Goal: Task Accomplishment & Management: Manage account settings

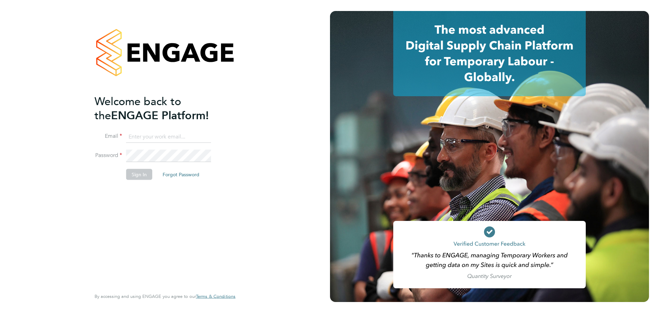
type input "charlotte.lockeridge@randstadcpe.com"
click at [136, 180] on button "Sign In" at bounding box center [139, 174] width 26 height 11
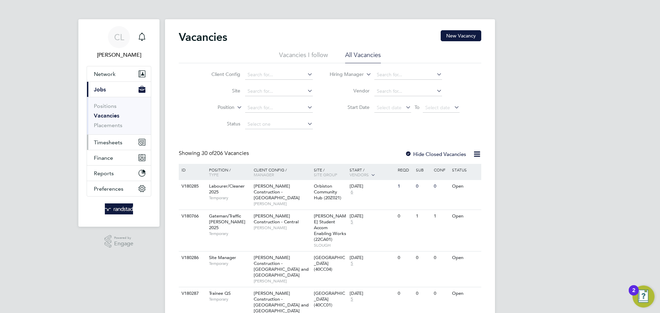
click at [109, 140] on span "Timesheets" at bounding box center [108, 142] width 29 height 7
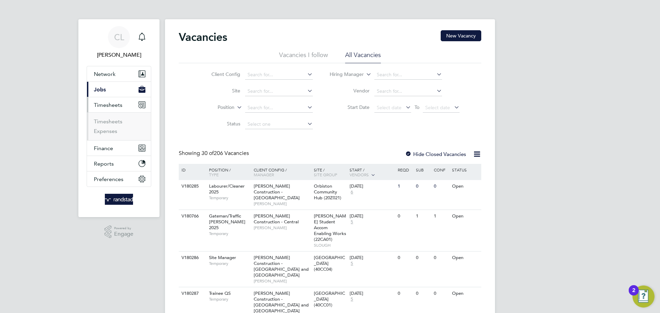
click at [116, 92] on button "Current page: Jobs" at bounding box center [119, 89] width 64 height 15
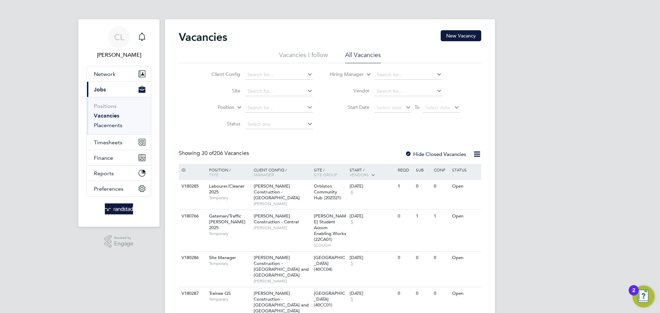
click at [106, 126] on link "Placements" at bounding box center [108, 125] width 29 height 7
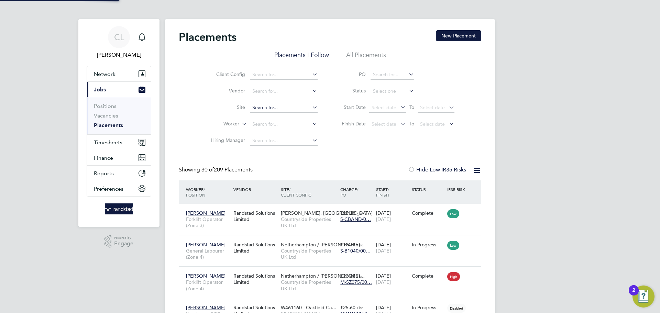
click at [262, 108] on input at bounding box center [284, 108] width 68 height 10
type input "p"
type input "t"
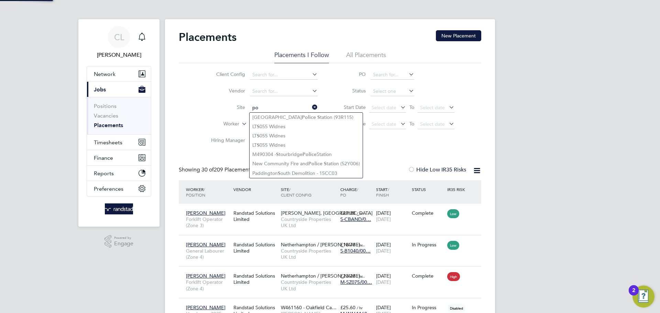
type input "p"
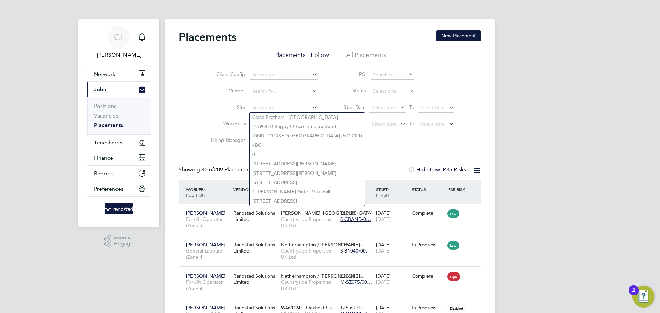
click at [209, 98] on li "Vendor" at bounding box center [261, 91] width 129 height 17
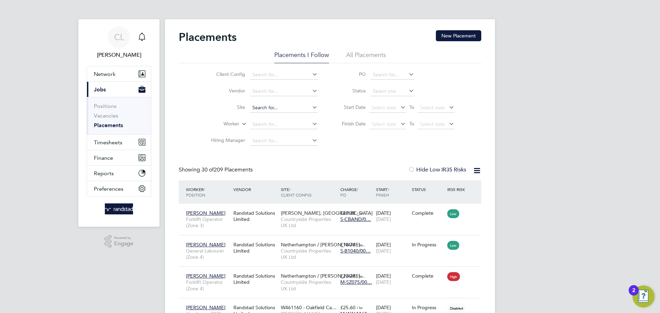
click at [264, 109] on input at bounding box center [284, 108] width 68 height 10
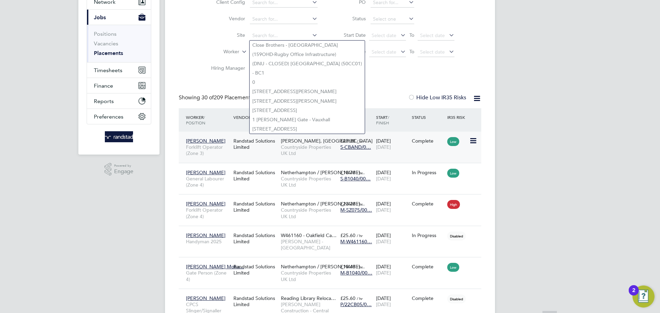
scroll to position [73, 0]
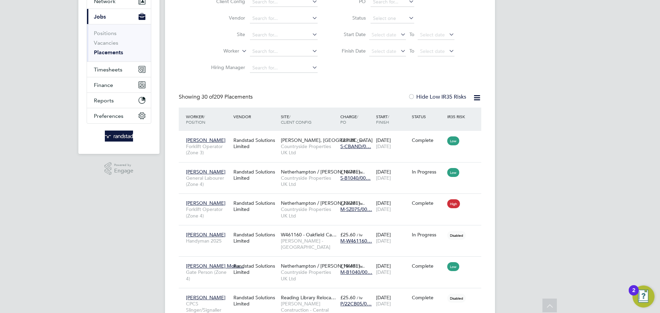
click at [198, 56] on li "Worker" at bounding box center [261, 51] width 129 height 17
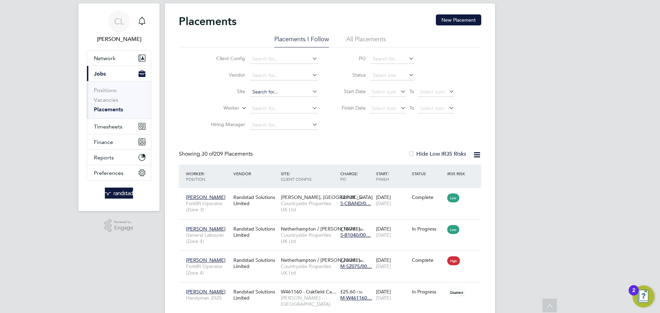
scroll to position [13, 0]
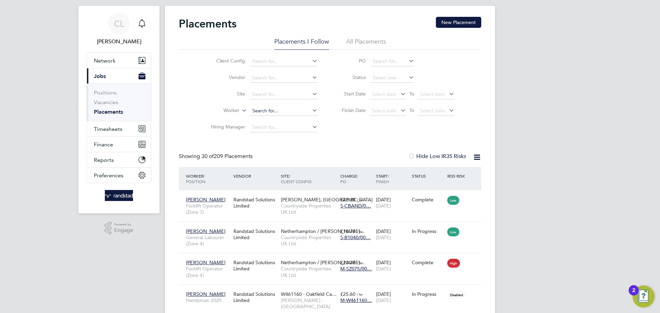
click at [275, 112] on input at bounding box center [284, 111] width 68 height 10
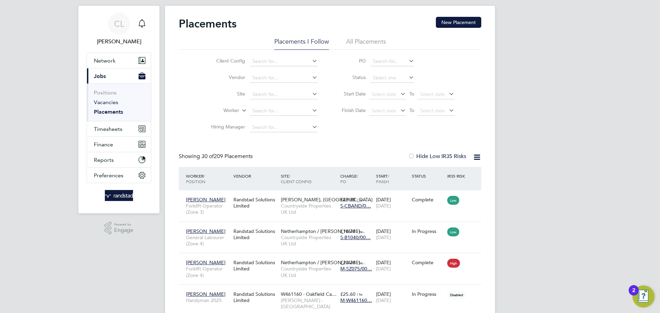
click at [110, 104] on link "Vacancies" at bounding box center [106, 102] width 24 height 7
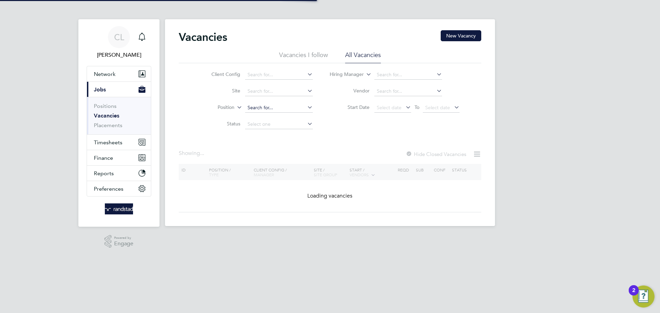
click at [259, 105] on input at bounding box center [279, 108] width 68 height 10
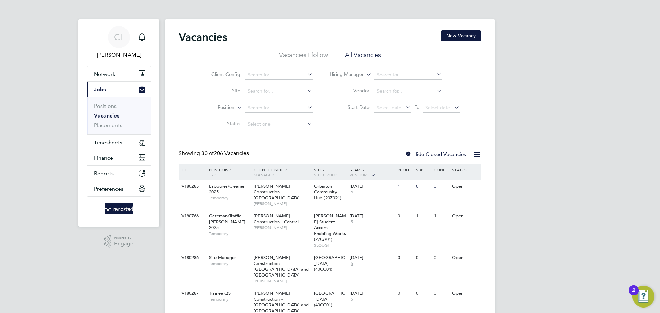
click at [187, 117] on div "Client Config Site Position Status Hiring Manager Vendor Start Date Select date…" at bounding box center [330, 97] width 303 height 69
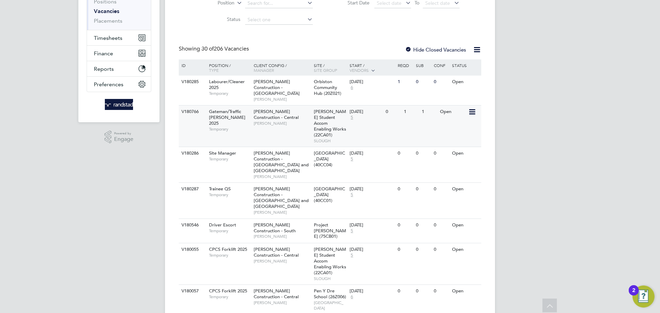
scroll to position [108, 0]
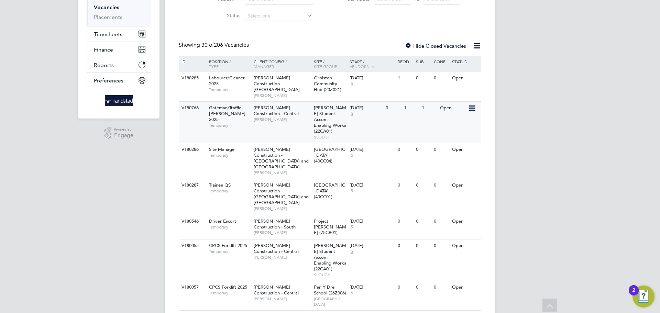
click at [422, 104] on div "1" at bounding box center [429, 108] width 18 height 13
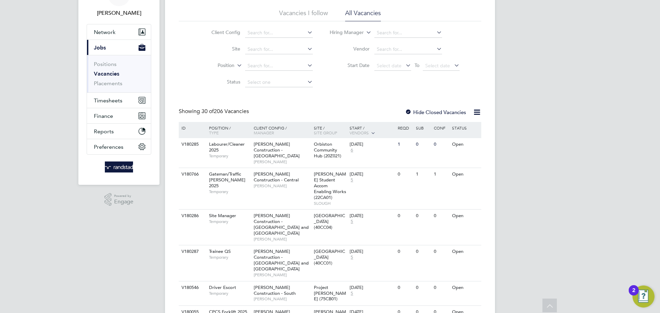
scroll to position [39, 0]
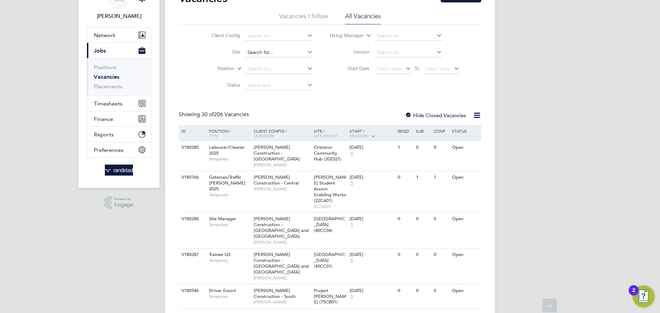
click at [260, 52] on input at bounding box center [279, 53] width 68 height 10
paste input "V181137"
type input "V181137"
click at [262, 72] on input at bounding box center [279, 69] width 68 height 10
paste input "V181137"
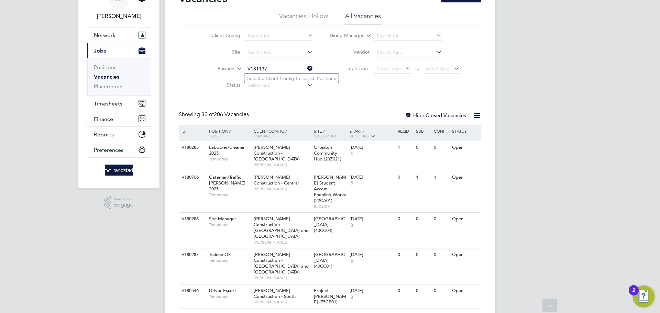
type input "V181137"
click at [346, 93] on div "Client Config Site Position V181137 Status Hiring Manager Vendor Start Date Sel…" at bounding box center [330, 58] width 303 height 69
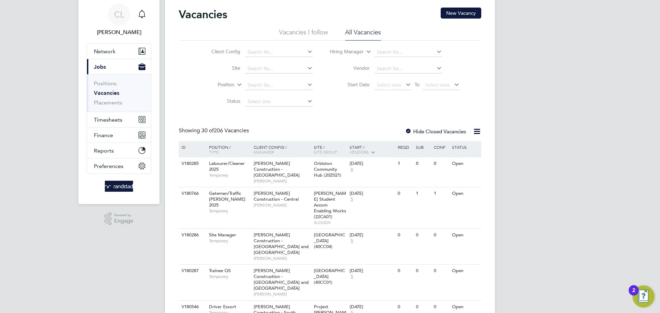
scroll to position [13, 0]
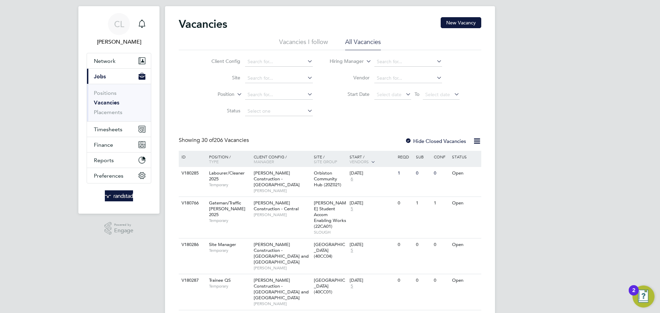
click at [411, 140] on div at bounding box center [408, 141] width 7 height 7
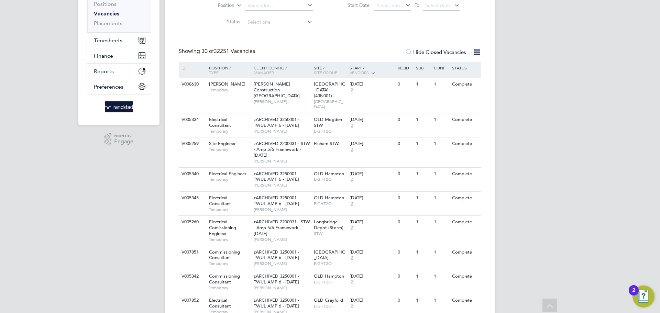
scroll to position [32, 0]
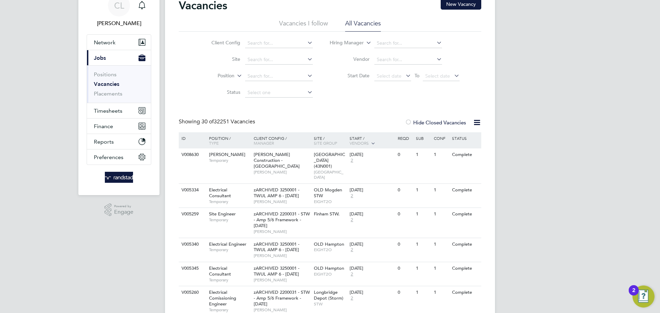
click at [407, 120] on div at bounding box center [408, 123] width 7 height 7
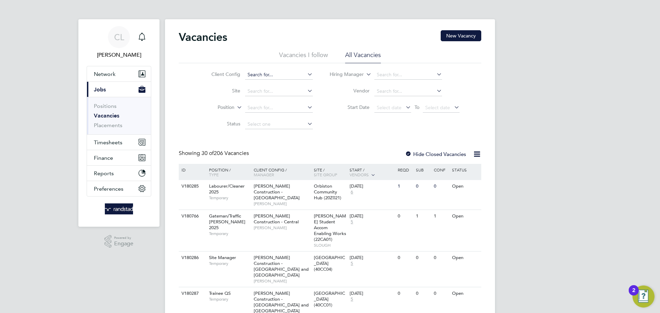
click at [278, 75] on input at bounding box center [279, 75] width 68 height 10
paste input "V181137"
type input "V181137"
click at [403, 108] on span "Select date" at bounding box center [393, 108] width 37 height 9
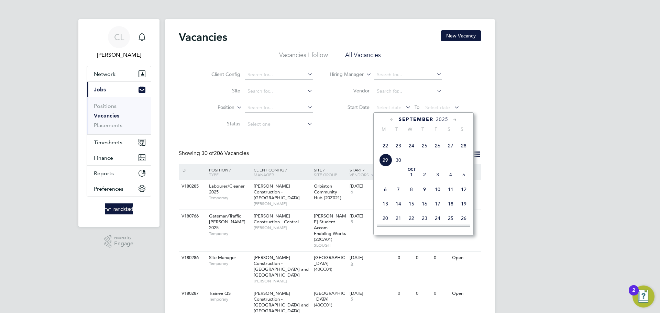
click at [384, 152] on span "22" at bounding box center [385, 145] width 13 height 13
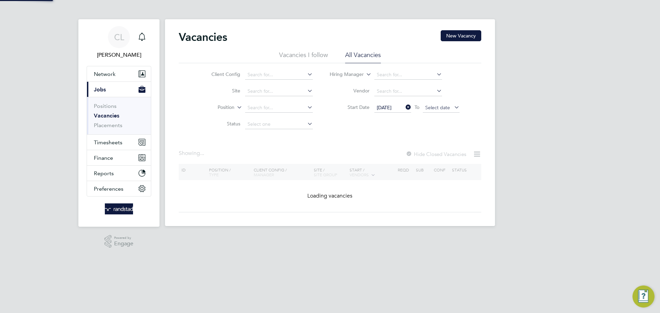
click at [437, 106] on span "Select date" at bounding box center [437, 108] width 25 height 6
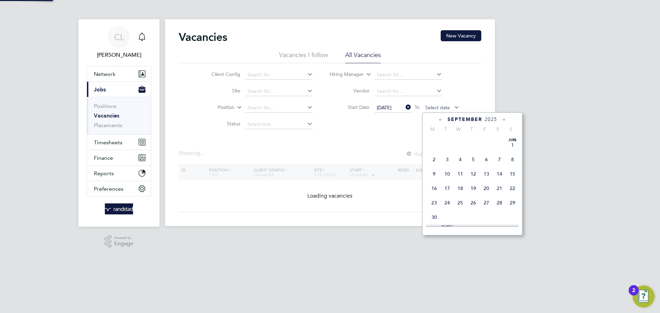
scroll to position [275, 0]
click at [433, 152] on span "22" at bounding box center [434, 145] width 13 height 13
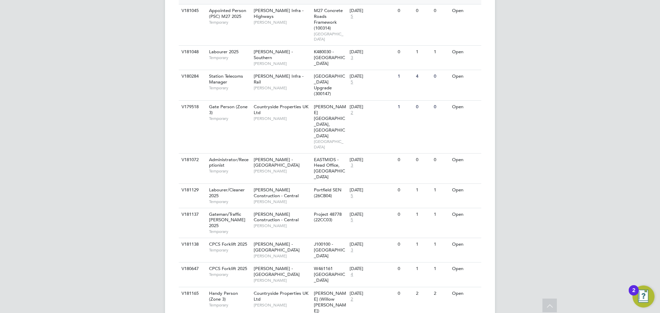
scroll to position [301, 0]
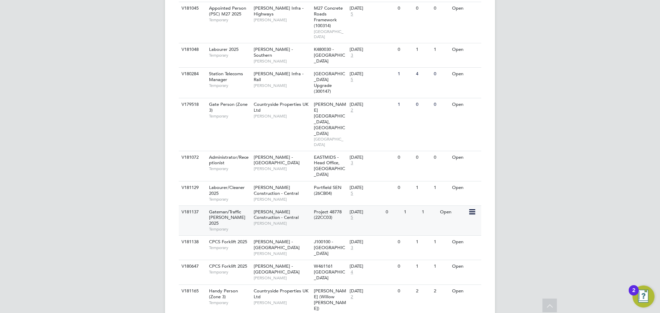
click at [329, 209] on span "Project 48778 (22CC03)" at bounding box center [328, 215] width 28 height 12
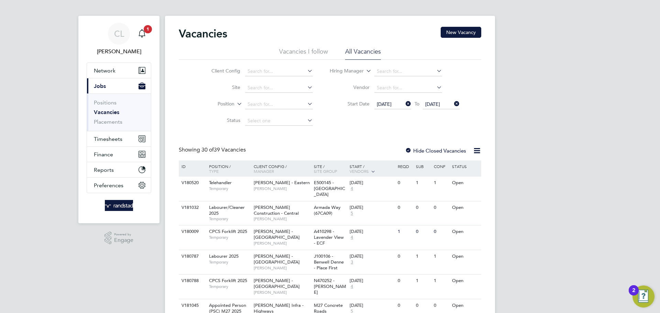
scroll to position [0, 0]
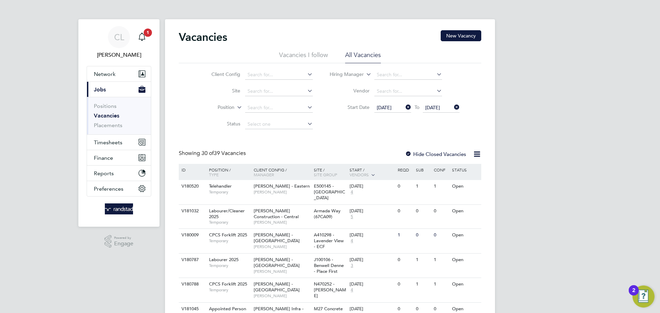
click at [107, 91] on button "Current page: Jobs" at bounding box center [119, 89] width 64 height 15
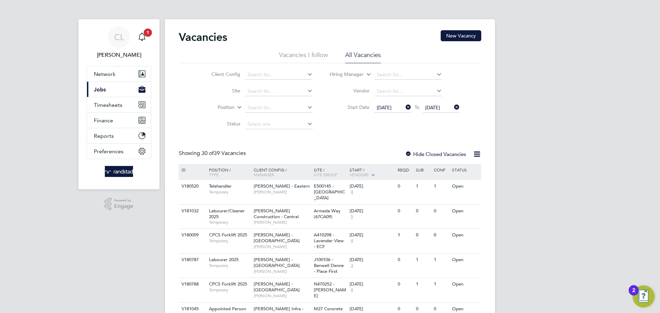
click at [106, 94] on button "Current page: Jobs" at bounding box center [119, 89] width 64 height 15
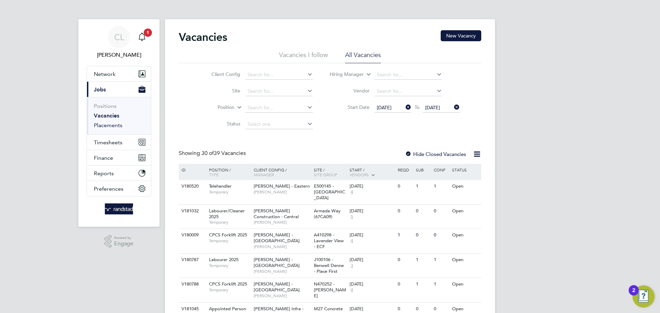
click at [111, 126] on link "Placements" at bounding box center [108, 125] width 29 height 7
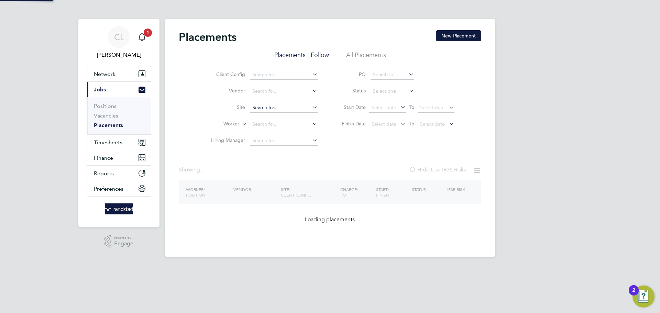
click at [263, 109] on input at bounding box center [284, 108] width 68 height 10
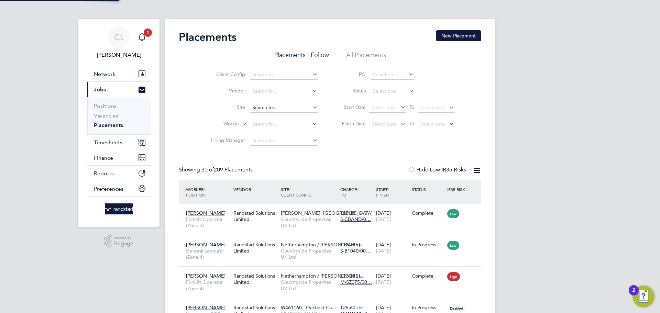
scroll to position [26, 60]
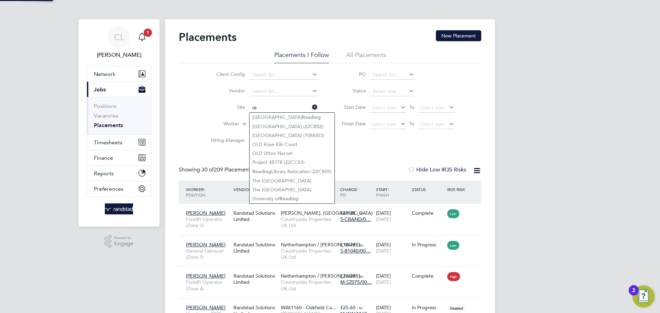
type input "r"
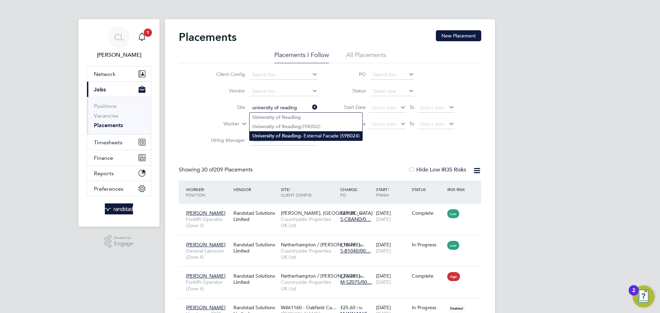
click at [301, 136] on li "University of Reading - External Facade (59B024)" at bounding box center [306, 135] width 113 height 9
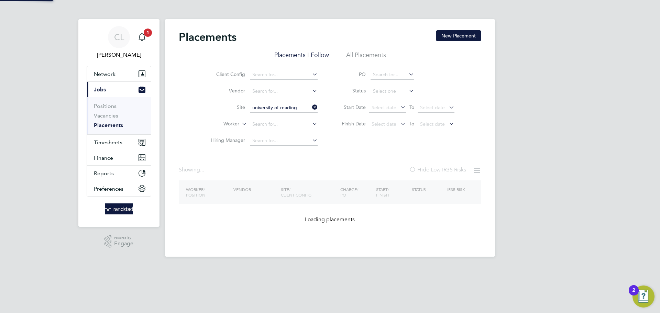
type input "University of Reading - External Facade (59B024)"
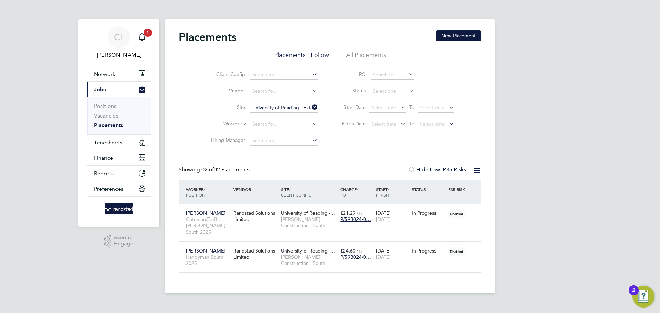
click at [372, 160] on div "Placements New Placement Placements I Follow All Placements Client Config Vendo…" at bounding box center [330, 151] width 303 height 243
click at [118, 72] on button "Network" at bounding box center [119, 73] width 64 height 15
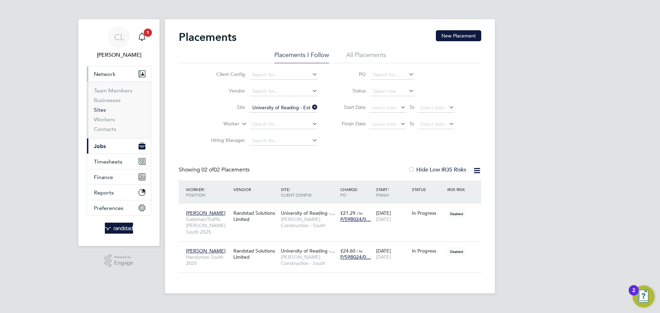
click at [102, 110] on link "Sites" at bounding box center [100, 110] width 12 height 7
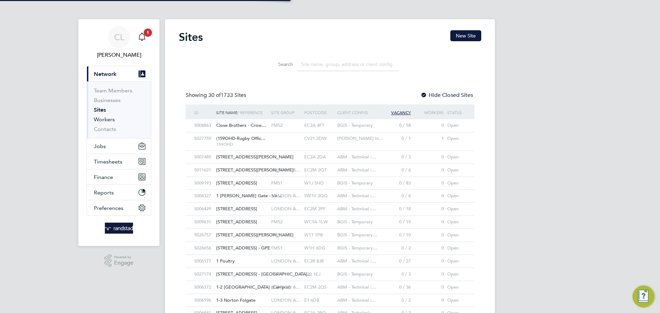
click at [106, 118] on link "Workers" at bounding box center [104, 119] width 21 height 7
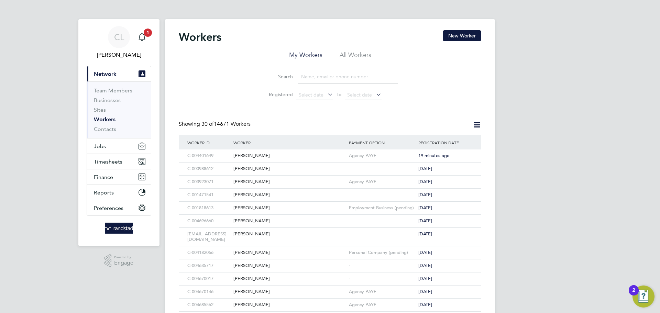
click at [315, 75] on input at bounding box center [348, 76] width 100 height 13
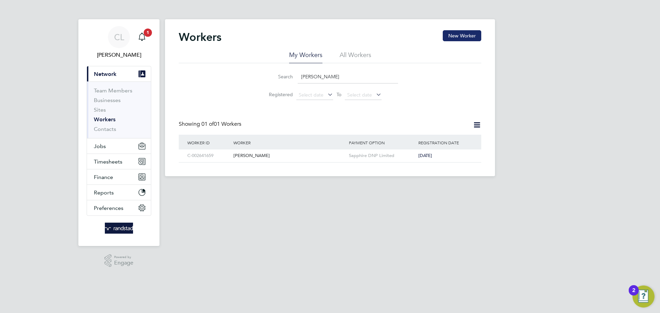
type input "daniel iancu"
click at [462, 34] on button "New Worker" at bounding box center [462, 35] width 39 height 11
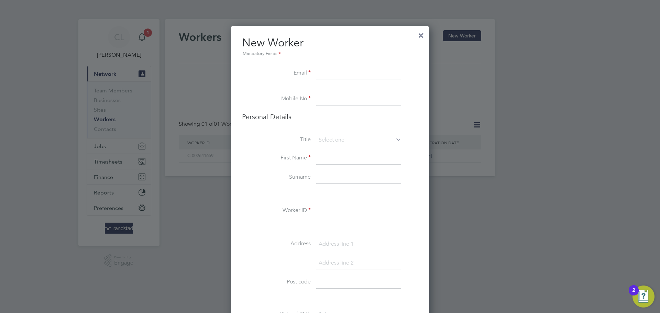
click at [332, 73] on input at bounding box center [358, 73] width 85 height 12
click at [552, 131] on div at bounding box center [330, 156] width 660 height 313
click at [329, 156] on input at bounding box center [358, 158] width 85 height 12
paste input "Shomari Khalid Halama"
drag, startPoint x: 378, startPoint y: 159, endPoint x: 342, endPoint y: 156, distance: 36.9
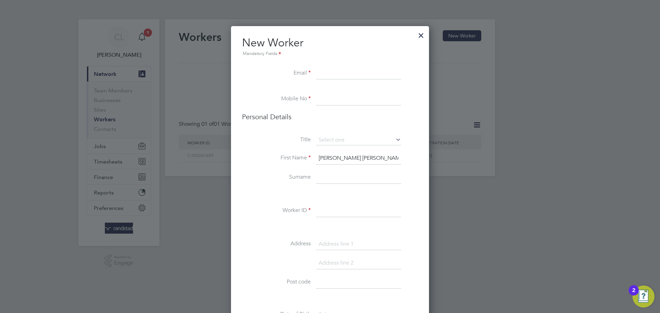
click at [342, 156] on input "Shomari Khalid Halama" at bounding box center [358, 158] width 85 height 12
type input "Shomari"
type input "Halama"
click at [326, 74] on input at bounding box center [358, 73] width 85 height 12
paste input "shaunkhalid75@gmail.com"
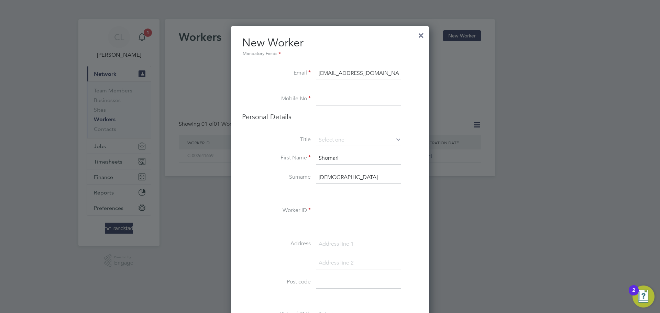
type input "shaunkhalid75@gmail.com"
click at [328, 95] on input at bounding box center [358, 99] width 85 height 12
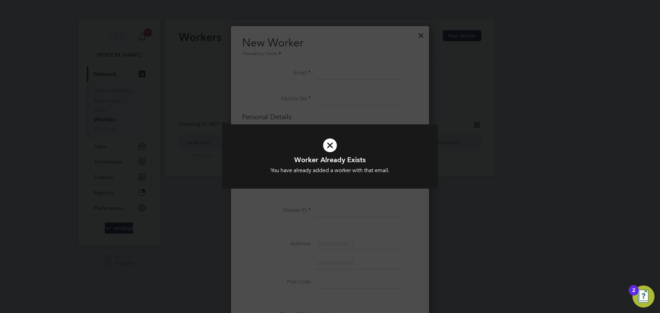
click at [414, 98] on div "Worker Already Exists You have already added a worker with that email. Cancel O…" at bounding box center [330, 156] width 660 height 313
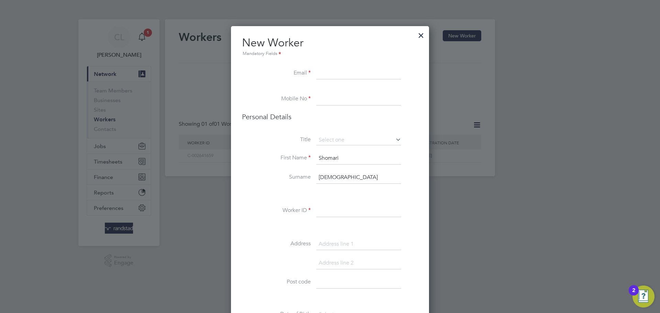
click at [332, 70] on input at bounding box center [358, 73] width 85 height 12
paste input "shaunkhalid75@gmail.com"
type input "shaunkhalid75@gmail.com"
click at [417, 191] on li at bounding box center [330, 194] width 176 height 7
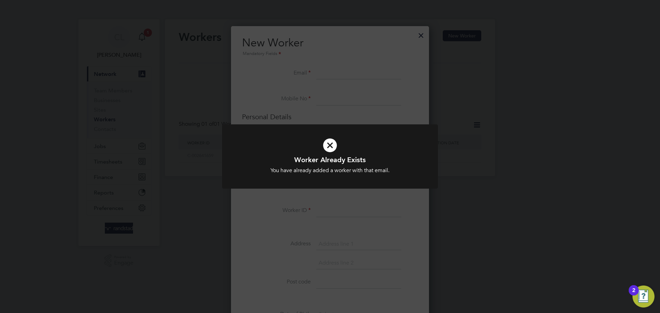
click at [420, 38] on div "Worker Already Exists You have already added a worker with that email. Cancel O…" at bounding box center [330, 156] width 660 height 313
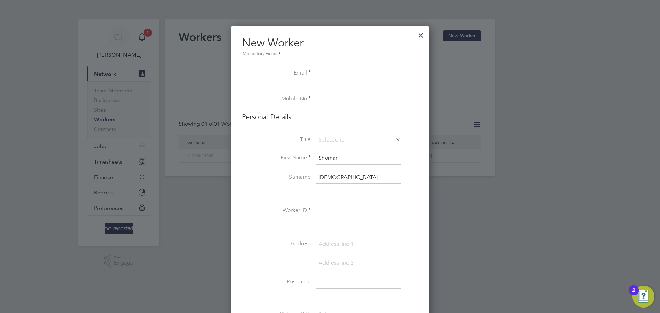
click at [422, 36] on div at bounding box center [421, 34] width 12 height 12
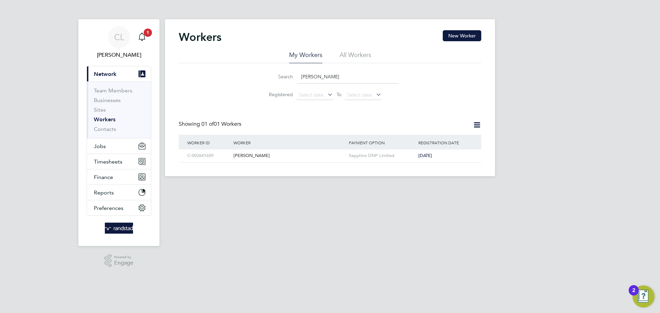
click at [328, 78] on input "daniel iancu" at bounding box center [348, 76] width 100 height 13
drag, startPoint x: 329, startPoint y: 78, endPoint x: 287, endPoint y: 80, distance: 42.7
click at [297, 79] on div "Search daniel iancu" at bounding box center [330, 76] width 136 height 13
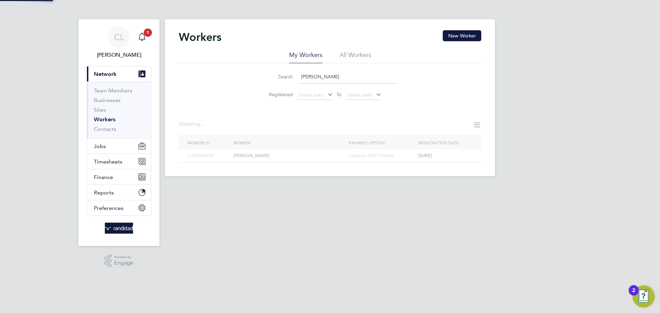
type input "shomari halama"
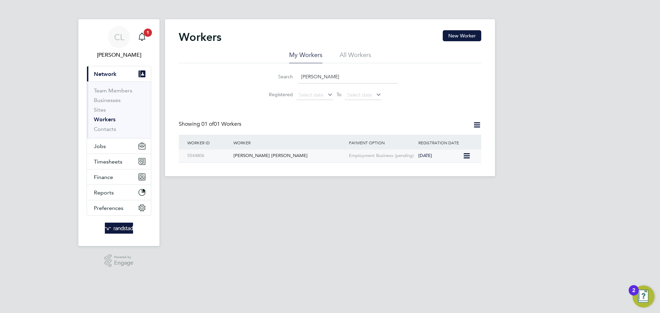
click at [299, 159] on div "Shomari Khalid Halama" at bounding box center [290, 156] width 116 height 13
click at [110, 144] on button "Jobs" at bounding box center [119, 146] width 64 height 15
click at [112, 148] on button "Jobs" at bounding box center [119, 146] width 64 height 15
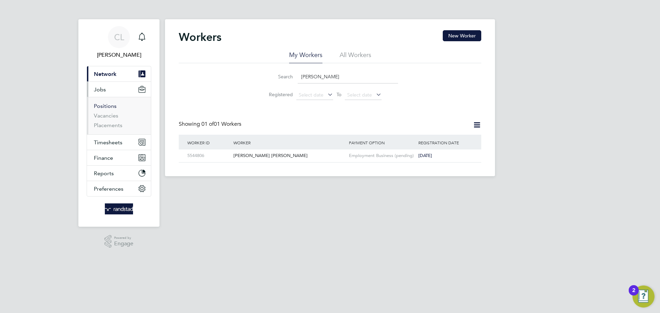
click at [108, 109] on link "Positions" at bounding box center [105, 106] width 23 height 7
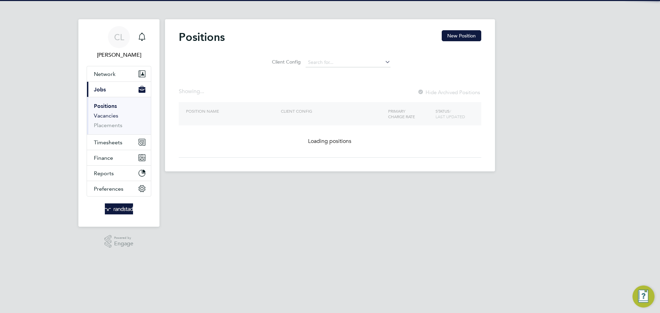
click at [107, 116] on link "Vacancies" at bounding box center [106, 115] width 24 height 7
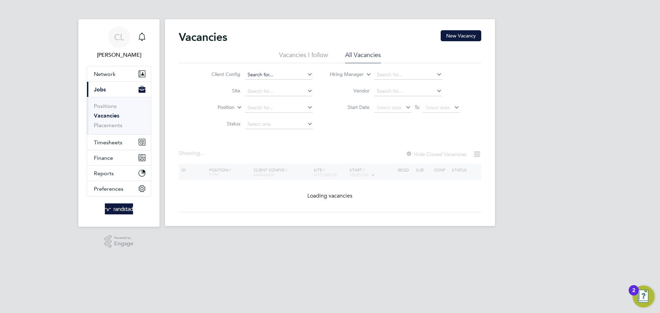
click at [262, 74] on input at bounding box center [279, 75] width 68 height 10
paste input "V180973"
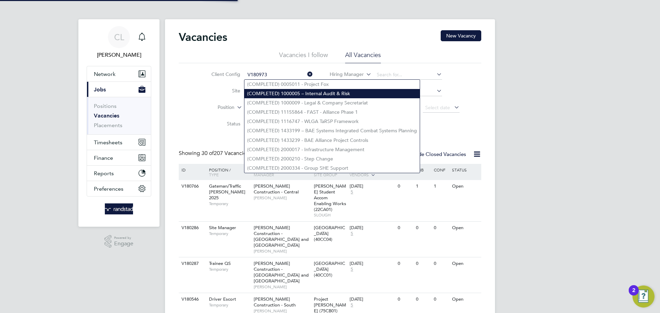
click at [266, 93] on li "(COMPLETED) 1000005 – Internal Audit & Risk" at bounding box center [332, 93] width 175 height 9
type input "(COMPLETED) 1000005 – Internal Audit & Risk"
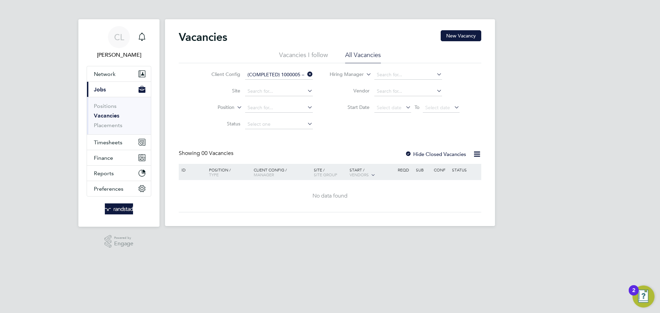
click at [306, 74] on icon at bounding box center [306, 74] width 0 height 10
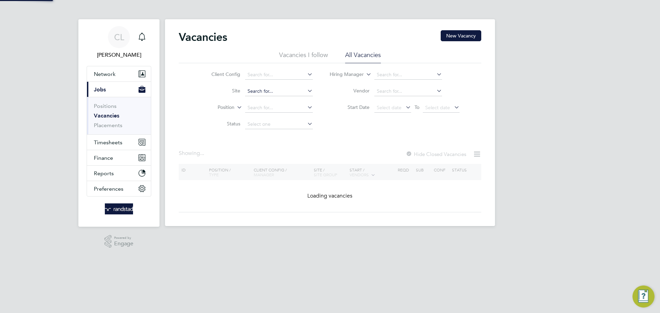
click at [262, 90] on input at bounding box center [279, 92] width 68 height 10
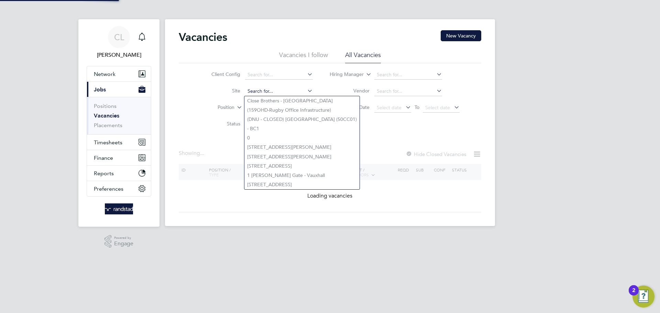
paste input "V180973"
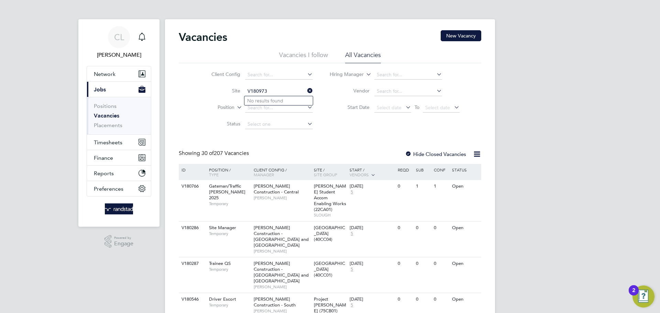
type input "V180973"
click at [263, 93] on input at bounding box center [279, 92] width 68 height 10
paste input "B5A (75CC16)"
type input "B5A (75CC16)"
click at [273, 102] on b "(75CC16)" at bounding box center [268, 101] width 21 height 6
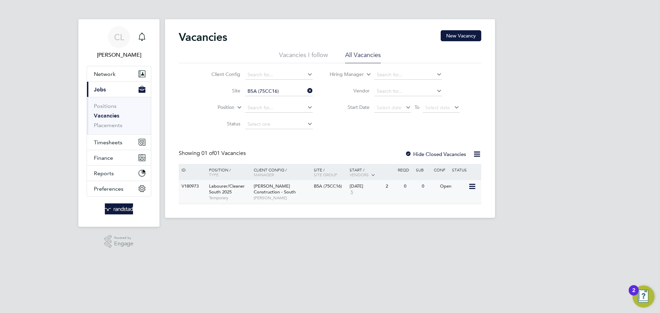
click at [473, 187] on icon at bounding box center [471, 187] width 7 height 8
click at [399, 211] on div "Vacancies New Vacancy Vacancies I follow All Vacancies Client Config Site B5A (…" at bounding box center [330, 118] width 330 height 199
click at [239, 192] on div "Labourer/Cleaner South 2025 Temporary" at bounding box center [228, 192] width 48 height 24
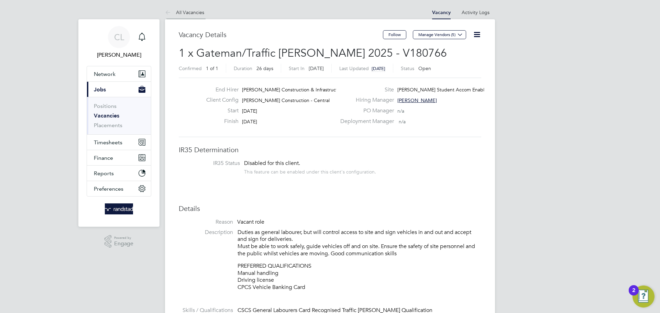
click at [191, 13] on link "All Vacancies" at bounding box center [184, 12] width 39 height 6
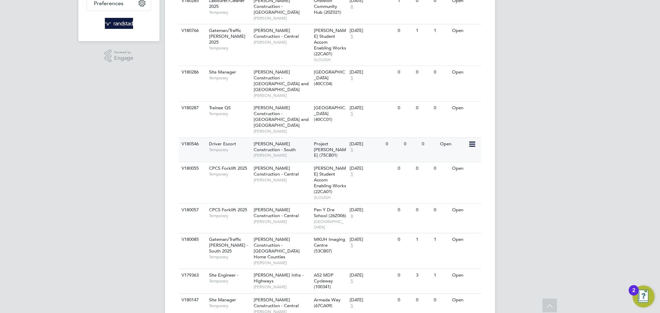
click at [352, 147] on span "5" at bounding box center [352, 150] width 4 height 6
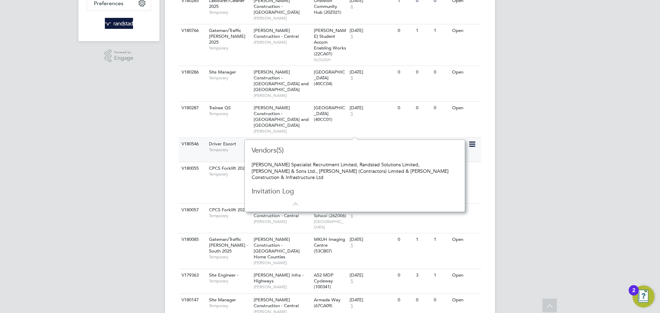
click at [303, 138] on div "Morgan Sindall Construction - South Craig Senior" at bounding box center [282, 150] width 60 height 24
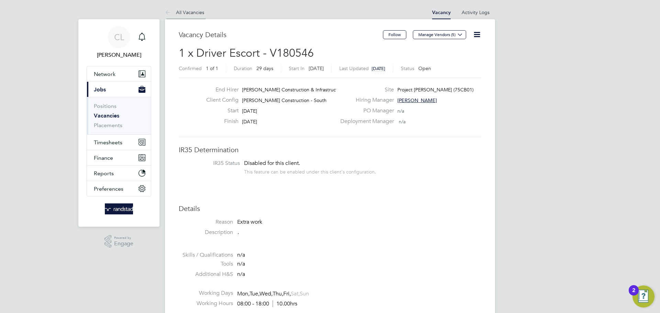
click at [194, 14] on link "All Vacancies" at bounding box center [184, 12] width 39 height 6
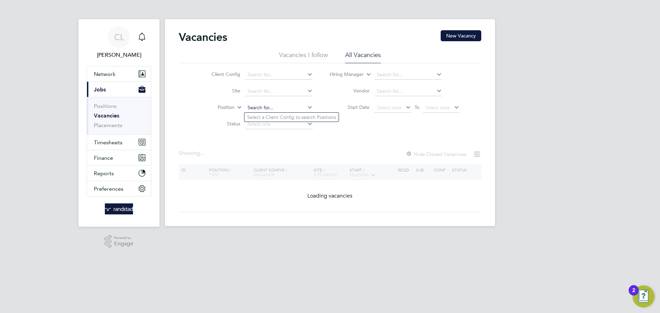
click at [261, 110] on input at bounding box center [279, 108] width 68 height 10
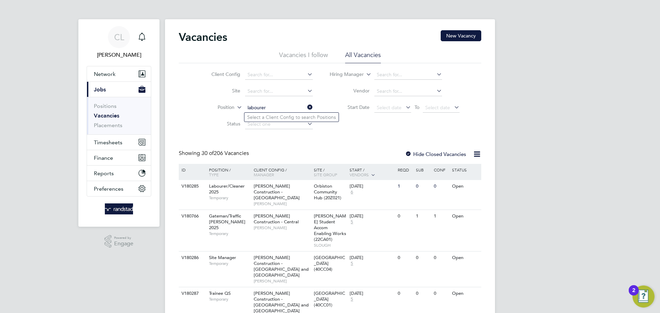
type input "labourer"
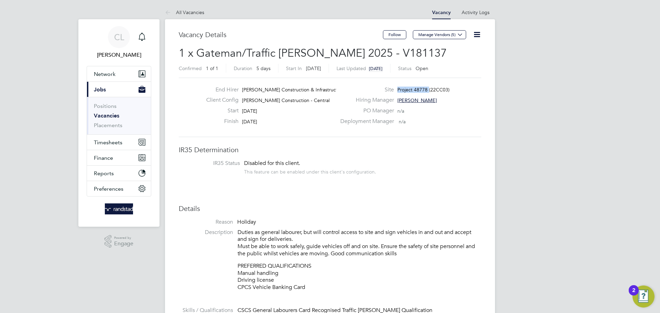
drag, startPoint x: 398, startPoint y: 89, endPoint x: 429, endPoint y: 89, distance: 31.0
click at [429, 89] on span "Project 48778 (22CC03)" at bounding box center [424, 90] width 52 height 6
copy span "Project 48778"
click at [473, 33] on icon at bounding box center [477, 34] width 9 height 9
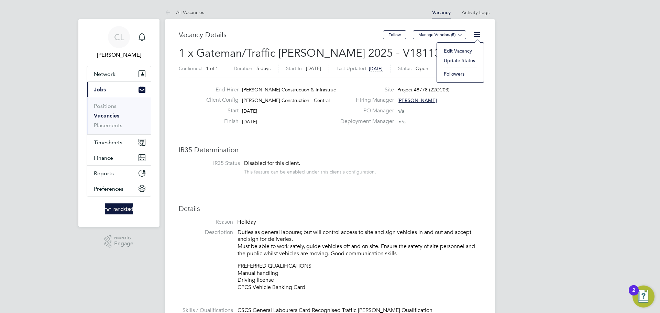
click at [454, 130] on div "End Hirer Morgan Sindall Construction & Infrastruct… Client Config Morgan Sinda…" at bounding box center [330, 108] width 303 height 60
click at [197, 12] on link "All Vacancies" at bounding box center [184, 12] width 39 height 6
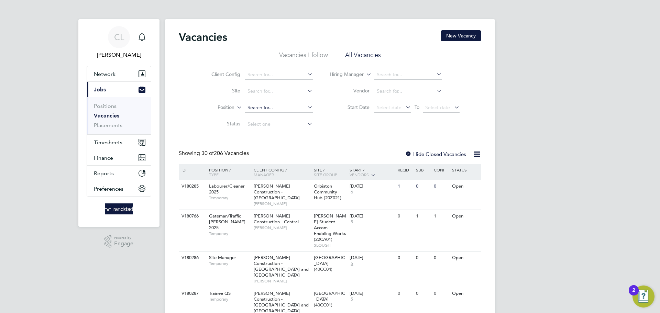
click at [260, 107] on input at bounding box center [279, 108] width 68 height 10
click at [394, 109] on span "Select date" at bounding box center [389, 108] width 25 height 6
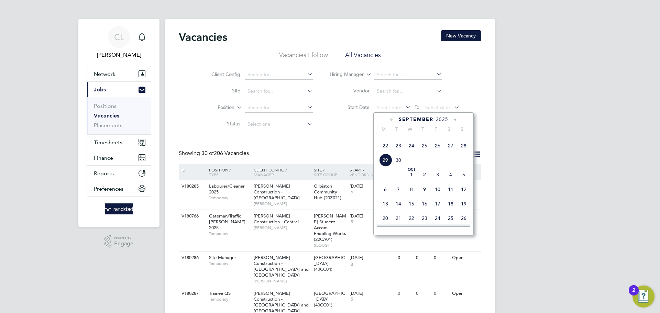
click at [385, 152] on span "22" at bounding box center [385, 145] width 13 height 13
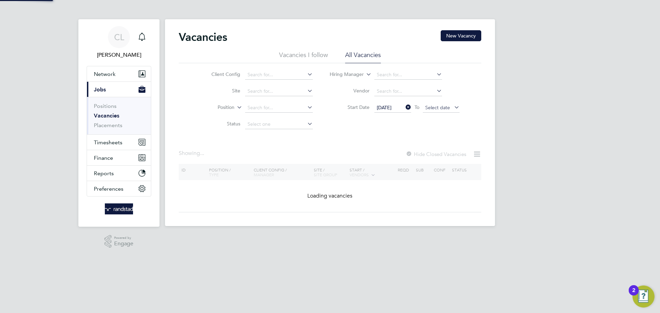
click at [441, 109] on span "Select date" at bounding box center [437, 108] width 25 height 6
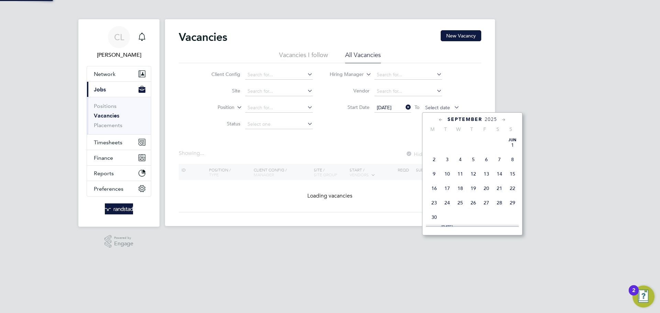
scroll to position [275, 0]
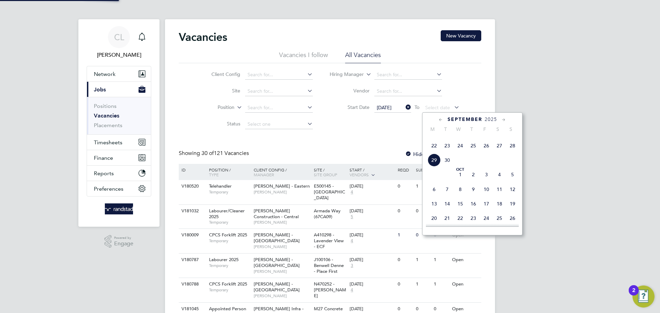
click at [434, 152] on span "22" at bounding box center [434, 145] width 13 height 13
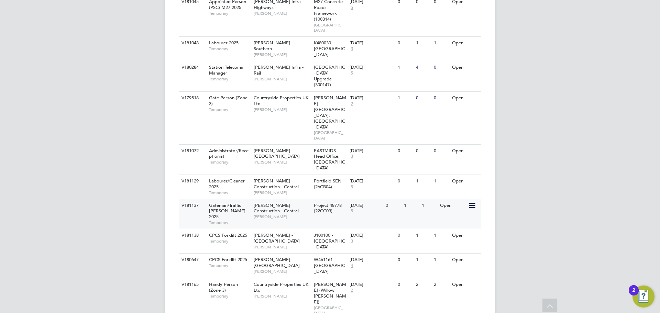
scroll to position [315, 0]
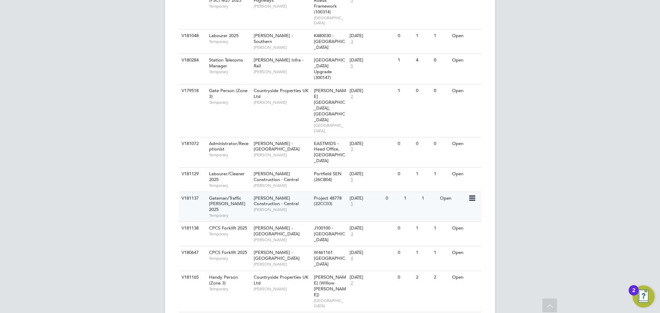
click at [297, 192] on div "Morgan Sindall Construction - Central George Wakeman" at bounding box center [282, 204] width 60 height 24
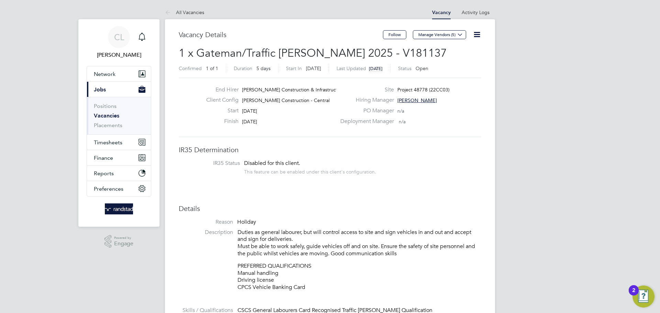
click at [479, 36] on icon at bounding box center [477, 34] width 9 height 9
click at [468, 105] on div "Hiring Manager [PERSON_NAME]" at bounding box center [410, 102] width 148 height 11
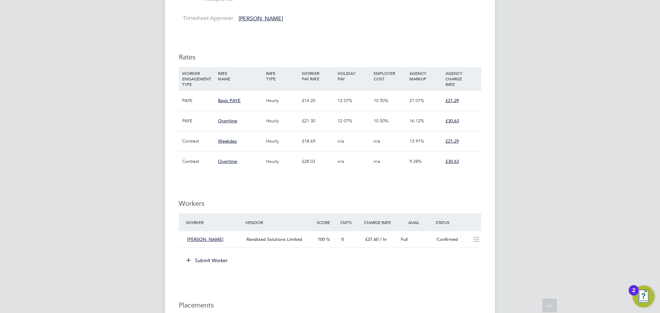
scroll to position [470, 0]
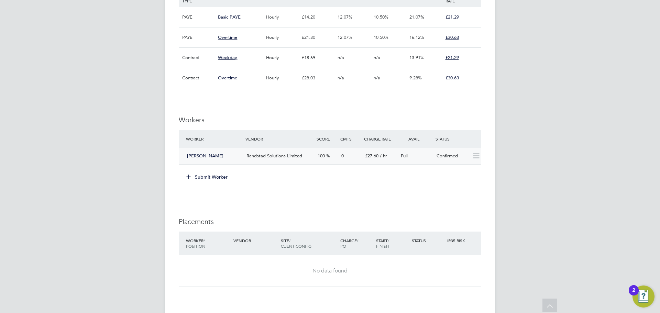
click at [476, 154] on icon at bounding box center [476, 156] width 9 height 6
click at [200, 155] on span "[PERSON_NAME]" at bounding box center [205, 156] width 36 height 6
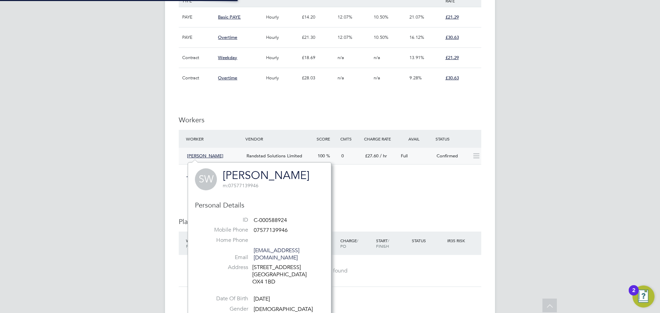
scroll to position [4, 4]
click at [395, 198] on div "IR35 Determination IR35 Status Disabled for this client. This feature can be en…" at bounding box center [330, 59] width 303 height 767
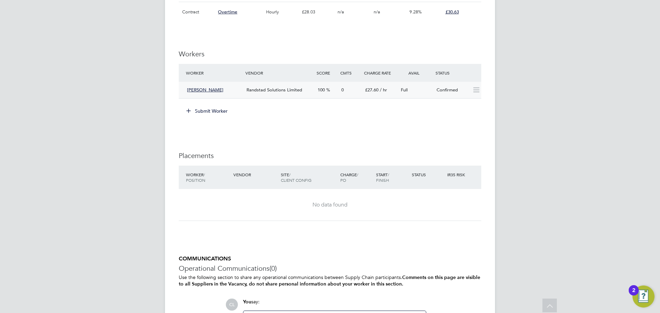
click at [268, 94] on div "Randstad Solutions Limited" at bounding box center [279, 90] width 71 height 11
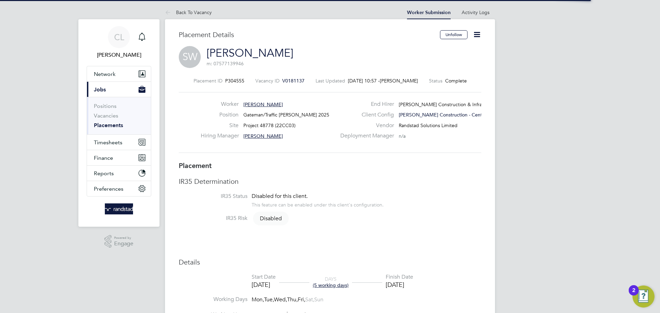
click at [477, 35] on icon at bounding box center [477, 34] width 9 height 9
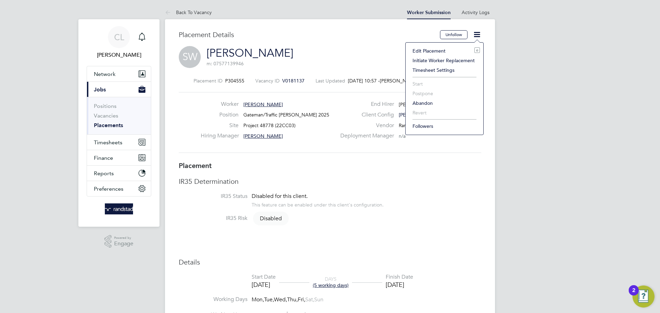
click at [461, 183] on h3 "IR35 Determination" at bounding box center [330, 181] width 303 height 9
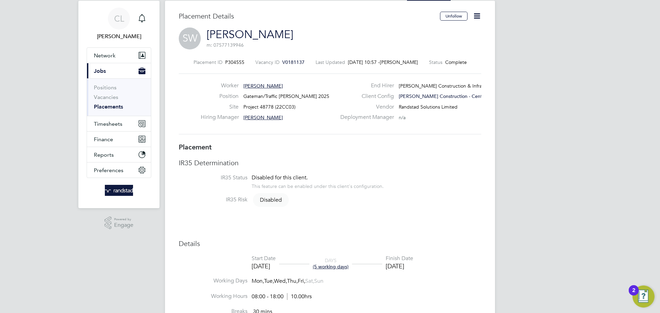
click at [477, 18] on icon at bounding box center [477, 16] width 9 height 9
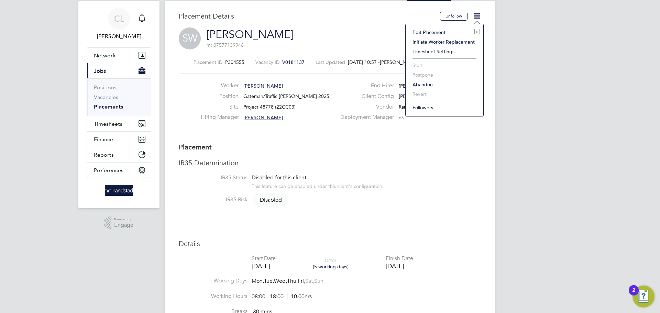
click at [436, 33] on li "Edit Placement e" at bounding box center [444, 33] width 71 height 10
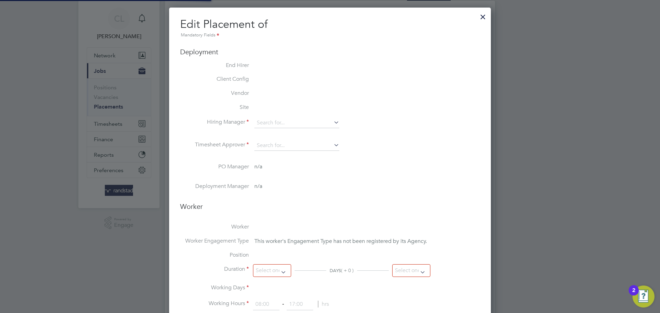
type input "George Wakeman"
type input "22 Sep 2025"
type input "26 Sep 2025"
type input "08:00"
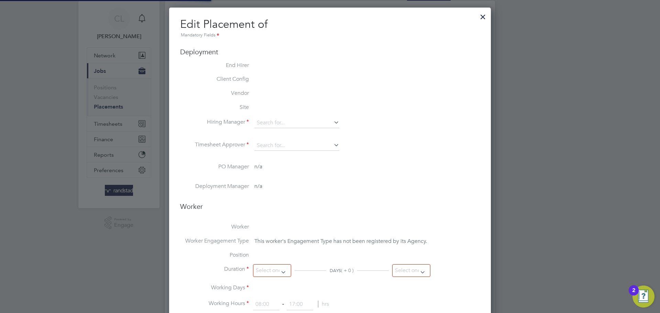
type input "18:00"
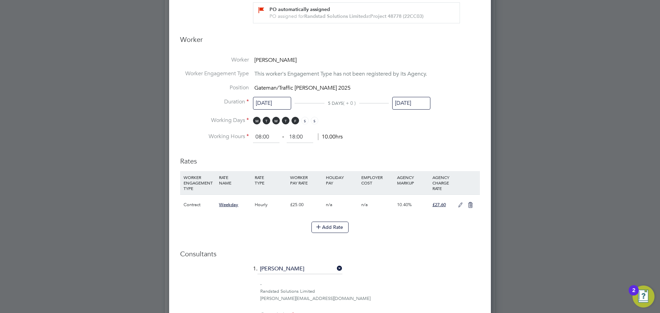
click at [411, 101] on input "26 Sep 2025" at bounding box center [411, 103] width 38 height 13
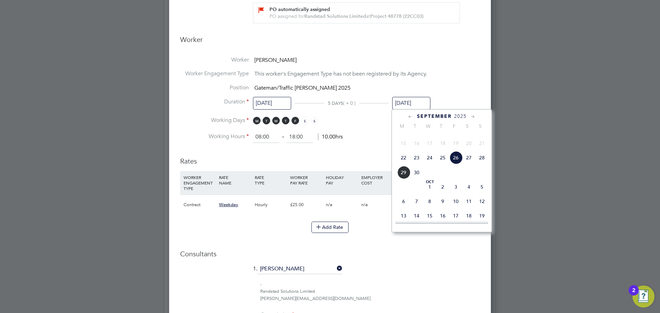
click at [457, 194] on span "3" at bounding box center [456, 187] width 13 height 13
type input "03 Oct 2025"
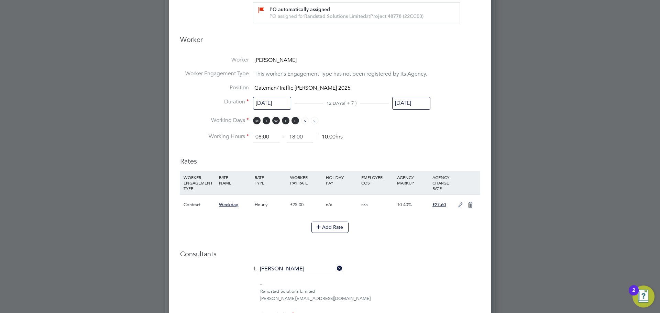
click at [427, 133] on li "Working Hours 08:00 ‐ 18:00 10.00hrs" at bounding box center [330, 137] width 300 height 12
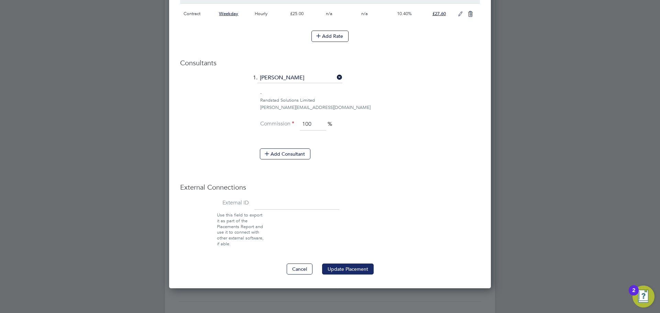
click at [351, 269] on button "Update Placement" at bounding box center [348, 269] width 52 height 11
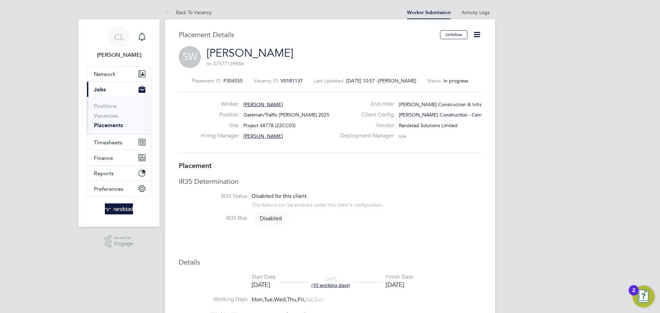
click at [476, 35] on icon at bounding box center [477, 34] width 9 height 9
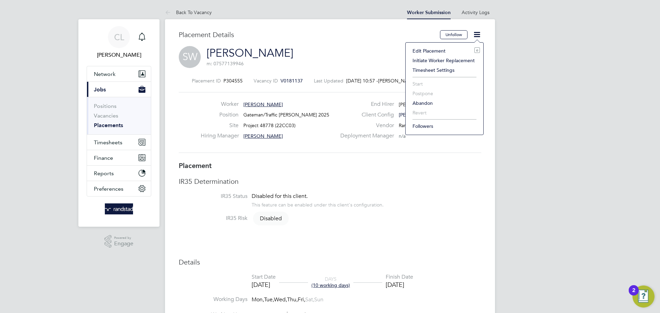
click at [454, 195] on li "IR35 Status Disabled for this client. This feature can be enabled under this cl…" at bounding box center [330, 204] width 303 height 22
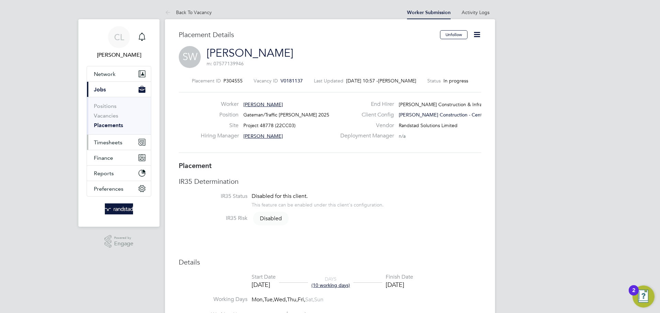
click at [114, 141] on span "Timesheets" at bounding box center [108, 142] width 29 height 7
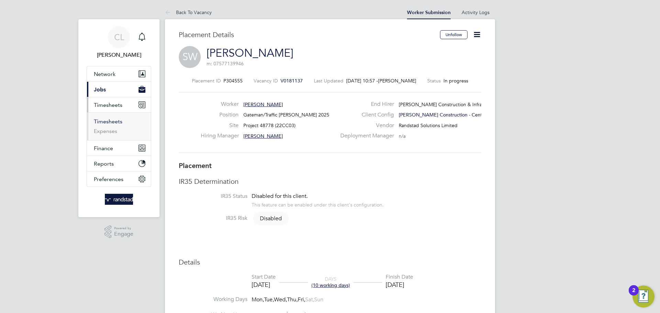
click at [109, 122] on link "Timesheets" at bounding box center [108, 121] width 29 height 7
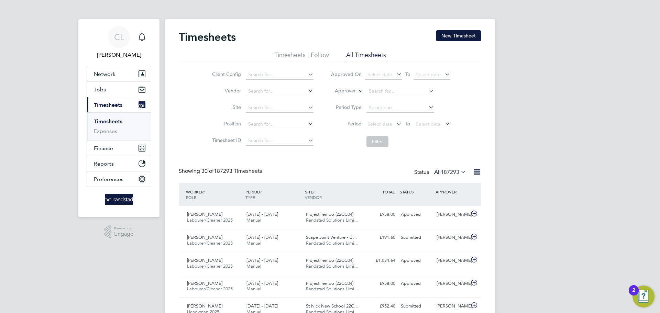
click at [299, 52] on li "Timesheets I Follow" at bounding box center [301, 57] width 55 height 12
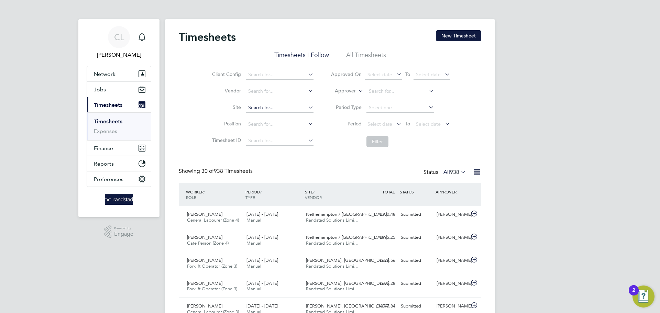
click at [262, 109] on input at bounding box center [280, 108] width 68 height 10
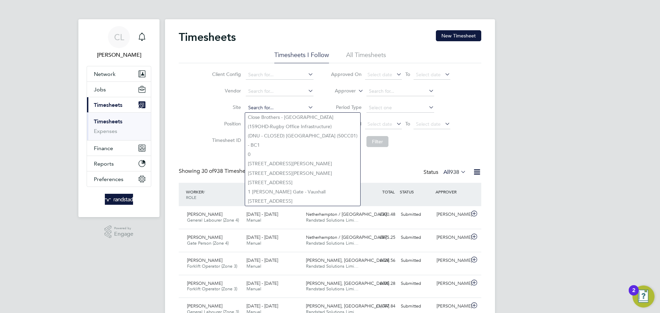
paste input "Project 48778"
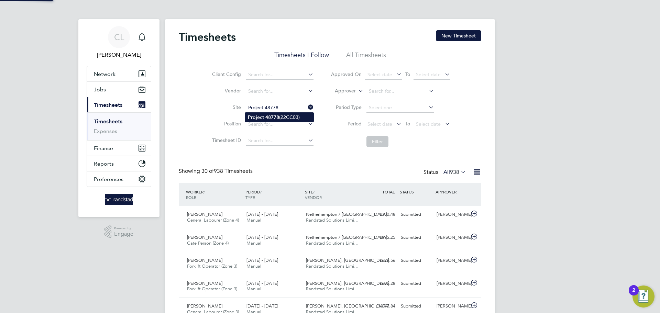
click at [266, 119] on b "48778" at bounding box center [273, 118] width 14 height 6
type input "Project 48778 (22CC03)"
click at [469, 140] on div "Client Config Vendor Site Project 48778 (22CC03) Position Timesheet ID Approved…" at bounding box center [330, 106] width 303 height 87
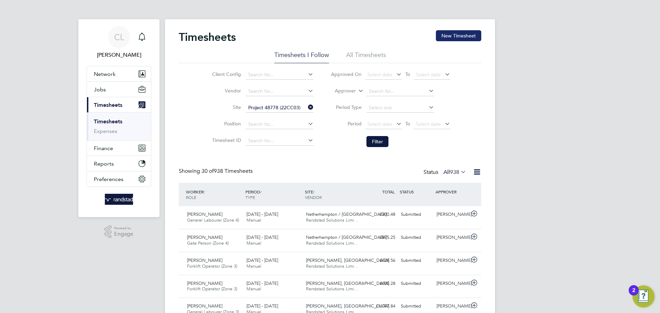
click at [461, 37] on button "New Timesheet" at bounding box center [458, 35] width 45 height 11
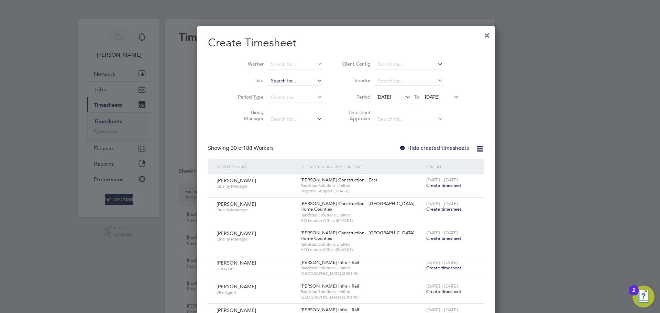
click at [269, 83] on input at bounding box center [296, 81] width 54 height 10
paste input "Project 48778"
click at [272, 89] on b "48778" at bounding box center [279, 90] width 14 height 6
type input "Project 48778 (22CC03)"
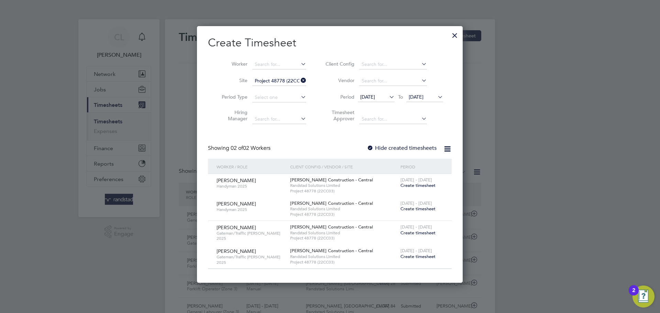
click at [436, 98] on icon at bounding box center [436, 97] width 0 height 10
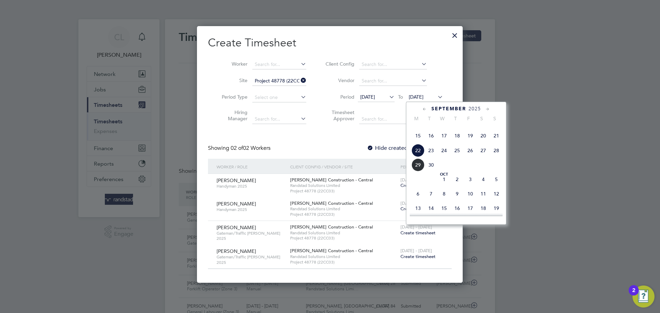
click at [422, 172] on span "29" at bounding box center [418, 165] width 13 height 13
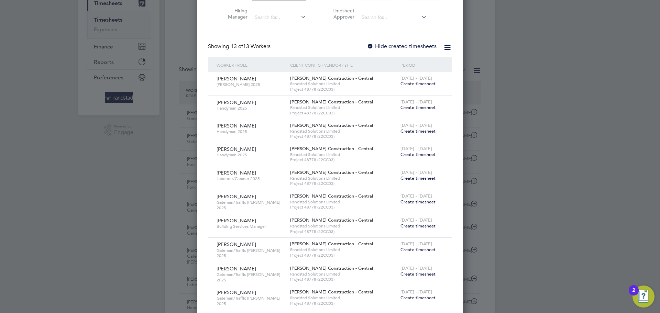
click at [406, 46] on label "Hide created timesheets" at bounding box center [402, 46] width 70 height 7
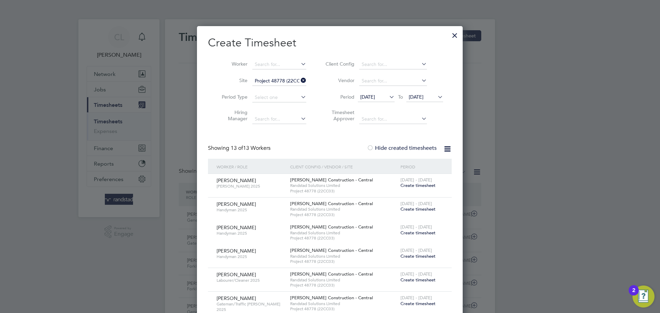
click at [369, 145] on div at bounding box center [370, 148] width 7 height 7
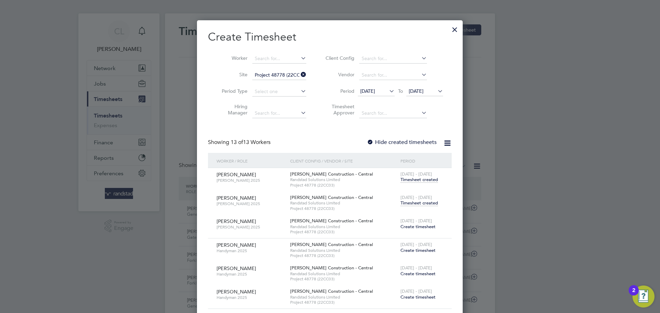
click at [388, 93] on icon at bounding box center [388, 91] width 0 height 10
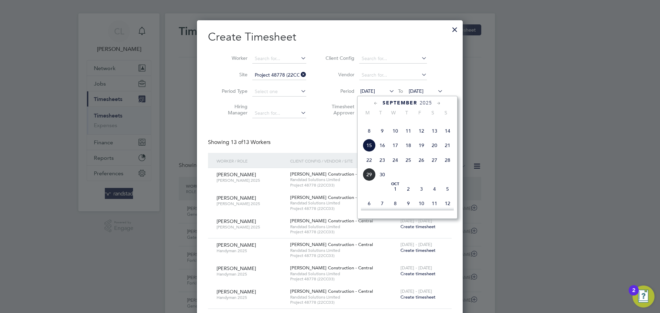
click at [371, 167] on span "22" at bounding box center [369, 160] width 13 height 13
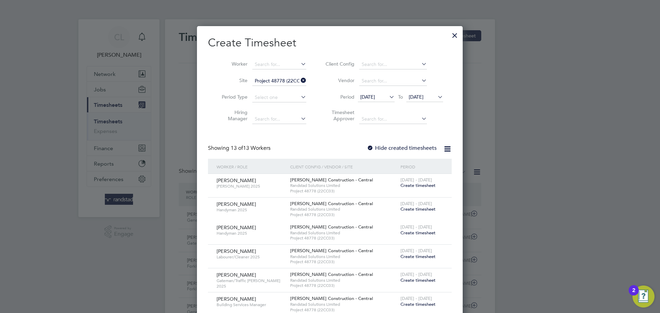
click at [455, 37] on div at bounding box center [455, 34] width 12 height 12
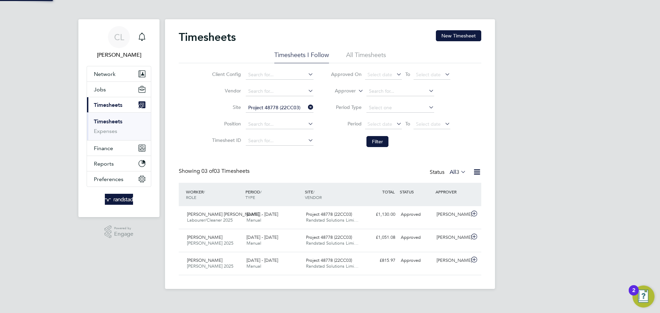
scroll to position [18, 60]
click at [369, 56] on li "All Timesheets" at bounding box center [366, 57] width 40 height 12
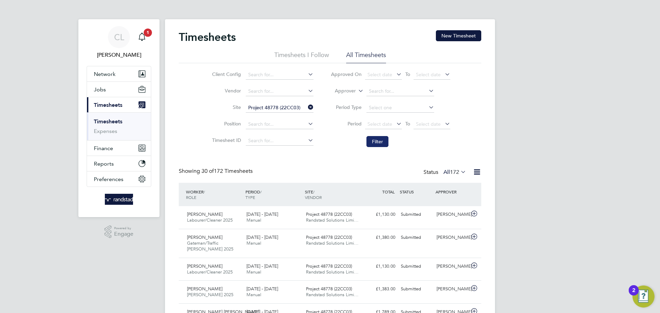
click at [384, 143] on button "Filter" at bounding box center [378, 141] width 22 height 11
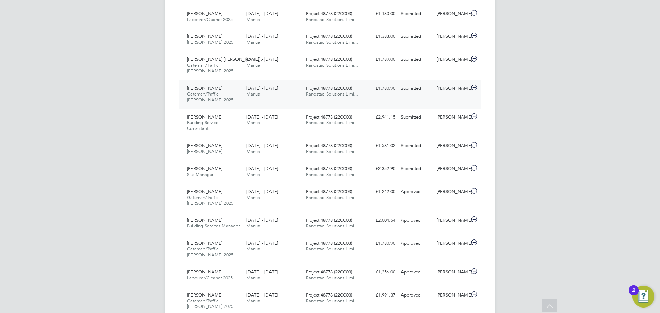
scroll to position [256, 0]
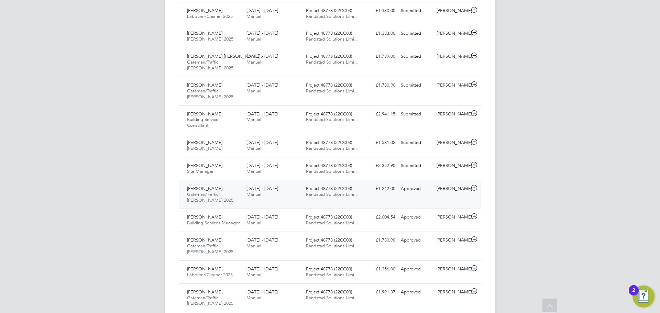
click at [385, 195] on div "Seth Wilks Gateman/Traffic Marshall 2025 20 - 26 Sep 2025 20 - 26 Sep 2025 Manu…" at bounding box center [330, 194] width 303 height 29
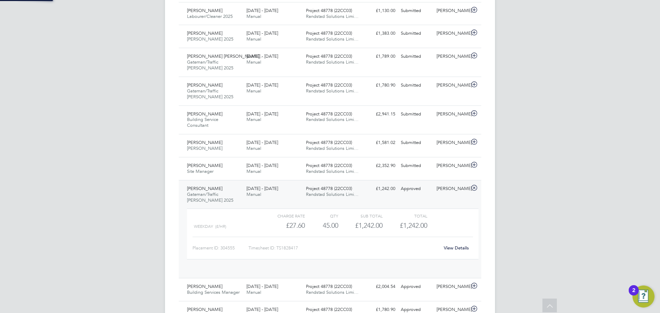
scroll to position [12, 67]
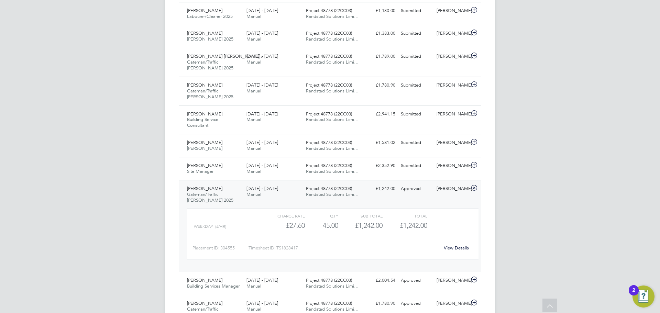
click at [460, 247] on link "View Details" at bounding box center [456, 248] width 25 height 6
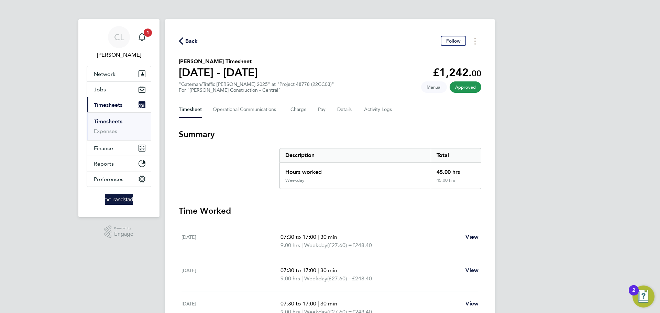
click at [191, 41] on span "Back" at bounding box center [191, 41] width 13 height 8
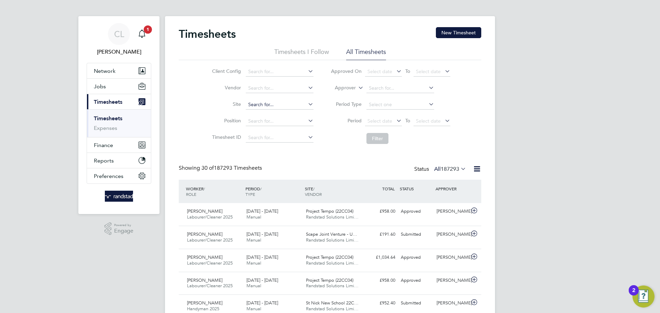
click at [265, 106] on input at bounding box center [280, 105] width 68 height 10
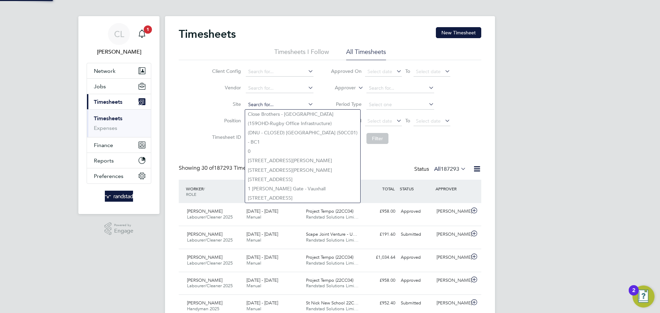
paste input "Project 48778"
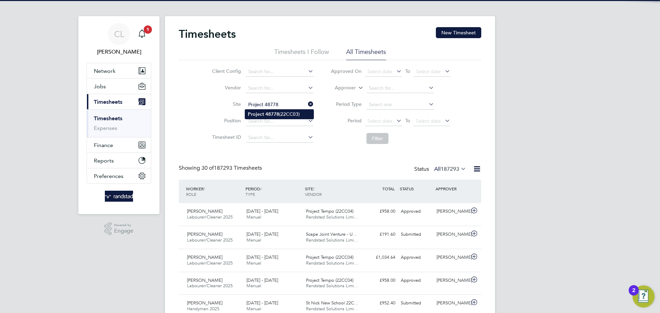
click at [270, 116] on b "48778" at bounding box center [273, 114] width 14 height 6
type input "Project 48778 (22CC03)"
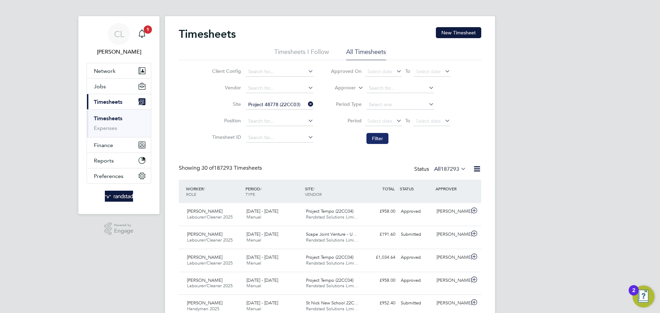
click at [379, 137] on button "Filter" at bounding box center [378, 138] width 22 height 11
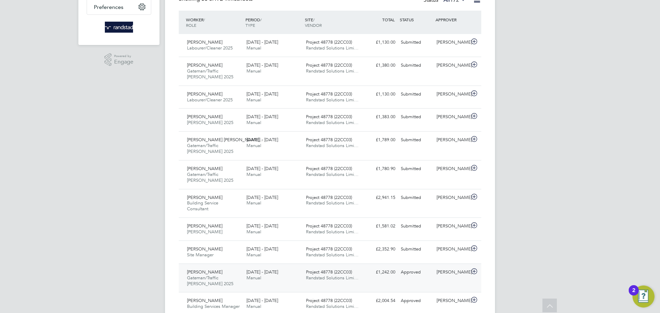
click at [282, 272] on div "20 - 26 Sep 2025 Manual" at bounding box center [274, 275] width 60 height 17
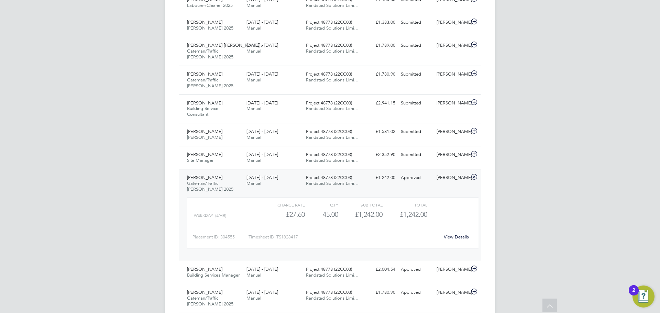
click at [375, 188] on div "Seth Wilks Gateman/Traffic Marshall 2025 20 - 26 Sep 2025 20 - 26 Sep 2025 Manu…" at bounding box center [330, 215] width 303 height 92
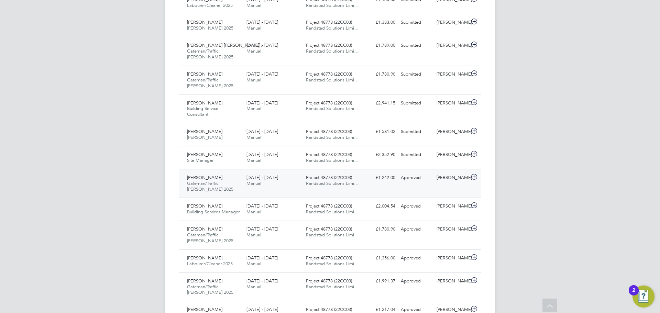
click at [390, 183] on div "£1,242.00 Approved" at bounding box center [381, 177] width 36 height 11
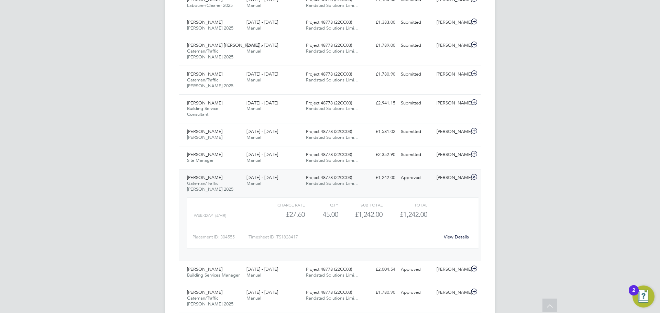
click at [209, 180] on div "Seth Wilks Gateman/Traffic Marshall 2025 20 - 26 Sep 2025" at bounding box center [214, 183] width 60 height 23
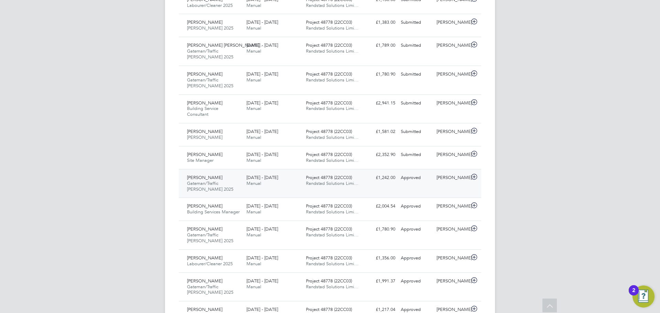
click at [475, 177] on icon at bounding box center [474, 177] width 9 height 6
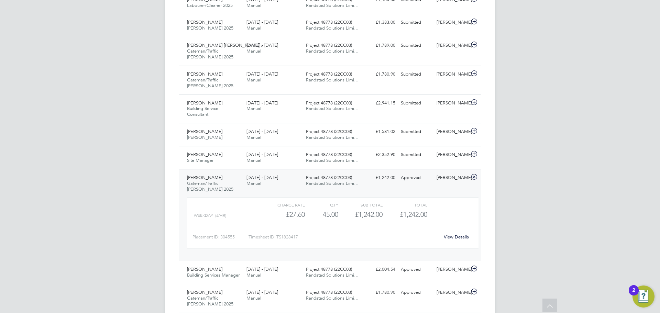
click at [458, 237] on link "View Details" at bounding box center [456, 237] width 25 height 6
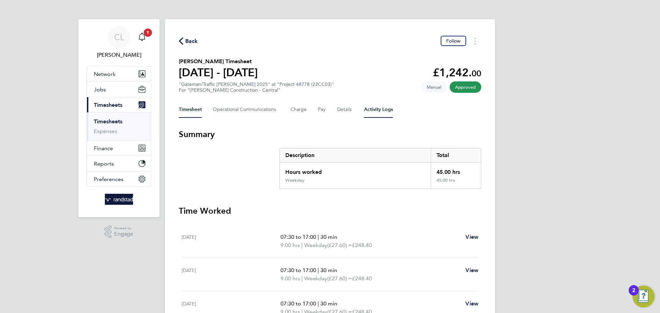
click at [376, 111] on Logs-tab "Activity Logs" at bounding box center [378, 109] width 29 height 17
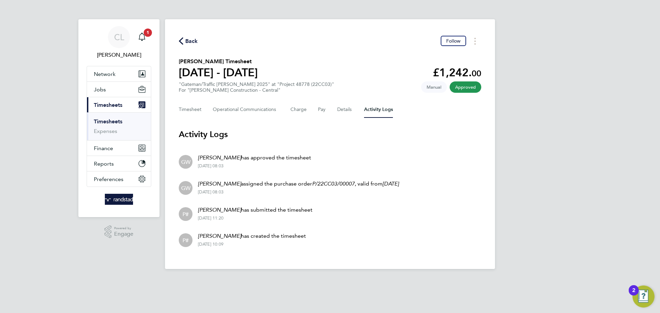
click at [195, 43] on span "Back" at bounding box center [191, 41] width 13 height 8
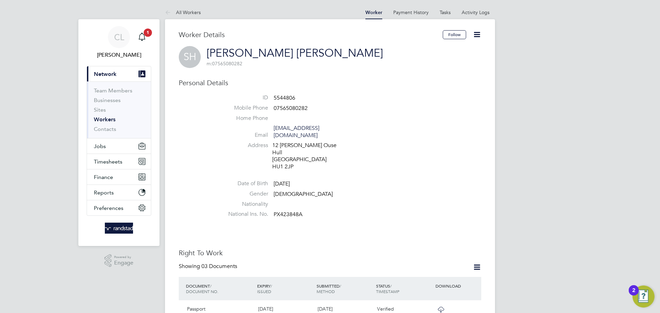
click at [479, 35] on icon at bounding box center [477, 34] width 9 height 9
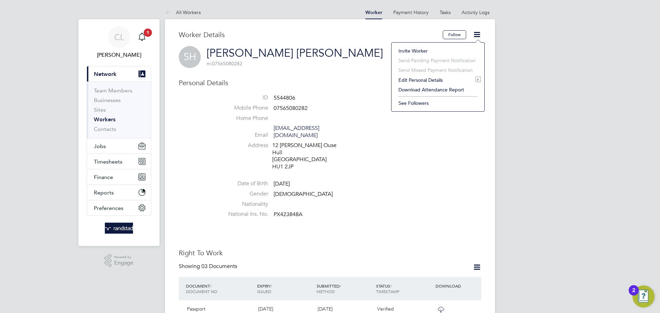
click at [435, 180] on li "Date of Birth [DEMOGRAPHIC_DATA]" at bounding box center [350, 185] width 261 height 10
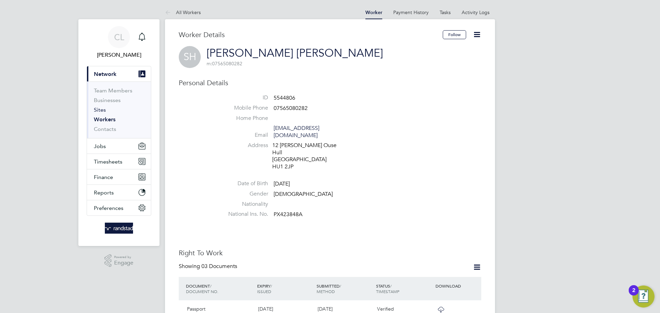
click at [101, 111] on link "Sites" at bounding box center [100, 110] width 12 height 7
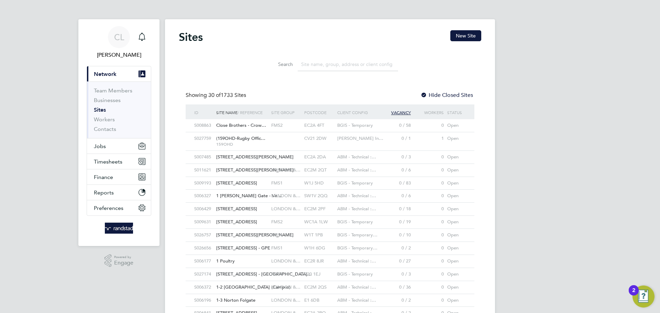
click at [316, 64] on input at bounding box center [348, 64] width 100 height 13
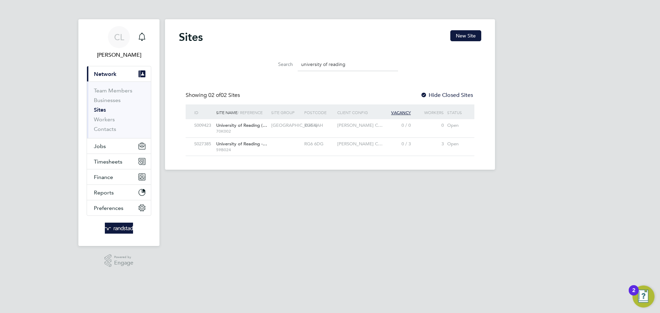
type input "university of reading"
click at [249, 145] on span "University of Reading -…" at bounding box center [241, 144] width 51 height 6
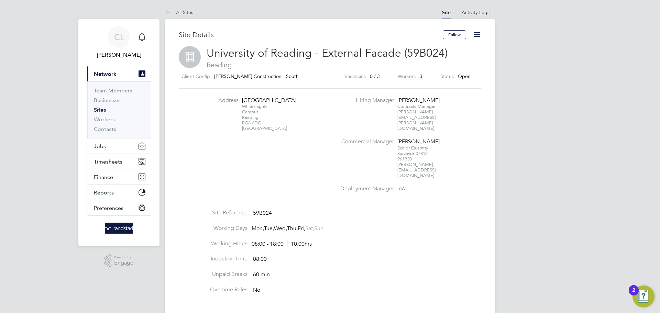
click at [325, 54] on span "University of Reading - External Facade (59B024)" at bounding box center [327, 52] width 241 height 13
click at [476, 36] on icon at bounding box center [477, 34] width 9 height 9
click at [439, 209] on li "Site Reference 59B024" at bounding box center [330, 216] width 303 height 15
click at [109, 145] on button "Jobs" at bounding box center [119, 146] width 64 height 15
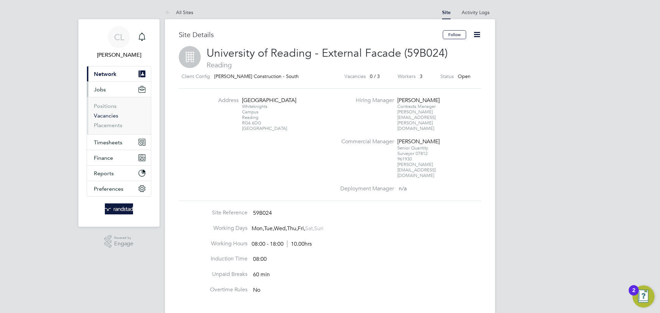
click at [103, 116] on link "Vacancies" at bounding box center [106, 115] width 24 height 7
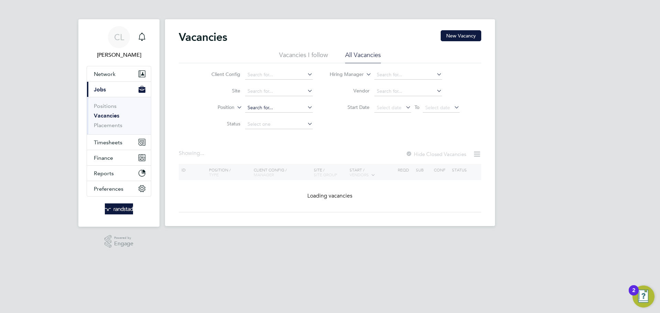
click at [257, 104] on input at bounding box center [279, 108] width 68 height 10
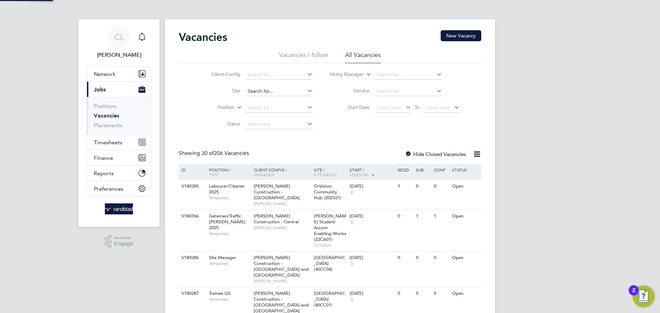
click at [256, 90] on input at bounding box center [279, 92] width 68 height 10
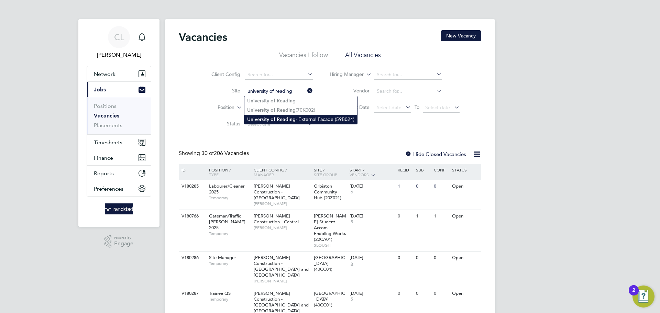
click at [303, 117] on li "University of Reading - External Facade (59B024)" at bounding box center [301, 119] width 113 height 9
type input "University of Reading - External Facade (59B024)"
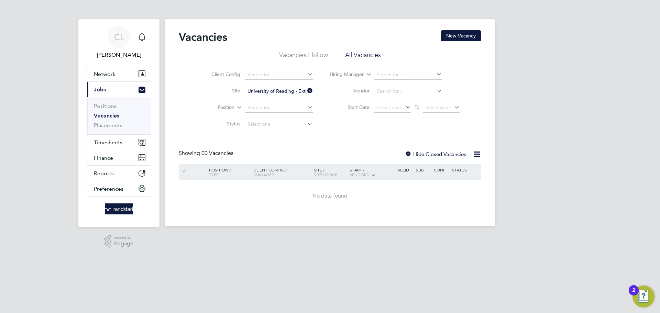
click at [371, 133] on div "Vacancies New Vacancy Vacancies I follow All Vacancies Client Config Site Unive…" at bounding box center [330, 121] width 303 height 182
click at [442, 154] on label "Hide Closed Vacancies" at bounding box center [435, 154] width 61 height 7
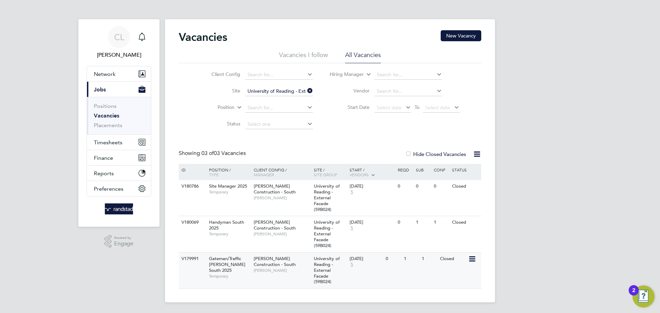
click at [281, 256] on span "[PERSON_NAME] Construction - South" at bounding box center [275, 262] width 42 height 12
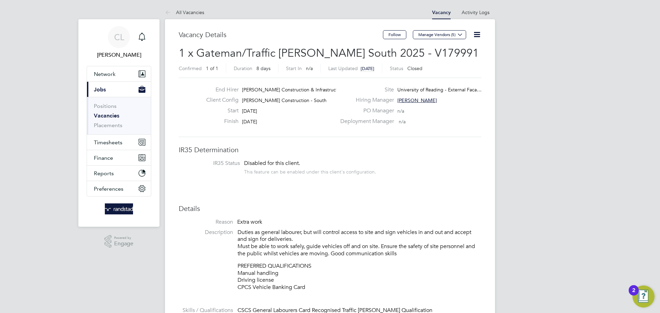
click at [478, 34] on icon at bounding box center [477, 34] width 9 height 9
click at [482, 33] on icon at bounding box center [477, 34] width 9 height 9
click at [461, 61] on li "Update Status" at bounding box center [461, 61] width 40 height 10
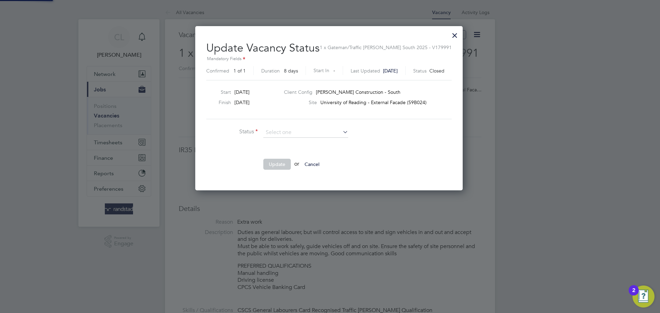
scroll to position [10, 173]
click at [295, 142] on li "Open" at bounding box center [306, 142] width 86 height 9
type input "Open"
click at [274, 165] on button "Update" at bounding box center [277, 164] width 28 height 11
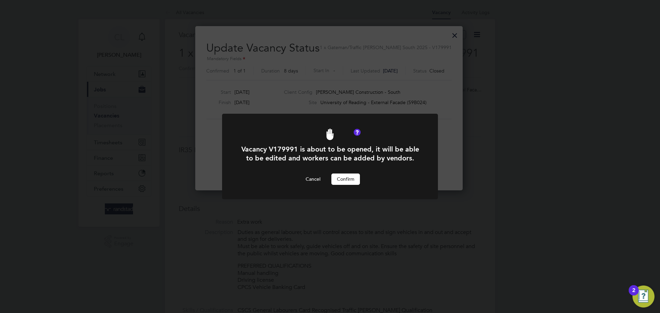
click at [350, 179] on button "Confirm" at bounding box center [346, 179] width 29 height 11
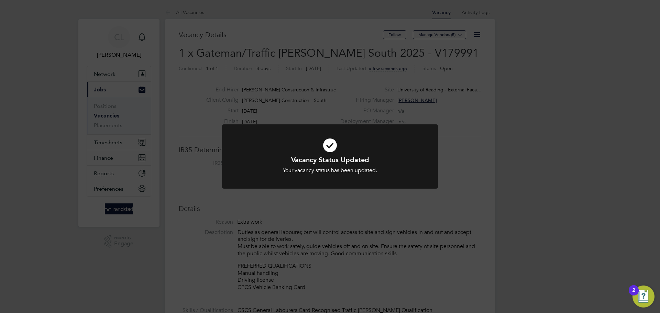
click at [462, 156] on div "Vacancy Status Updated Your vacancy status has been updated. Cancel Okay" at bounding box center [330, 156] width 660 height 313
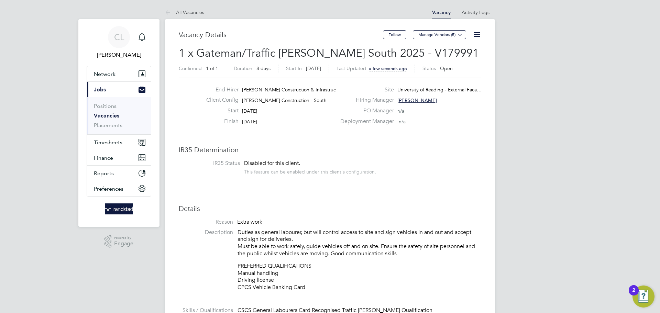
click at [475, 32] on icon at bounding box center [477, 34] width 9 height 9
click at [442, 133] on div "End Hirer Morgan Sindall Construction & Infrastruct… Client Config Morgan Sinda…" at bounding box center [330, 108] width 303 height 60
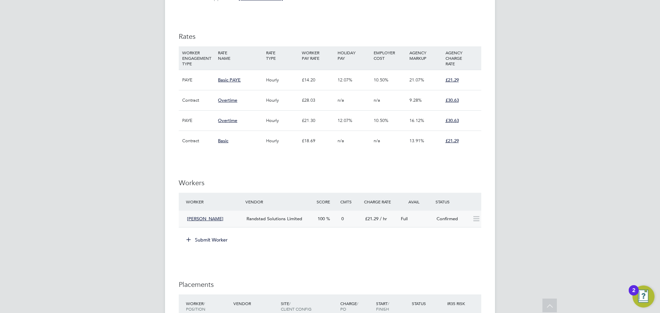
click at [476, 221] on icon at bounding box center [476, 219] width 9 height 6
click at [209, 239] on button "Submit Worker" at bounding box center [208, 240] width 52 height 11
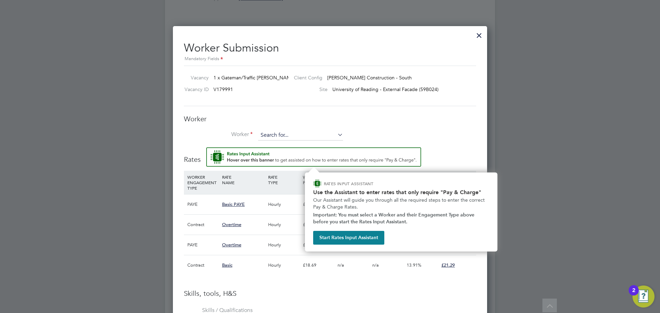
click at [287, 133] on input at bounding box center [300, 135] width 85 height 10
click at [303, 144] on li "Shomari Khalid Halama (5544806)" at bounding box center [301, 145] width 87 height 9
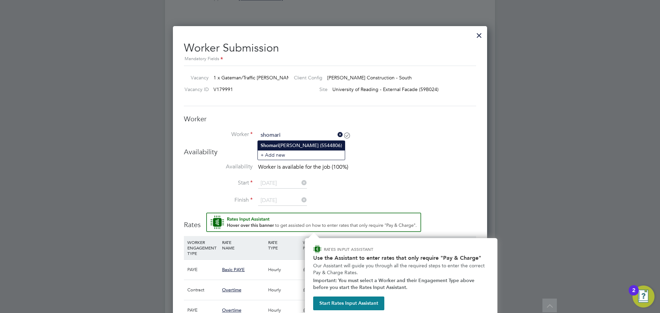
type input "Shomari Khalid Halama (5544806)"
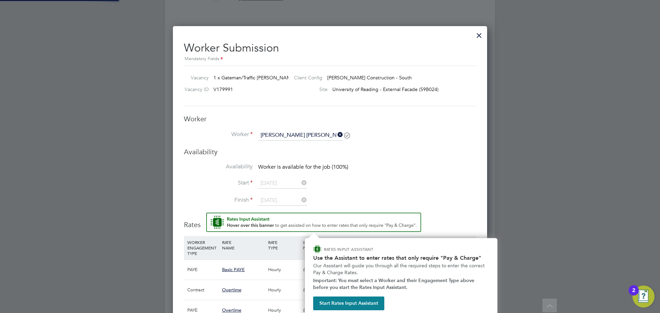
click at [464, 129] on div "Worker Worker Shomari Khalid Halama (5544806) Worker Engagement Type" at bounding box center [330, 131] width 292 height 33
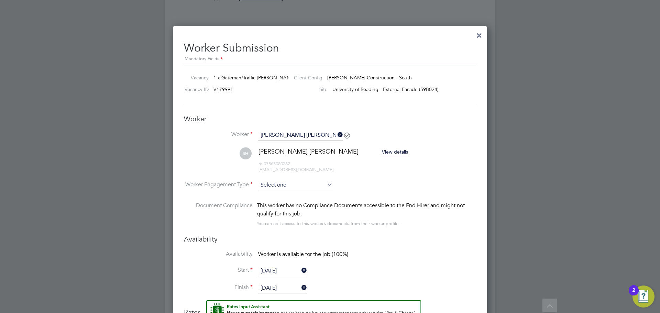
click at [287, 185] on input at bounding box center [295, 185] width 75 height 10
click at [278, 198] on li "Contract" at bounding box center [295, 195] width 75 height 9
type input "Contract"
click at [378, 194] on li "Worker Engagement Type Contract" at bounding box center [330, 190] width 292 height 21
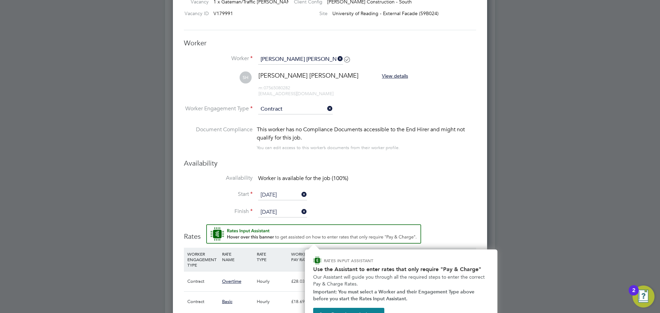
click at [289, 196] on input "[DATE]" at bounding box center [282, 195] width 49 height 10
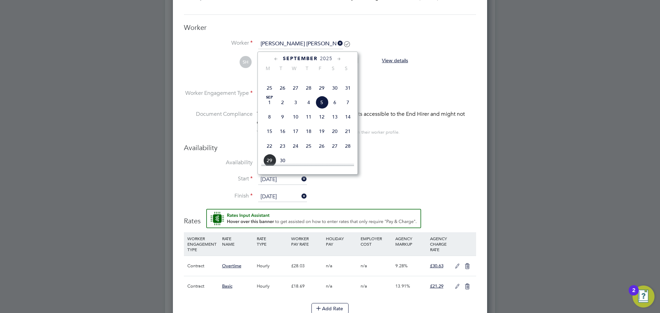
click at [267, 193] on input "12 Sep 2025" at bounding box center [282, 197] width 49 height 10
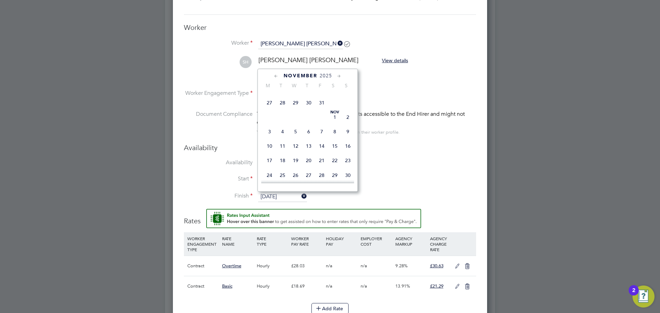
click at [319, 109] on span "31" at bounding box center [321, 102] width 13 height 13
type input "31 Oct 2025"
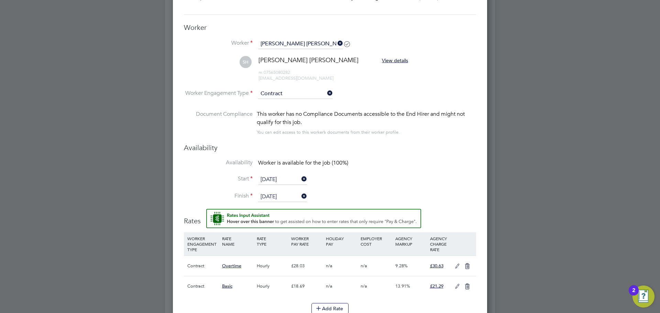
click at [365, 168] on li "Availability Worker is available for the job (100%)" at bounding box center [330, 166] width 292 height 15
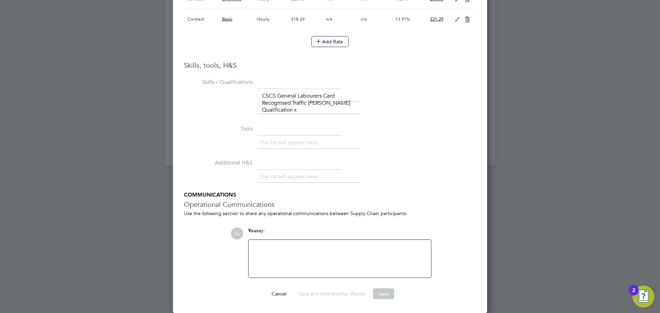
click at [389, 173] on li "Additional H&S The list will appear here..." at bounding box center [330, 175] width 292 height 34
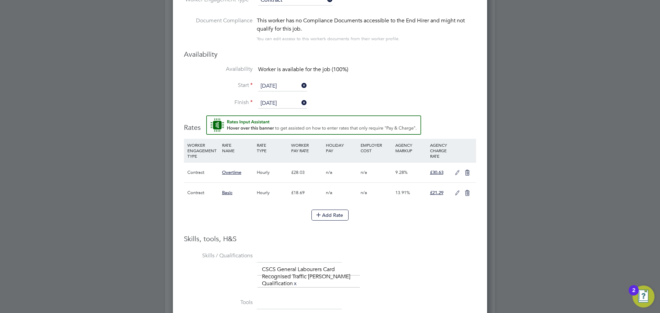
click at [455, 193] on icon at bounding box center [457, 194] width 9 height 6
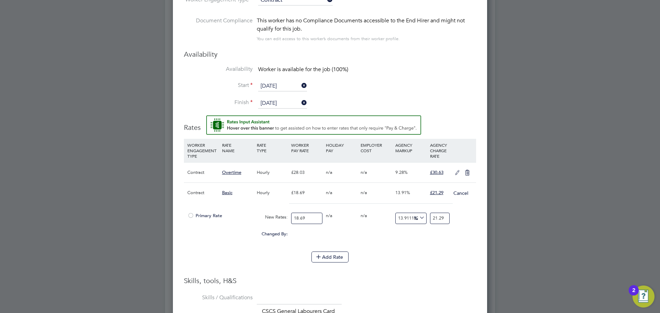
click at [187, 216] on div "Primary Rate" at bounding box center [220, 215] width 69 height 13
click at [194, 216] on div at bounding box center [190, 217] width 7 height 5
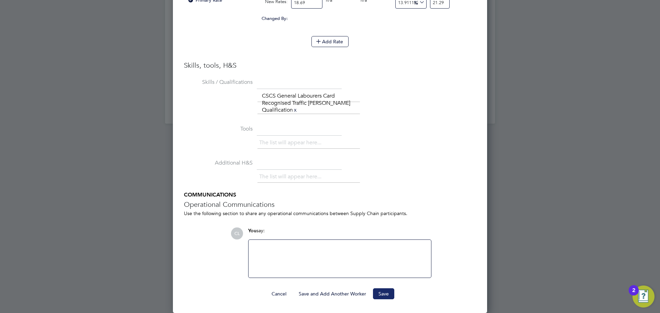
click at [389, 299] on button "Save" at bounding box center [383, 294] width 21 height 11
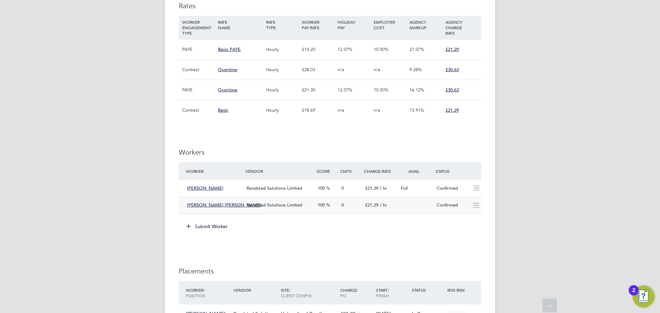
click at [339, 203] on div "0" at bounding box center [351, 205] width 24 height 11
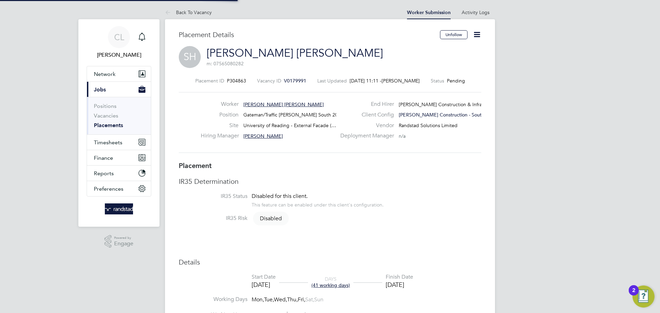
click at [477, 34] on icon at bounding box center [477, 34] width 9 height 9
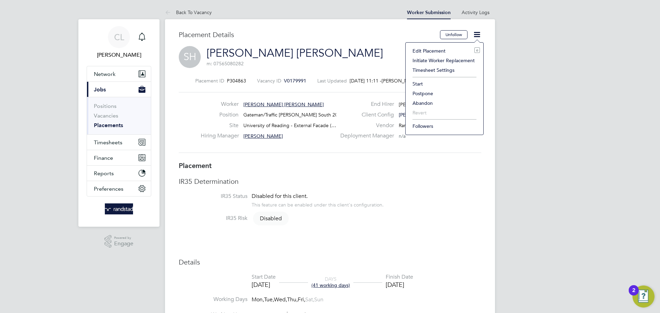
click at [419, 84] on li "Start" at bounding box center [444, 84] width 71 height 10
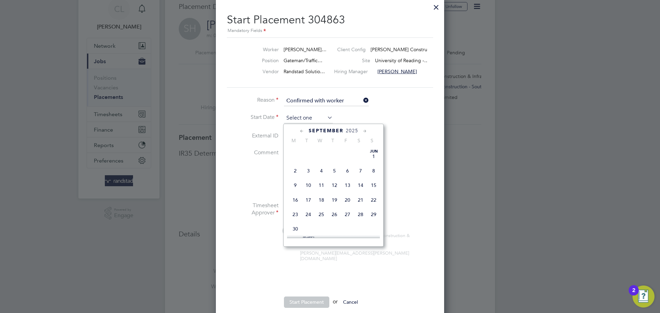
click at [293, 121] on input at bounding box center [308, 118] width 49 height 10
click at [299, 164] on span "22" at bounding box center [295, 157] width 13 height 13
type input "[DATE]"
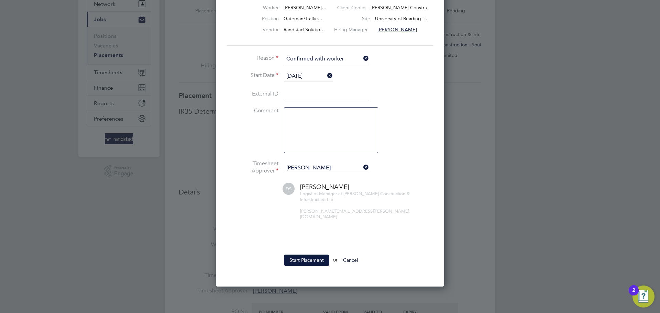
click at [412, 124] on li "Comment" at bounding box center [330, 133] width 206 height 53
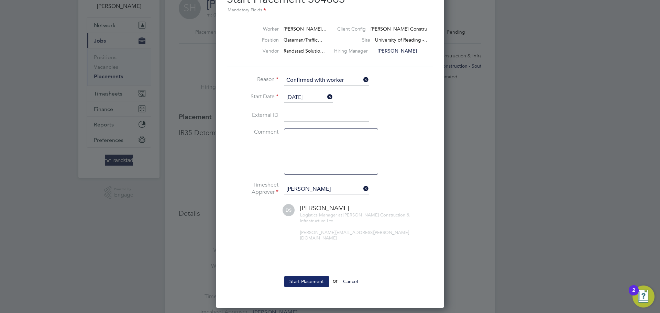
click at [304, 276] on button "Start Placement" at bounding box center [306, 281] width 45 height 11
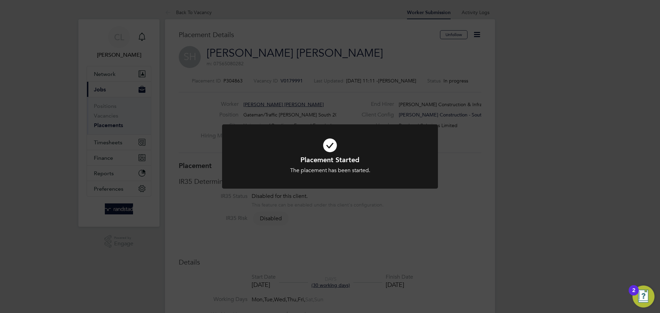
click at [468, 171] on div "Placement Started The placement has been started. Cancel Okay" at bounding box center [330, 156] width 660 height 313
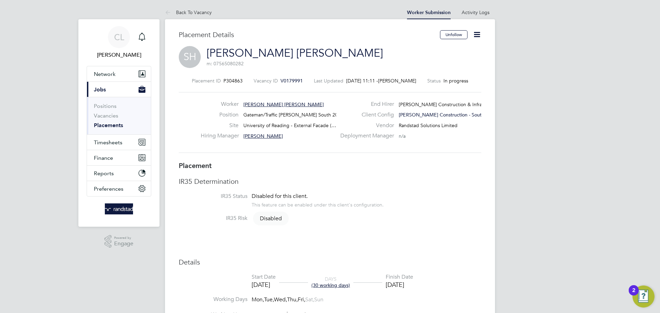
click at [477, 32] on icon at bounding box center [477, 34] width 9 height 9
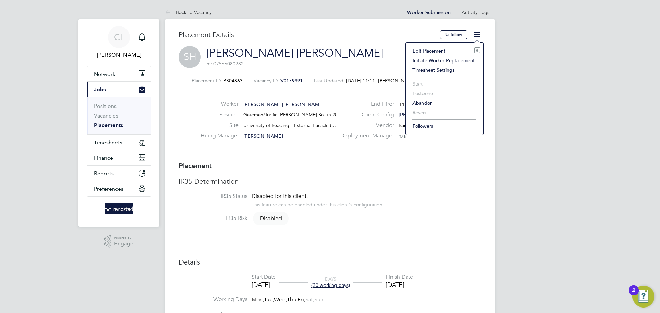
click at [436, 72] on li "Timesheet Settings" at bounding box center [444, 70] width 71 height 10
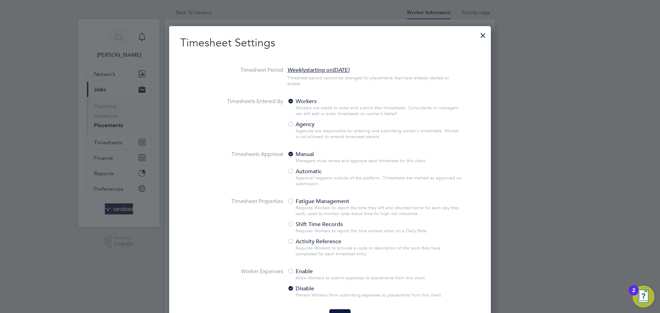
click at [485, 39] on div at bounding box center [483, 34] width 12 height 12
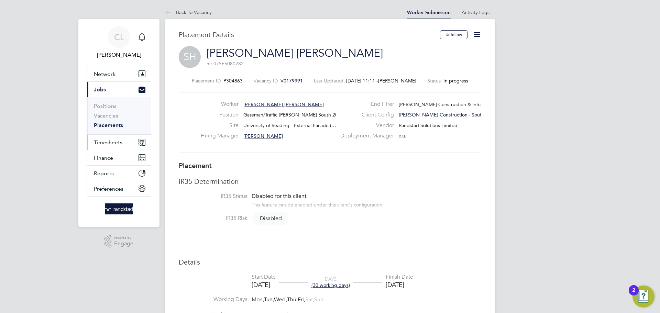
click at [111, 141] on span "Timesheets" at bounding box center [108, 142] width 29 height 7
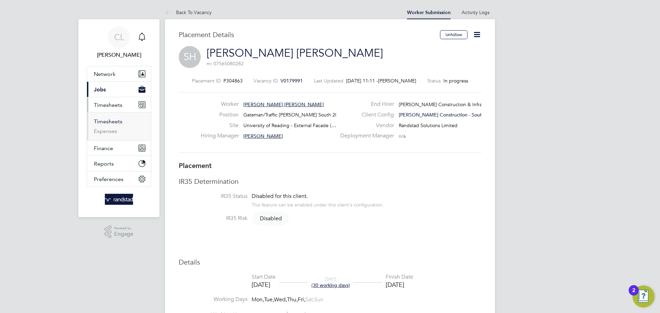
click at [110, 122] on link "Timesheets" at bounding box center [108, 121] width 29 height 7
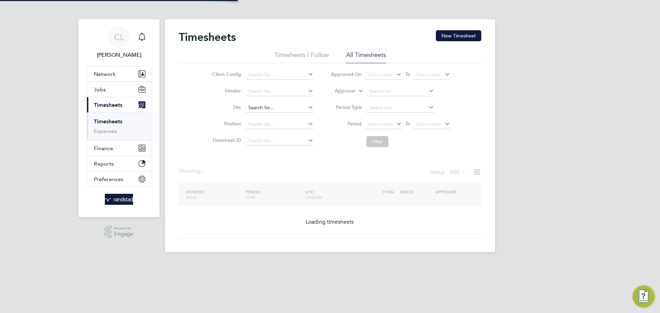
click at [260, 103] on input at bounding box center [280, 108] width 68 height 10
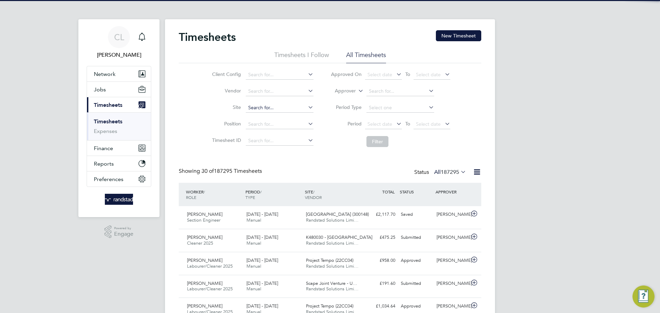
click at [257, 106] on input at bounding box center [280, 108] width 68 height 10
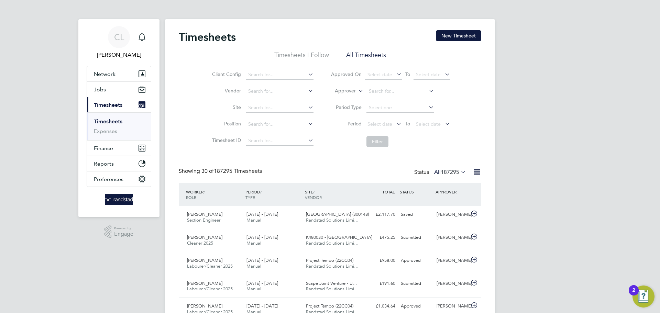
click at [458, 34] on button "New Timesheet" at bounding box center [458, 35] width 45 height 11
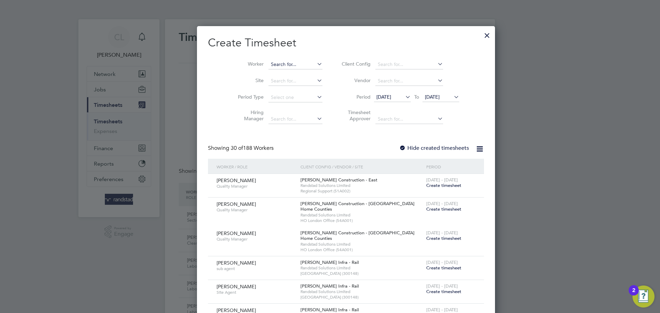
click at [272, 65] on input at bounding box center [296, 65] width 54 height 10
click at [275, 74] on li "Shomari Khalid Halama" at bounding box center [284, 73] width 64 height 9
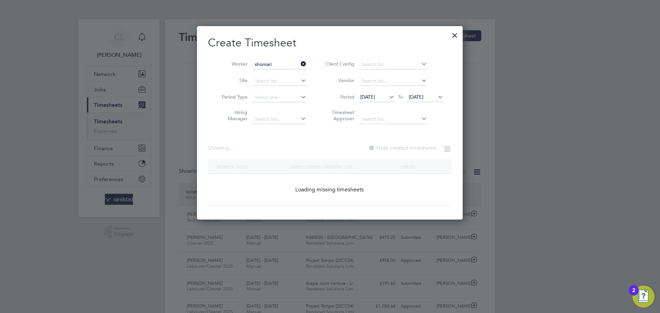
type input "Shomari Khalid Halama"
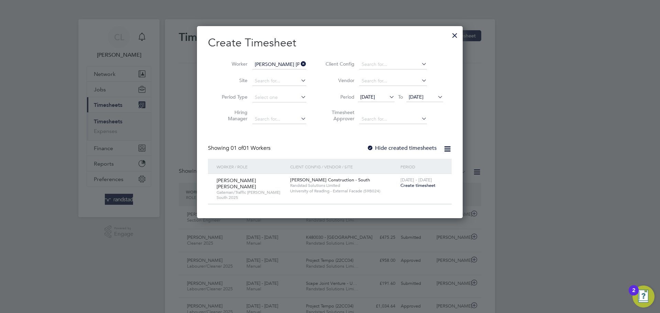
click at [420, 186] on span "Create timesheet" at bounding box center [418, 186] width 35 height 6
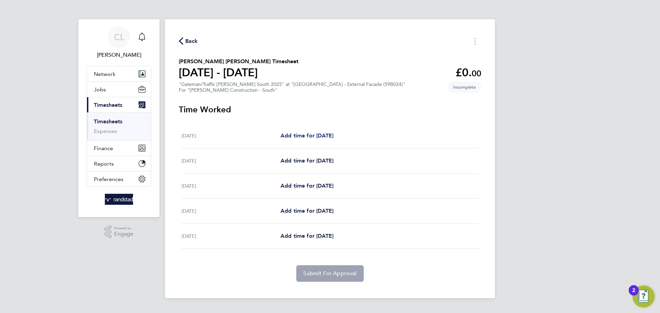
click at [314, 138] on span "Add time for Mon 22 Sep" at bounding box center [307, 135] width 53 height 7
select select "60"
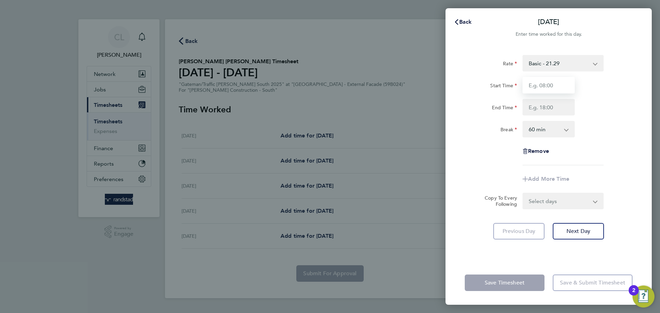
click at [543, 83] on input "Start Time" at bounding box center [549, 85] width 52 height 17
type input "08:00"
click at [545, 104] on input "End Time" at bounding box center [549, 107] width 52 height 17
type input "17:00"
click at [544, 129] on select "0 min 15 min 30 min 45 min 60 min 75 min 90 min" at bounding box center [544, 129] width 43 height 15
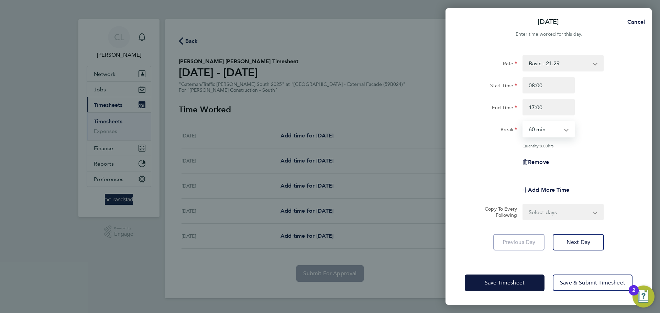
click at [584, 133] on div "Break 0 min 15 min 30 min 45 min 60 min 75 min 90 min" at bounding box center [548, 129] width 173 height 17
click at [552, 125] on select "0 min 15 min 30 min 45 min 60 min 75 min 90 min" at bounding box center [544, 129] width 43 height 15
select select "0"
click at [523, 122] on select "0 min 15 min 30 min 45 min 60 min 75 min 90 min" at bounding box center [544, 129] width 43 height 15
click at [606, 126] on div "Break 0 min 15 min 30 min 45 min 60 min 75 min 90 min" at bounding box center [548, 129] width 173 height 17
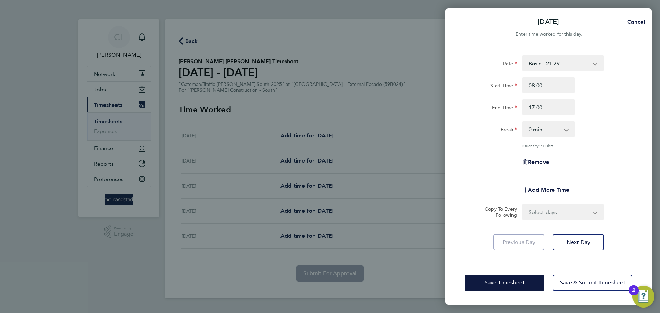
click at [544, 211] on select "Select days Day Tuesday Wednesday Thursday Friday" at bounding box center [559, 212] width 72 height 15
select select "DAY"
click at [523, 205] on select "Select days Day Tuesday Wednesday Thursday Friday" at bounding box center [559, 212] width 72 height 15
select select "2025-09-26"
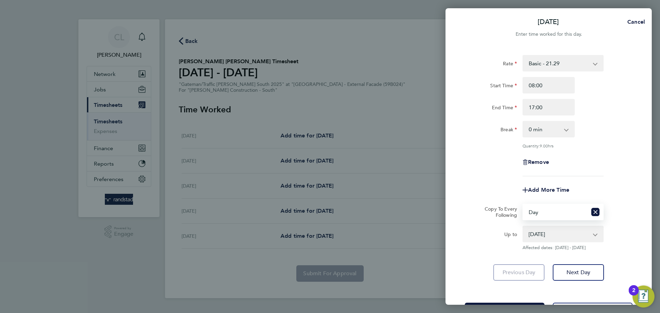
click at [565, 235] on select "23 Sep 2025 24 Sep 2025 25 Sep 2025 26 Sep 2025" at bounding box center [559, 234] width 72 height 15
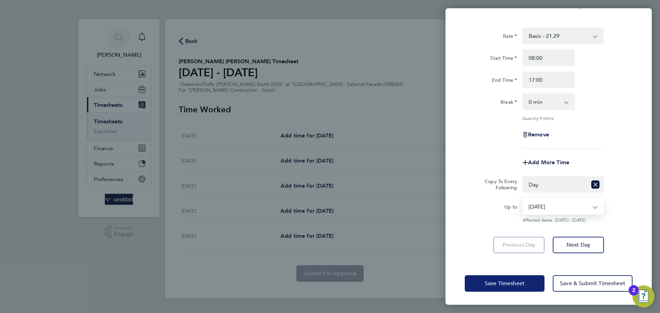
click at [526, 283] on button "Save Timesheet" at bounding box center [505, 283] width 80 height 17
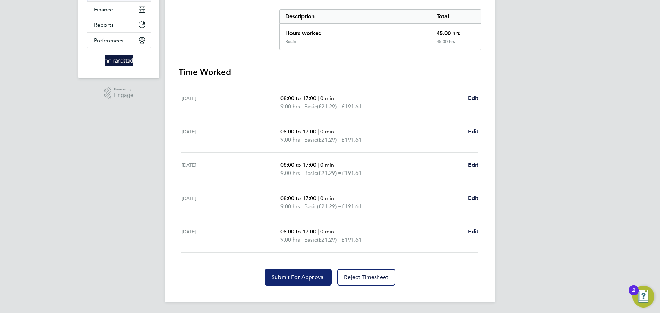
click at [296, 281] on button "Submit For Approval" at bounding box center [298, 277] width 67 height 17
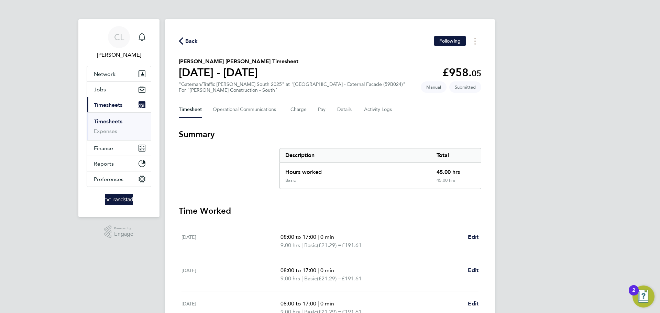
click at [111, 122] on link "Timesheets" at bounding box center [108, 121] width 29 height 7
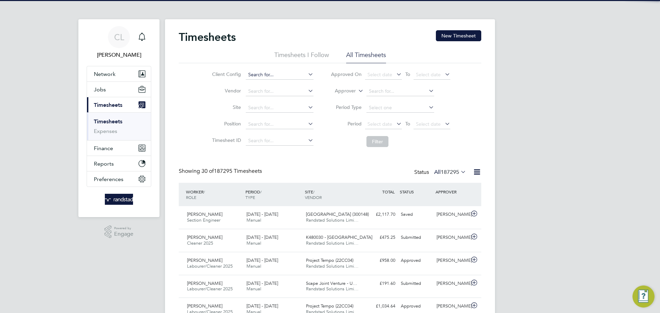
click at [271, 75] on input at bounding box center [280, 75] width 68 height 10
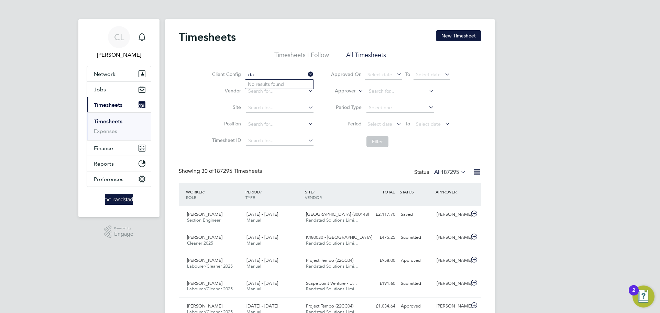
type input "d"
click at [466, 36] on button "New Timesheet" at bounding box center [458, 35] width 45 height 11
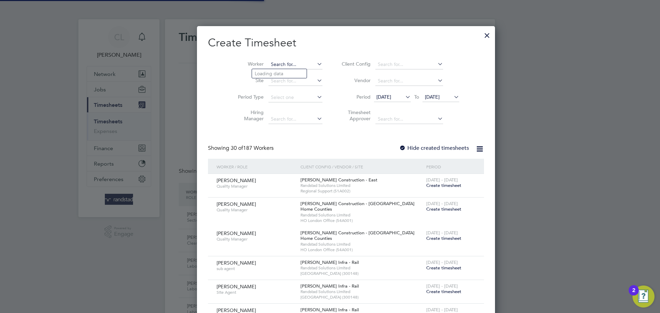
click at [272, 64] on input at bounding box center [296, 65] width 54 height 10
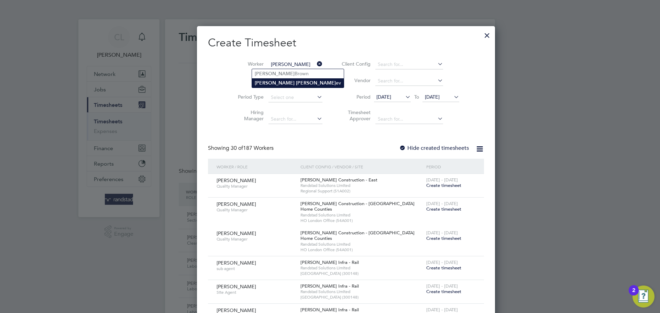
click at [296, 81] on b "Danch" at bounding box center [316, 83] width 40 height 6
type input "Daniel Danchev"
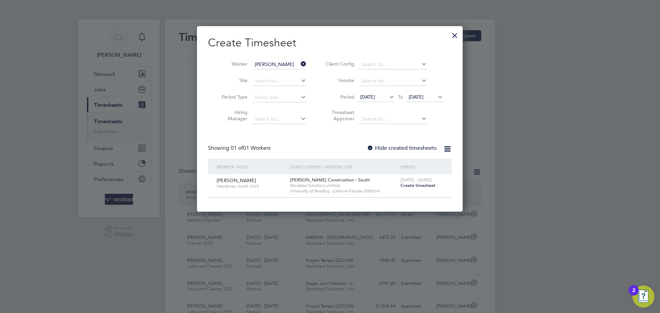
click at [421, 185] on span "Create timesheet" at bounding box center [418, 186] width 35 height 6
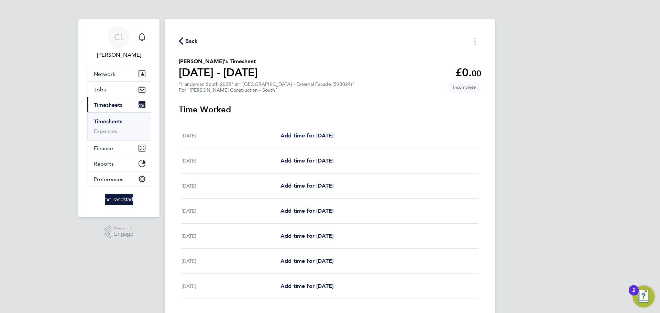
click at [321, 138] on span "Add time for Sat 20 Sep" at bounding box center [307, 135] width 53 height 7
select select "60"
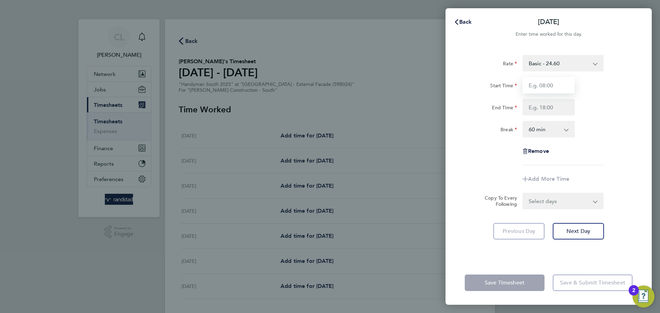
click at [545, 83] on input "Start Time" at bounding box center [549, 85] width 52 height 17
type input "08:00"
click at [543, 109] on input "End Time" at bounding box center [549, 107] width 52 height 17
type input "17:00"
click at [537, 133] on select "0 min 15 min 30 min 45 min 60 min 75 min 90 min" at bounding box center [544, 129] width 43 height 15
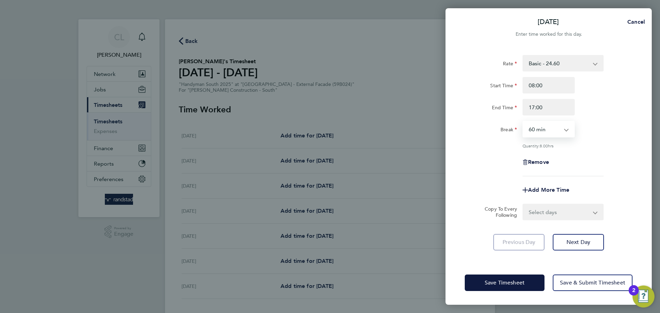
select select "0"
click at [523, 122] on select "0 min 15 min 30 min 45 min 60 min 75 min 90 min" at bounding box center [544, 129] width 43 height 15
click at [602, 143] on div "Quantity: 9.00 hrs" at bounding box center [563, 146] width 81 height 6
click at [638, 20] on span "Cancel" at bounding box center [636, 22] width 20 height 7
select select "60"
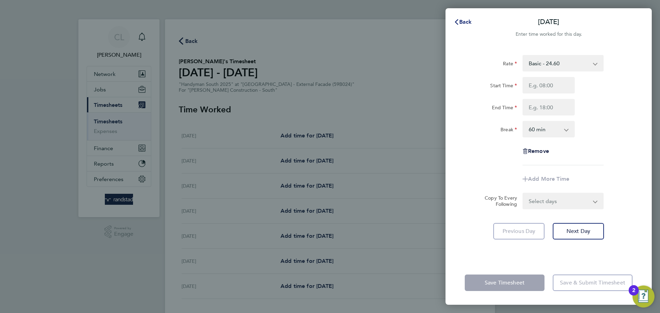
click at [468, 23] on span "Back" at bounding box center [465, 22] width 13 height 7
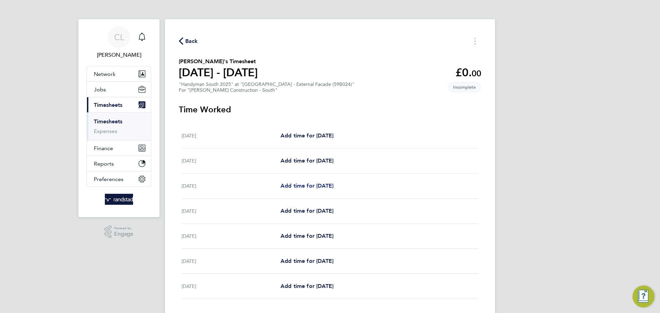
click at [329, 188] on span "Add time for Mon 22 Sep" at bounding box center [307, 186] width 53 height 7
select select "60"
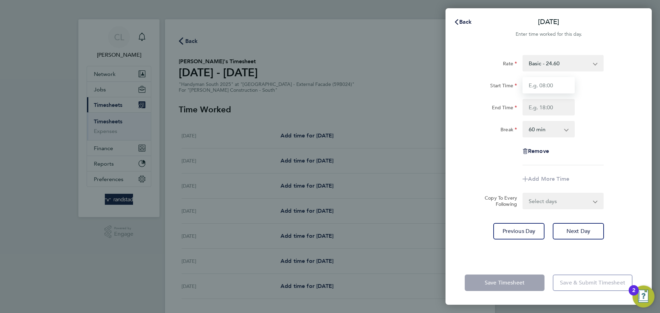
click at [527, 87] on input "Start Time" at bounding box center [549, 85] width 52 height 17
type input "08:00"
click at [545, 103] on input "End Time" at bounding box center [549, 107] width 52 height 17
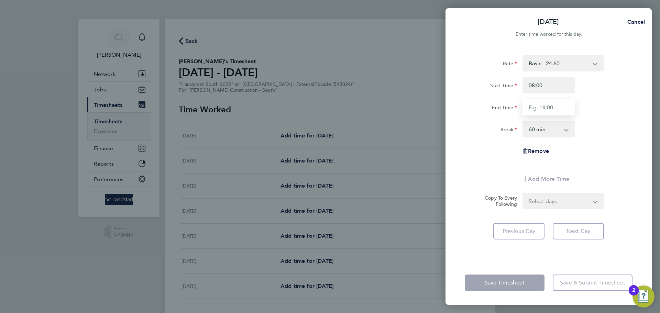
type input "17:00"
click at [542, 133] on select "0 min 15 min 30 min 45 min 60 min 75 min 90 min" at bounding box center [544, 129] width 43 height 15
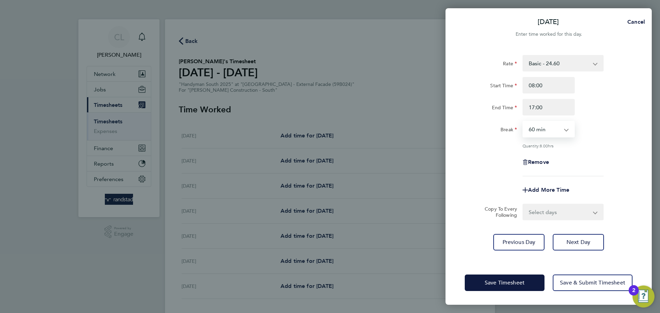
select select "0"
click at [523, 122] on select "0 min 15 min 30 min 45 min 60 min 75 min 90 min" at bounding box center [544, 129] width 43 height 15
click at [609, 138] on div "Rate Basic - 24.60 Overtime - 35.60 Start Time 08:00 End Time 17:00 Break 0 min…" at bounding box center [549, 115] width 168 height 121
click at [545, 207] on select "Select days Day Tuesday Wednesday Thursday Friday" at bounding box center [559, 212] width 72 height 15
select select "DAY"
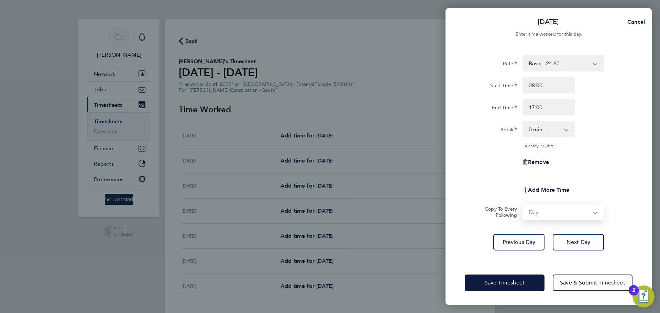
click at [523, 205] on select "Select days Day Tuesday Wednesday Thursday Friday" at bounding box center [559, 212] width 72 height 15
select select "2025-09-26"
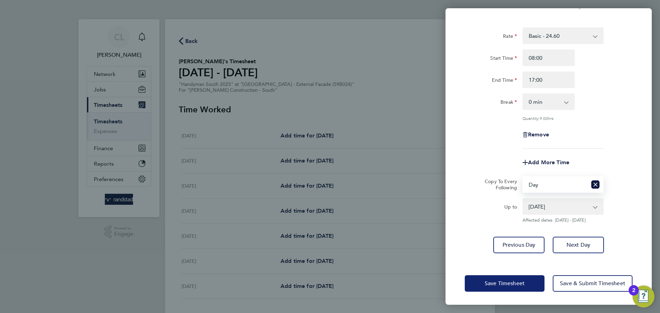
click at [505, 284] on span "Save Timesheet" at bounding box center [505, 283] width 40 height 7
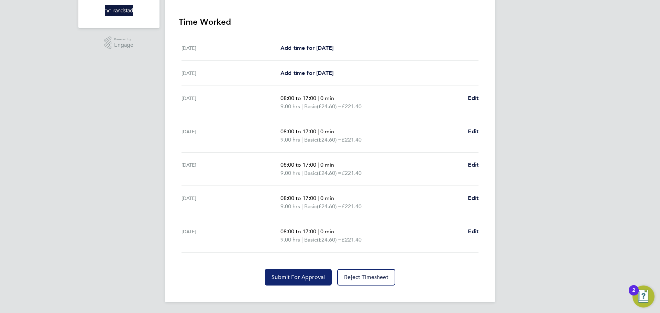
click at [298, 273] on button "Submit For Approval" at bounding box center [298, 277] width 67 height 17
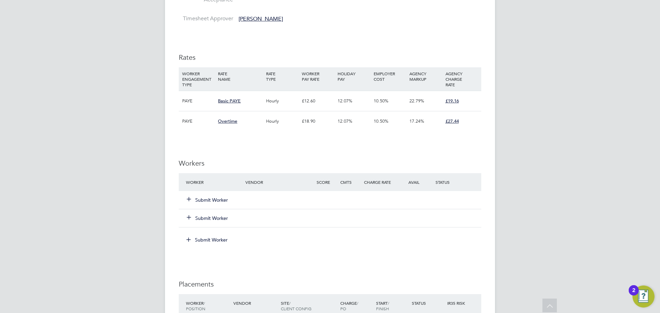
scroll to position [374, 0]
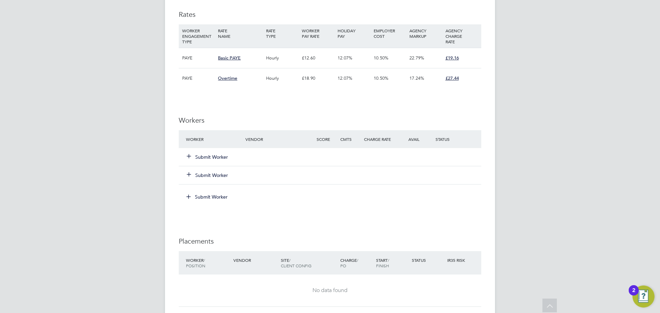
click at [213, 160] on button "Submit Worker" at bounding box center [207, 157] width 41 height 7
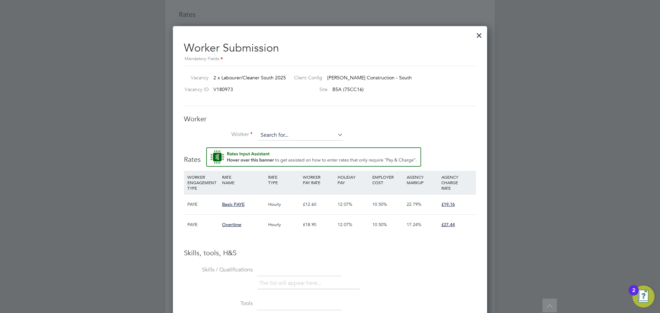
click at [285, 134] on input at bounding box center [300, 135] width 85 height 10
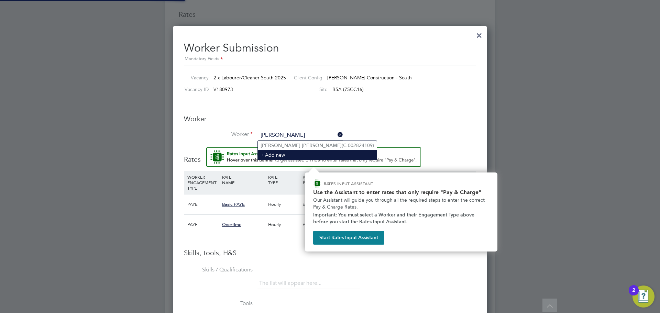
type input "[PERSON_NAME]"
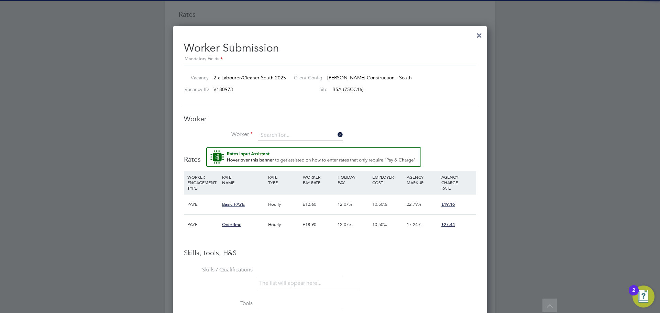
click at [307, 146] on li "Worker" at bounding box center [330, 138] width 292 height 17
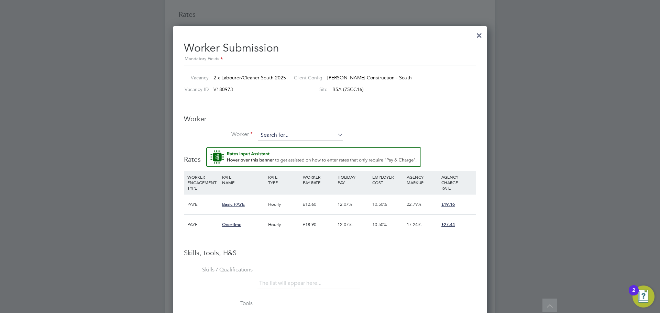
click at [310, 139] on input at bounding box center [300, 135] width 85 height 10
click at [302, 146] on li "[PERSON_NAME] (C-002824109)" at bounding box center [317, 145] width 119 height 9
type input "[PERSON_NAME] (C-002824109)"
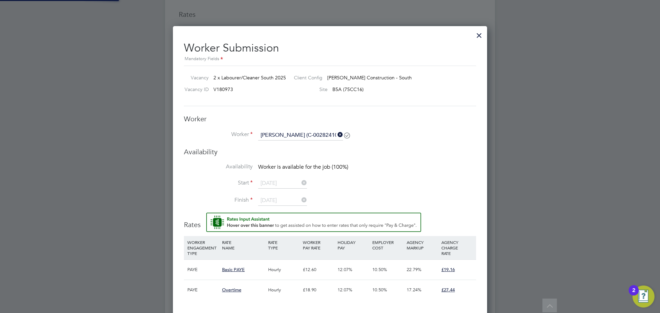
scroll to position [529, 315]
click at [407, 131] on li "Worker [PERSON_NAME] (C-002824109)" at bounding box center [330, 138] width 292 height 17
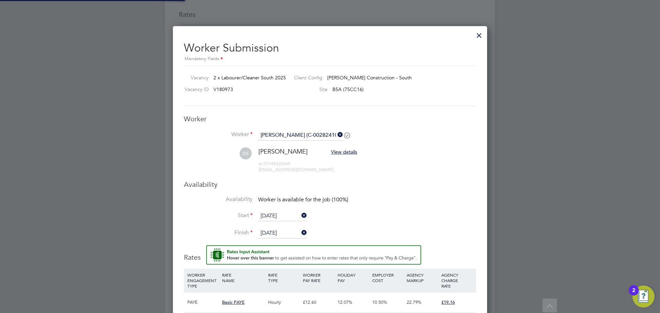
scroll to position [611, 315]
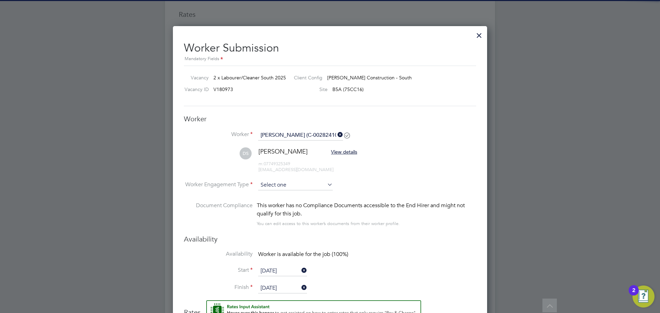
click at [303, 188] on input at bounding box center [295, 185] width 75 height 10
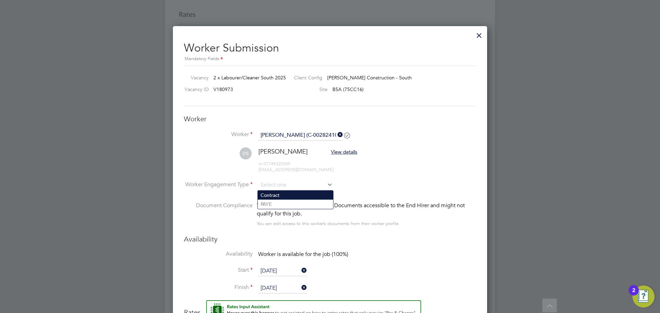
click at [284, 197] on li "Contract" at bounding box center [295, 195] width 75 height 9
type input "Contract"
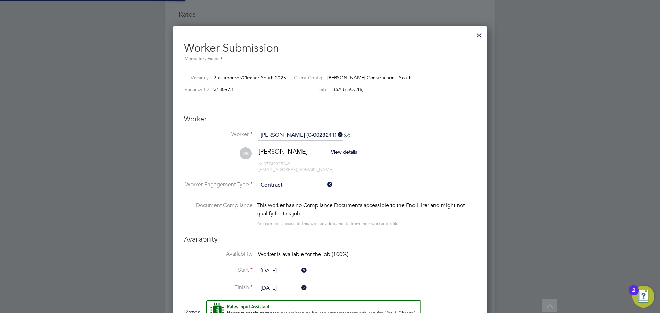
click at [437, 175] on li "DS [PERSON_NAME] View details m: 07749325349 [EMAIL_ADDRESS][DOMAIN_NAME]" at bounding box center [330, 164] width 292 height 33
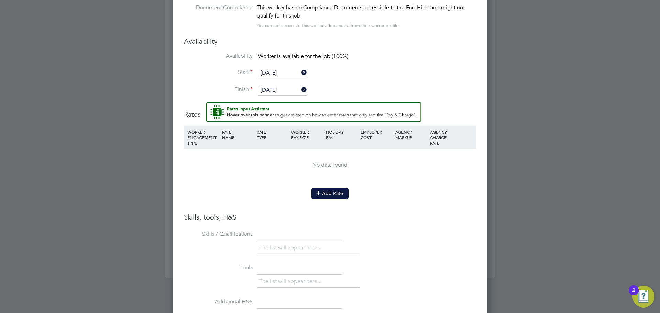
click at [329, 197] on button "Add Rate" at bounding box center [330, 193] width 37 height 11
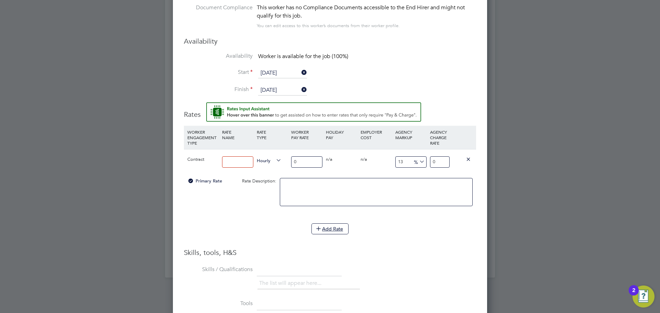
click at [241, 163] on input at bounding box center [237, 161] width 31 height 11
type input "basic"
click at [301, 159] on input "0" at bounding box center [306, 161] width 31 height 11
drag, startPoint x: 307, startPoint y: 162, endPoint x: 253, endPoint y: 170, distance: 53.8
click at [256, 171] on div "Contract basic Hourly 0 0 n/a 0 n/a 13 0 % 0" at bounding box center [330, 161] width 292 height 25
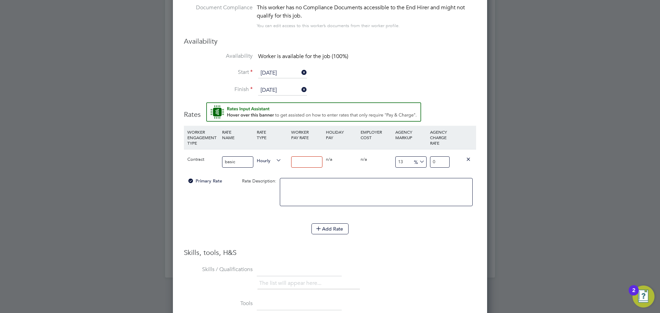
type input "1"
type input "1.13"
type input "16"
type input "18.08"
type input "16.5"
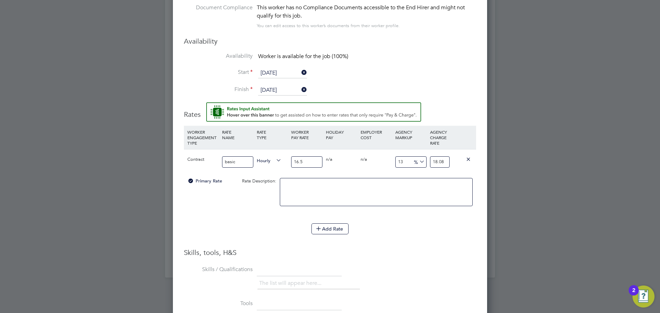
type input "18.645"
type input "16.56"
type input "18.7128"
type input "16.56"
click at [439, 165] on input "18.7128" at bounding box center [440, 161] width 20 height 11
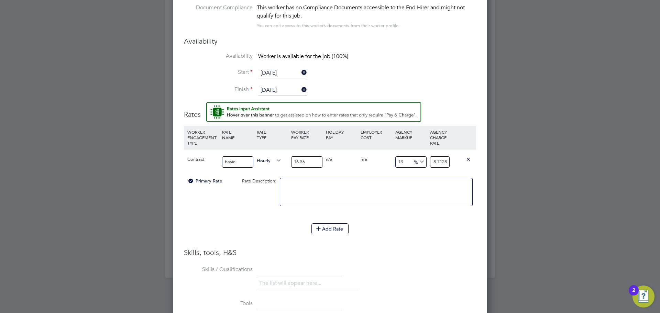
drag, startPoint x: 433, startPoint y: 164, endPoint x: 497, endPoint y: 174, distance: 64.5
type input "-93.96135265700484"
type input "1"
type input "14.734299516908212"
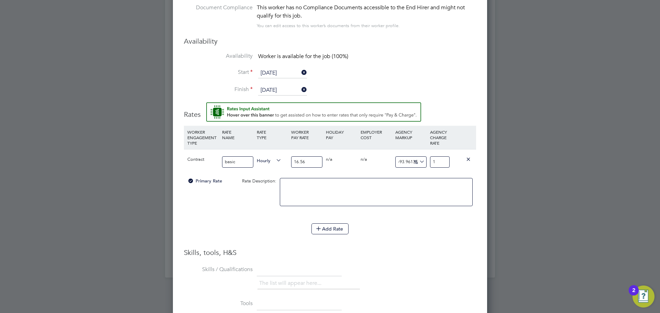
type input "19"
type input "15.33816425120773"
type input "19.16"
type input "15.70048309178744"
type input "19.16"
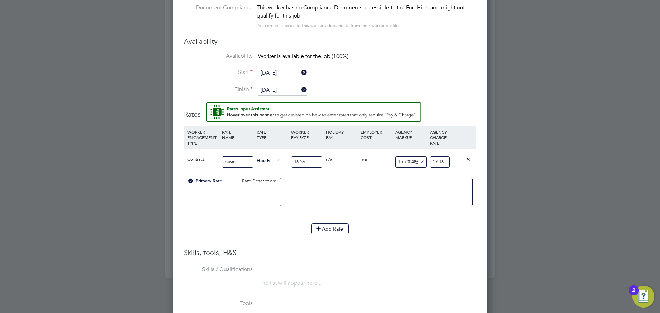
click at [442, 228] on div "Add Rate" at bounding box center [330, 229] width 292 height 11
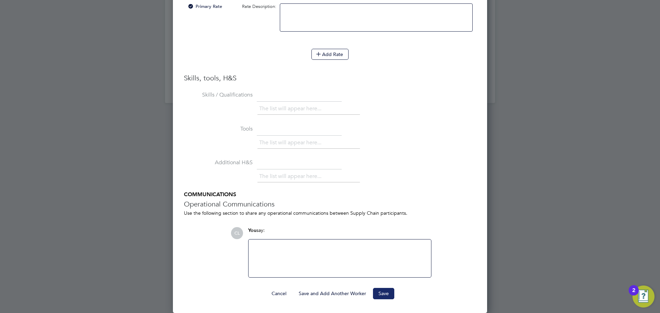
click at [386, 296] on button "Save" at bounding box center [383, 293] width 21 height 11
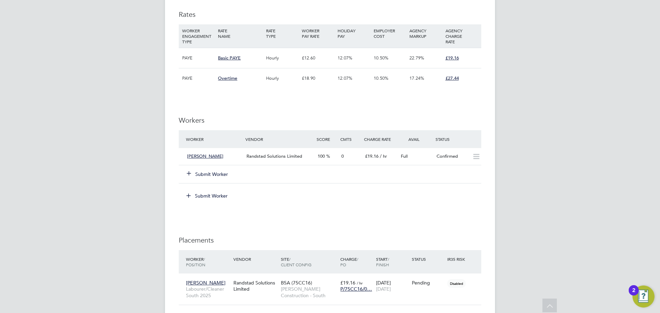
click at [195, 173] on button "Submit Worker" at bounding box center [207, 174] width 41 height 7
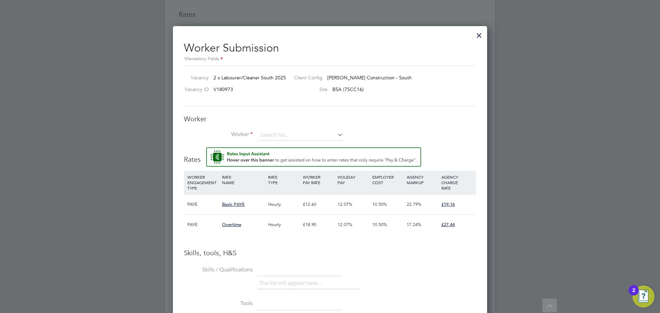
click at [293, 128] on div "Worker Worker Worker Engagement Type" at bounding box center [330, 131] width 292 height 33
click at [284, 137] on input at bounding box center [300, 135] width 85 height 10
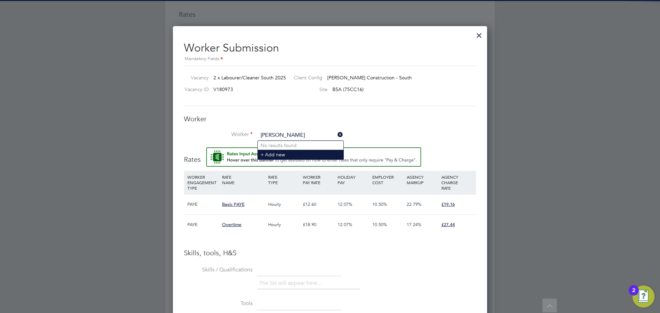
type input "[PERSON_NAME]"
click at [282, 152] on li "+ Add new" at bounding box center [301, 154] width 86 height 9
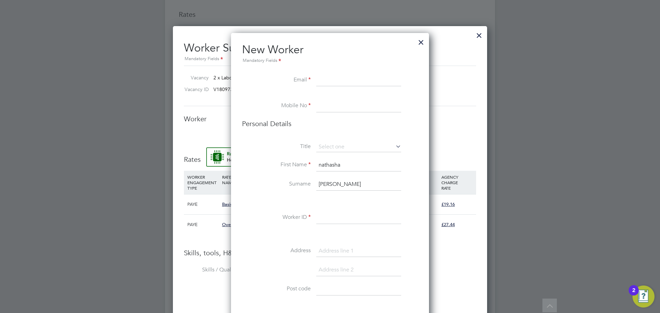
click at [322, 164] on input "nathasha" at bounding box center [358, 165] width 85 height 12
type input "Nathasha"
click at [320, 186] on input "[PERSON_NAME]" at bounding box center [358, 185] width 85 height 12
type input "[PERSON_NAME]"
click at [331, 76] on input at bounding box center [358, 80] width 85 height 12
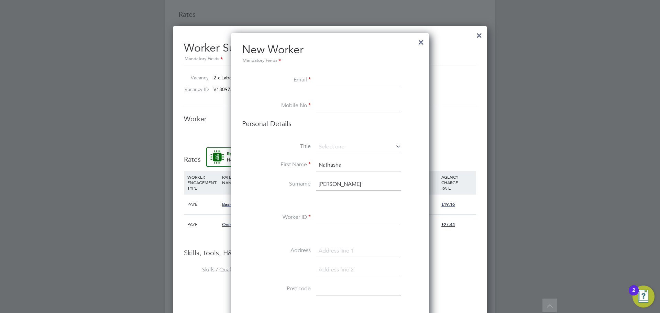
paste input "[EMAIL_ADDRESS][DOMAIN_NAME]"
type input "[EMAIL_ADDRESS][DOMAIN_NAME]"
click at [331, 107] on input at bounding box center [358, 106] width 85 height 12
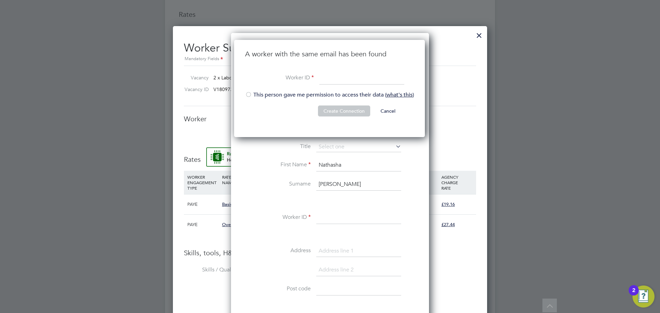
paste input "C-004612019"
type input "C-004612019"
click at [248, 96] on div at bounding box center [248, 95] width 7 height 7
click at [342, 113] on button "Create Connection" at bounding box center [344, 111] width 52 height 11
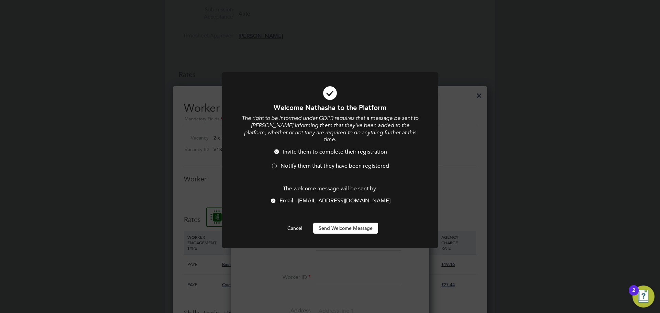
click at [277, 198] on div at bounding box center [273, 201] width 7 height 7
click at [274, 163] on div at bounding box center [274, 166] width 7 height 7
click at [357, 223] on button "Send Welcome Message" at bounding box center [345, 228] width 65 height 11
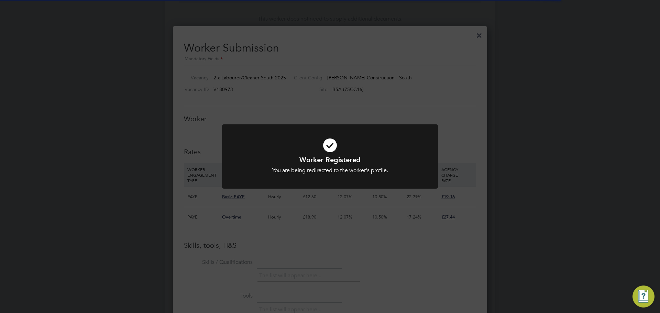
scroll to position [455, 315]
click at [460, 140] on div "Worker Registered You are being redirected to the worker's profile. Cancel Okay" at bounding box center [330, 156] width 660 height 313
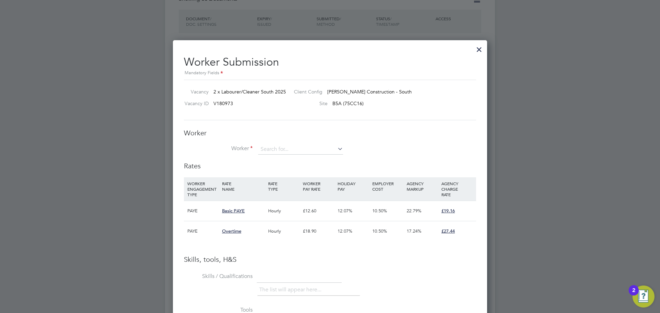
scroll to position [351, 0]
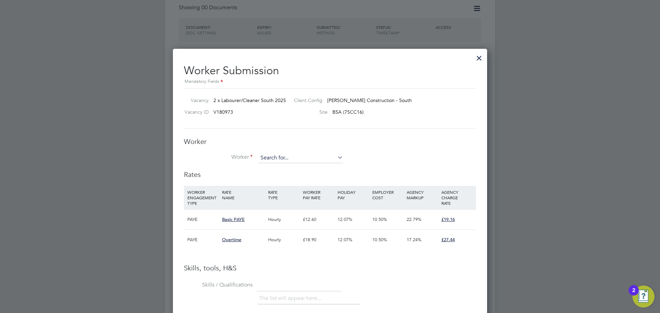
click at [296, 157] on input at bounding box center [300, 158] width 85 height 10
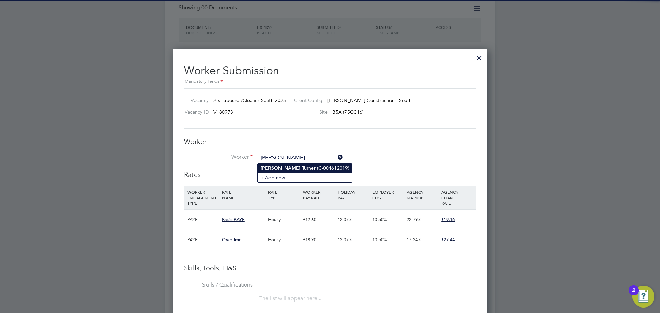
click at [290, 168] on li "[PERSON_NAME] ner (C-004612019)" at bounding box center [305, 168] width 94 height 9
type input "[PERSON_NAME] (C-004612019)"
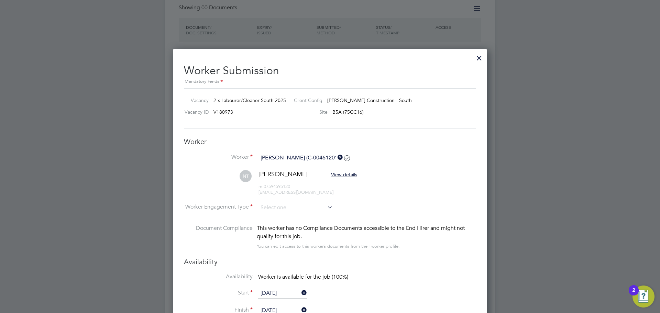
scroll to position [608, 315]
click at [383, 155] on li "Worker [PERSON_NAME] (C-004612019)" at bounding box center [330, 161] width 292 height 17
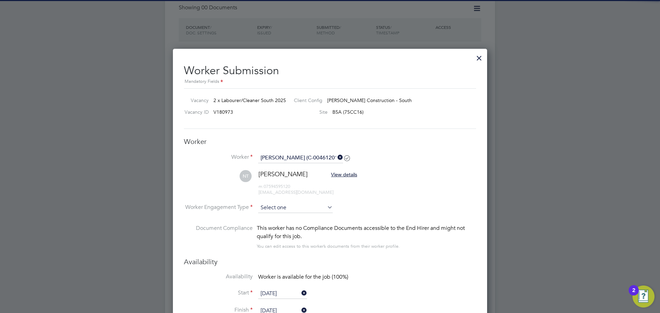
click at [300, 210] on input at bounding box center [295, 208] width 75 height 10
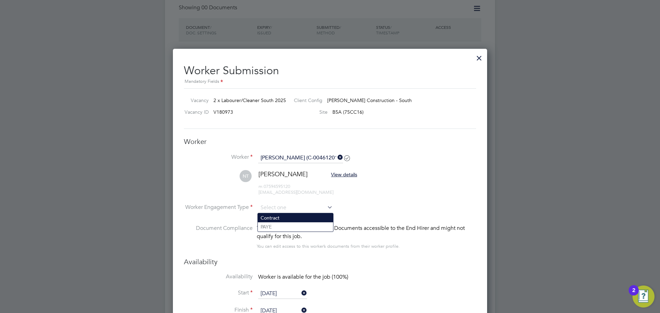
click at [288, 222] on li "Contract" at bounding box center [295, 218] width 75 height 9
type input "Contract"
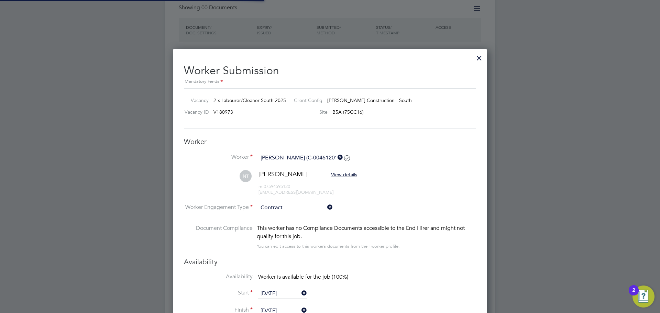
scroll to position [617, 315]
click at [397, 198] on li "NT [PERSON_NAME] View details m: 07594595120 [EMAIL_ADDRESS][DOMAIN_NAME]" at bounding box center [330, 186] width 292 height 33
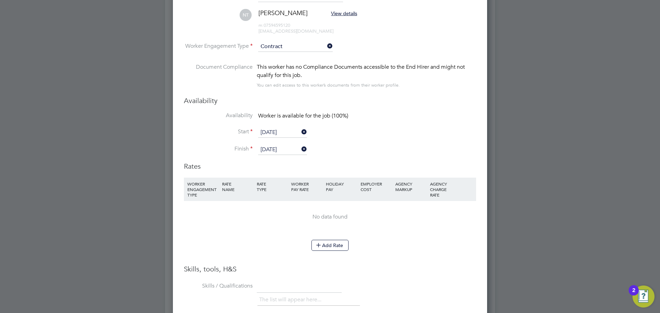
scroll to position [575, 0]
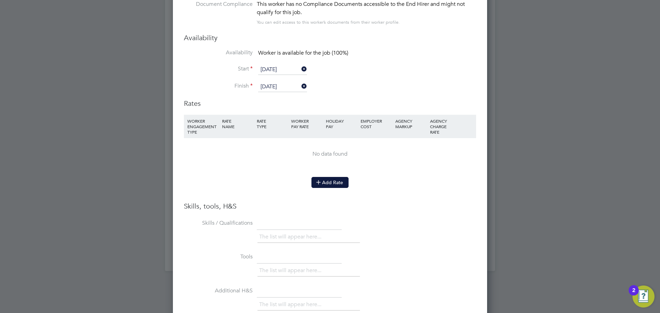
click at [321, 180] on icon at bounding box center [318, 182] width 5 height 5
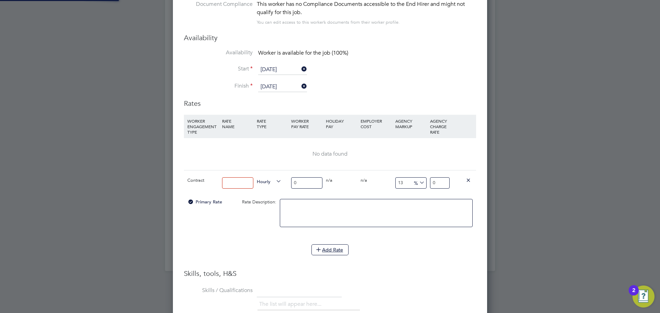
scroll to position [653, 315]
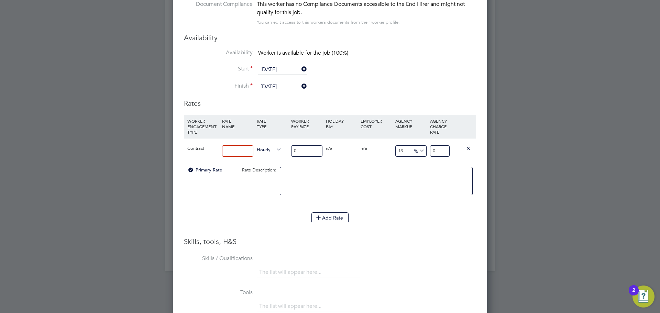
click at [232, 149] on input at bounding box center [237, 150] width 31 height 11
type input "Basic"
click at [289, 156] on div "Hourly" at bounding box center [272, 150] width 35 height 23
click at [305, 150] on input "0" at bounding box center [306, 150] width 31 height 11
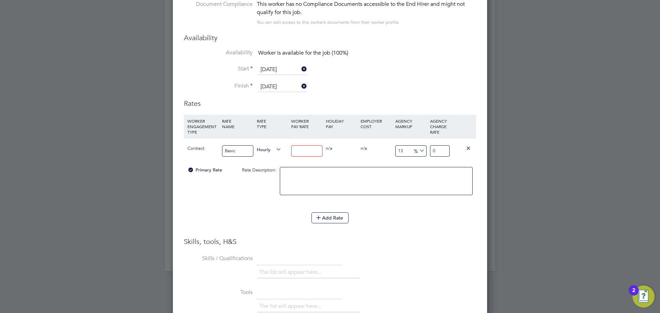
click at [302, 151] on input "number" at bounding box center [306, 150] width 31 height 11
type input "1"
type input "1.13"
type input "16"
type input "18.08"
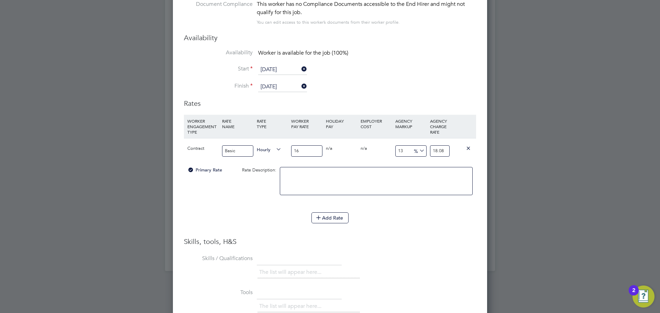
type input "16.5"
type input "18.645"
type input "16.56"
type input "18.7128"
type input "16.56"
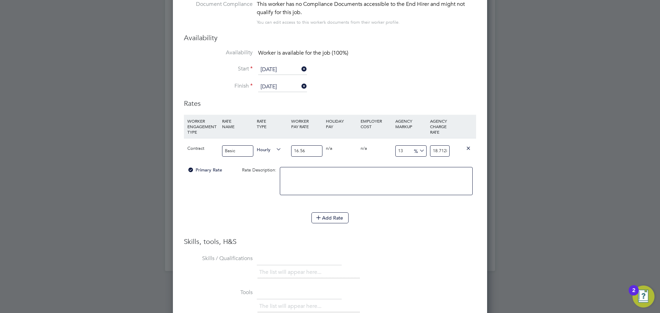
click at [436, 153] on input "18.7128" at bounding box center [440, 150] width 20 height 11
drag, startPoint x: 433, startPoint y: 152, endPoint x: 483, endPoint y: 151, distance: 49.2
click at [484, 152] on div "Worker Submission Mandatory Fields Vacancy 2 x Labourer/Cleaner South 2025 Clie…" at bounding box center [330, 151] width 314 height 652
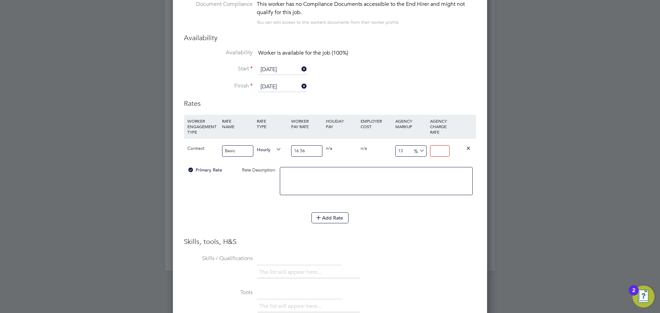
type input "-93.96135265700484"
type input "1"
type input "14.734299516908212"
type input "19"
type input "15.33816425120773"
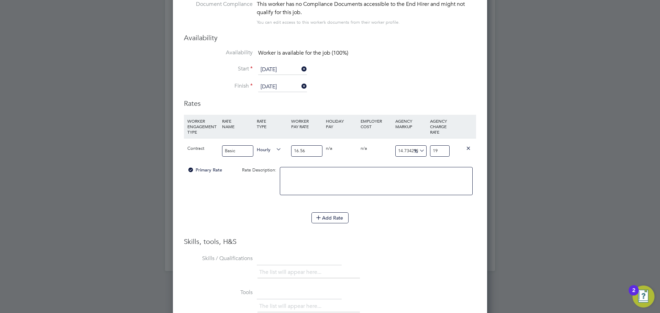
type input "19.1"
type input "15.70048309178744"
type input "19.16"
click at [452, 229] on li "Add Rate" at bounding box center [330, 222] width 292 height 18
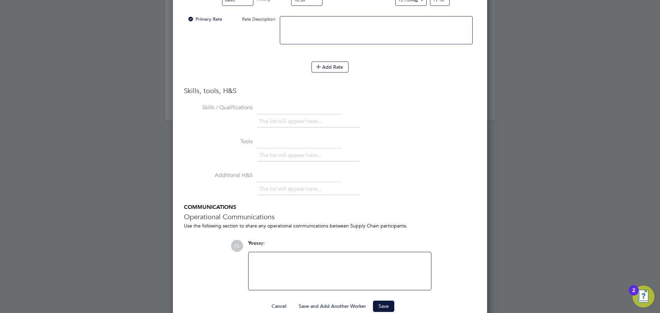
scroll to position [739, 0]
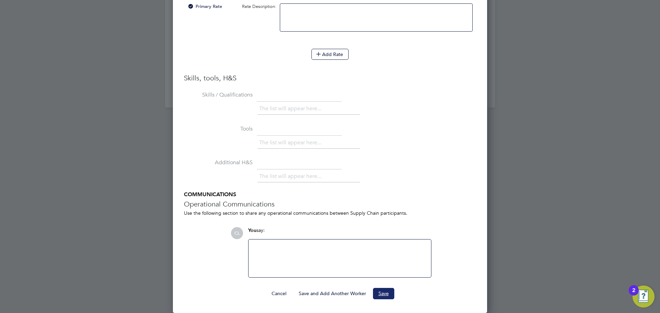
click at [388, 292] on button "Save" at bounding box center [383, 293] width 21 height 11
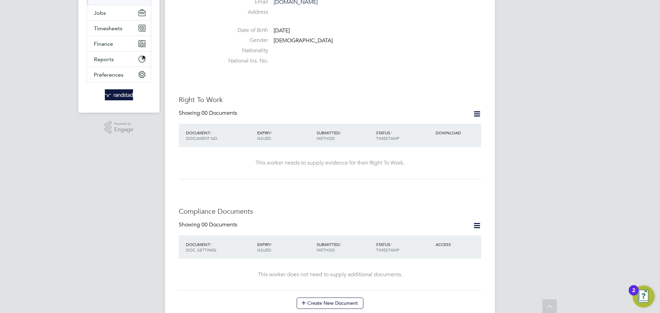
scroll to position [0, 0]
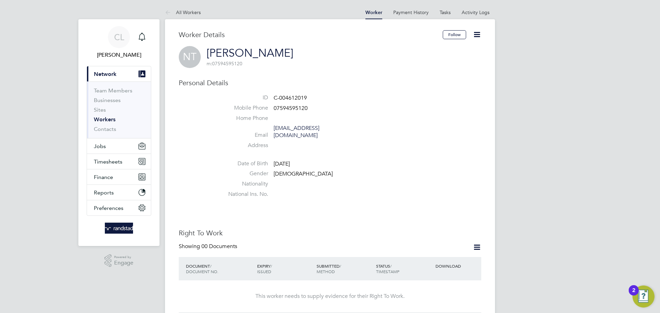
click at [479, 38] on icon at bounding box center [477, 34] width 9 height 9
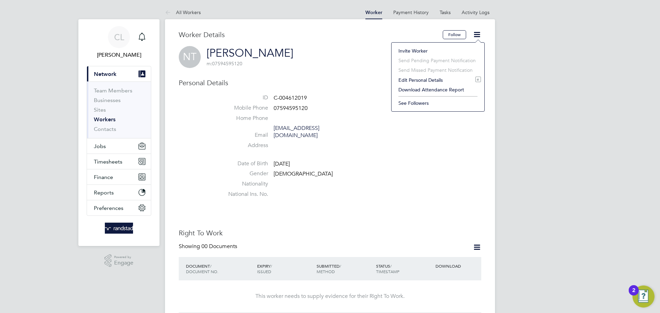
click at [436, 142] on li "Address" at bounding box center [350, 147] width 261 height 10
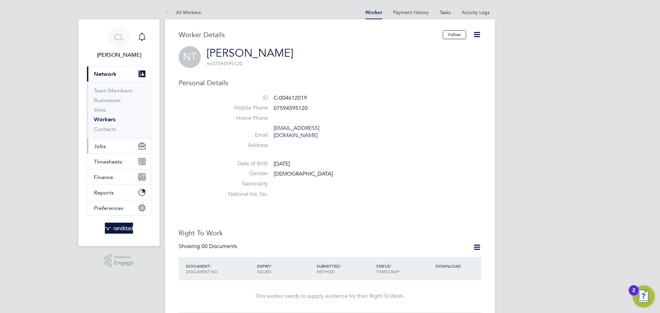
click at [104, 145] on span "Jobs" at bounding box center [100, 146] width 12 height 7
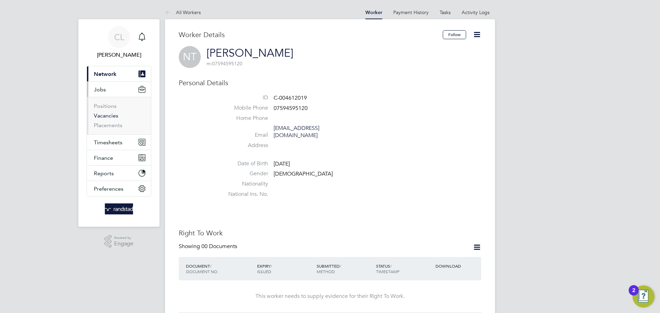
click at [112, 116] on link "Vacancies" at bounding box center [106, 115] width 24 height 7
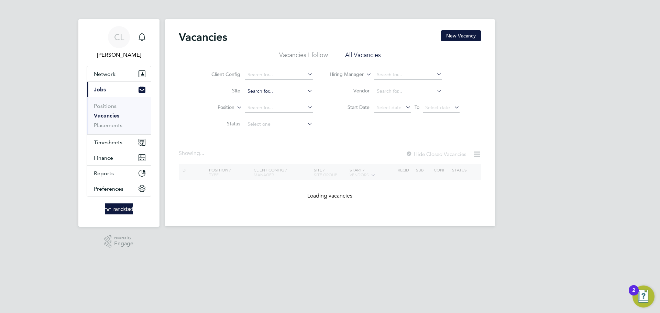
click at [257, 87] on input at bounding box center [279, 92] width 68 height 10
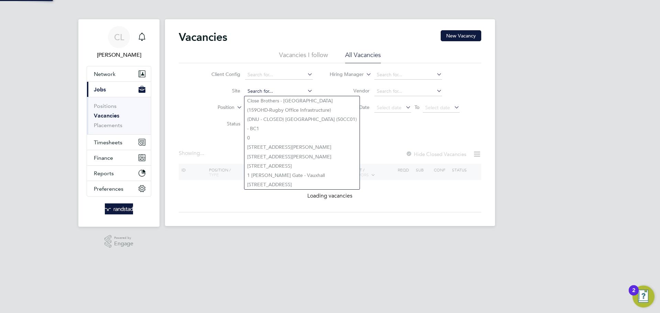
paste input "C-004612019"
type input "C-004612019"
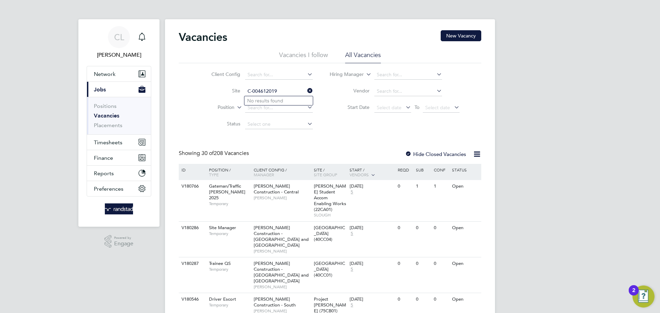
drag, startPoint x: 286, startPoint y: 90, endPoint x: 169, endPoint y: 89, distance: 117.6
type input "s"
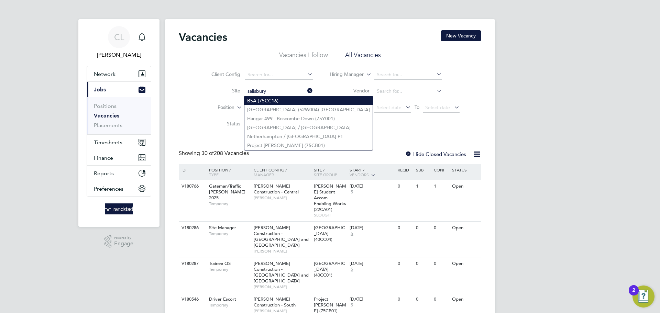
click at [272, 98] on li "B5A (75CC16)" at bounding box center [309, 100] width 128 height 9
type input "B5A (75CC16)"
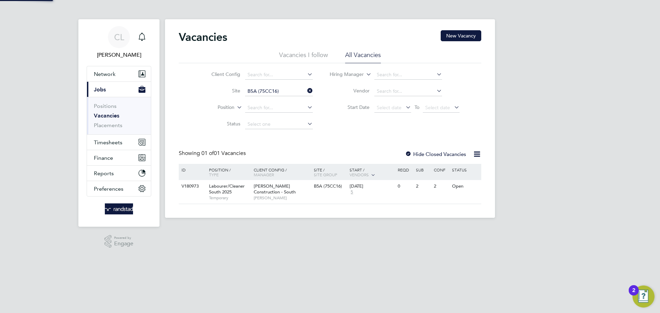
click at [548, 125] on div "CL [PERSON_NAME] Notifications Applications: Network Team Members Businesses Si…" at bounding box center [330, 114] width 660 height 229
click at [473, 188] on icon at bounding box center [471, 187] width 7 height 8
click at [322, 193] on div "V180973 Labourer/Cleaner South 2025 Temporary [PERSON_NAME] Construction - Sout…" at bounding box center [330, 192] width 303 height 24
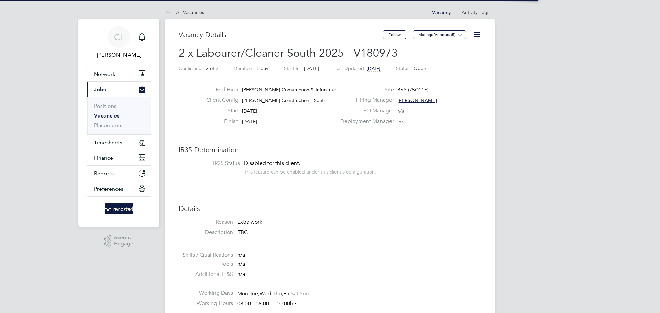
click at [476, 36] on icon at bounding box center [477, 34] width 9 height 9
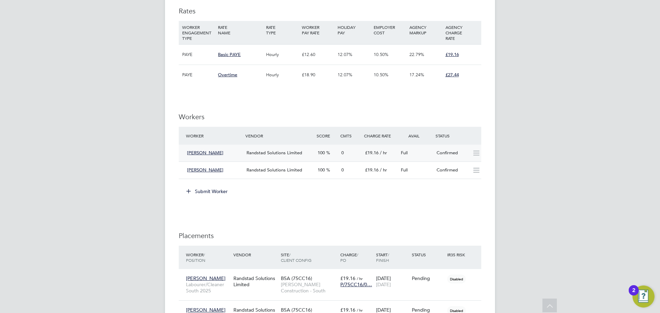
click at [478, 155] on icon at bounding box center [476, 154] width 9 height 6
click at [476, 155] on icon at bounding box center [476, 154] width 9 height 6
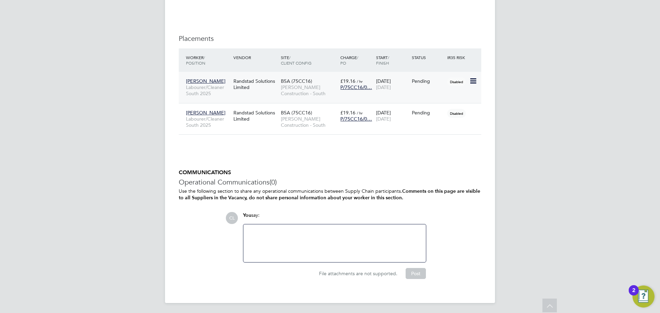
click at [305, 96] on span "[PERSON_NAME] Construction - South" at bounding box center [309, 90] width 56 height 12
click at [317, 131] on div "B5A (75CC16) Morgan Sindall Construction - South" at bounding box center [309, 119] width 60 height 26
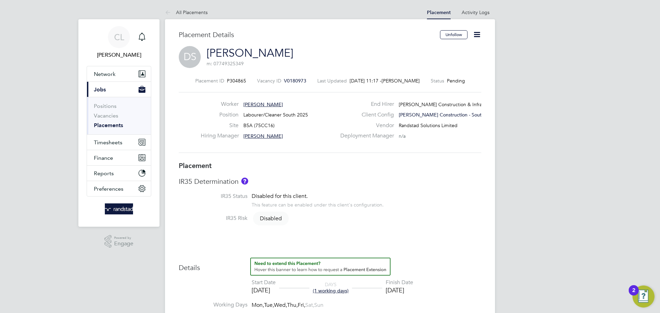
click at [478, 34] on icon at bounding box center [477, 34] width 9 height 9
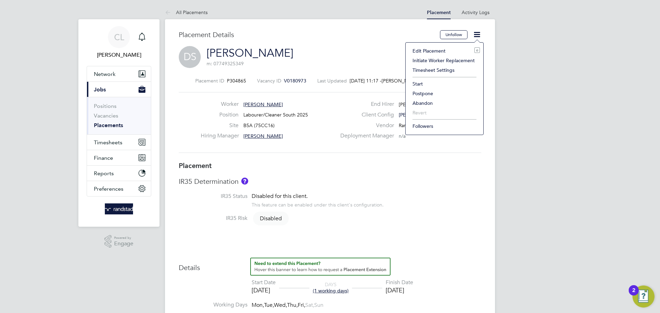
click at [423, 83] on li "Start" at bounding box center [444, 84] width 71 height 10
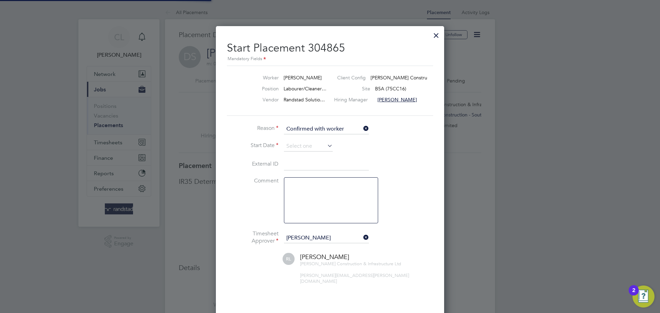
scroll to position [3, 3]
click at [297, 148] on input at bounding box center [308, 146] width 49 height 10
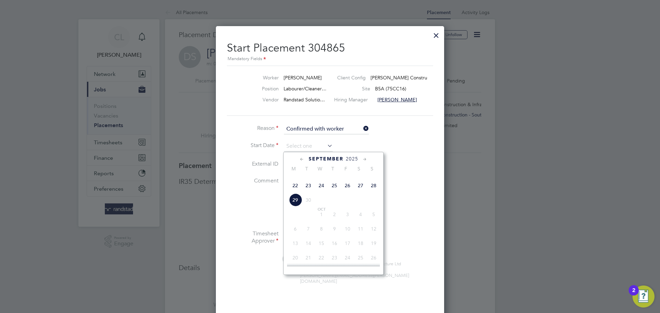
click at [299, 192] on span "22" at bounding box center [295, 185] width 13 height 13
type input "[DATE]"
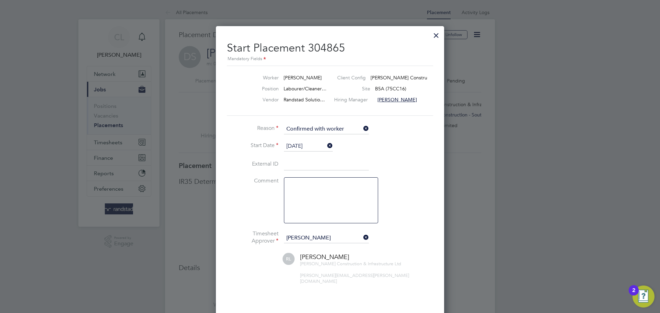
click at [387, 150] on li "Start Date [DATE]" at bounding box center [330, 149] width 206 height 17
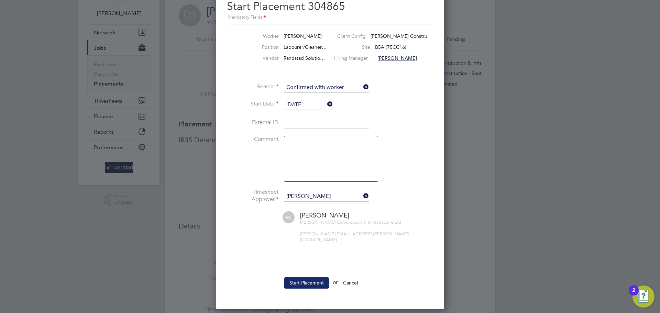
click at [304, 278] on button "Start Placement" at bounding box center [306, 283] width 45 height 11
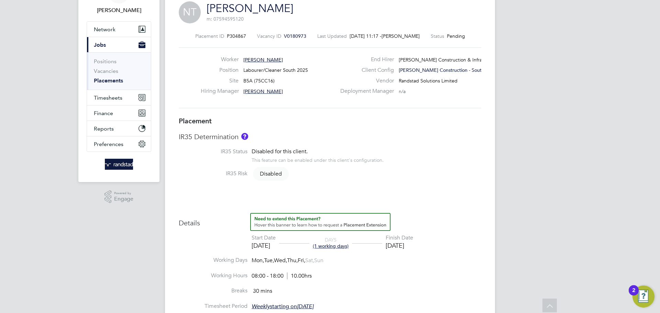
scroll to position [0, 0]
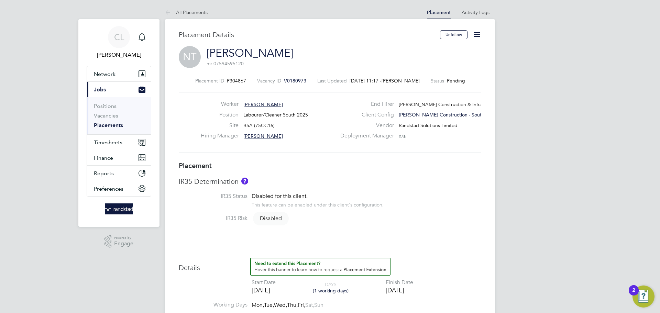
click at [476, 37] on icon at bounding box center [477, 34] width 9 height 9
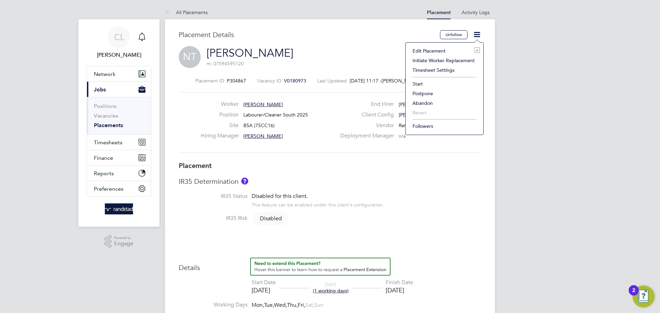
click at [421, 84] on li "Start" at bounding box center [444, 84] width 71 height 10
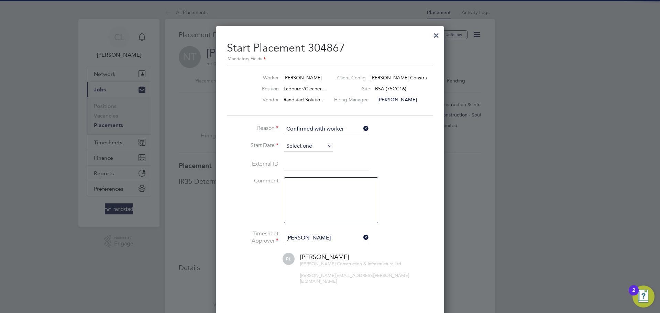
click at [315, 146] on input at bounding box center [308, 146] width 49 height 10
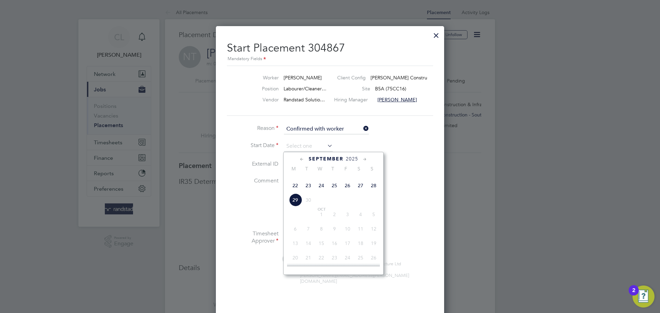
click at [295, 192] on span "22" at bounding box center [295, 185] width 13 height 13
type input "[DATE]"
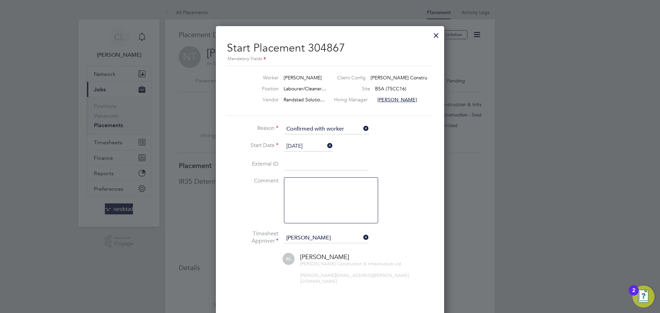
click at [415, 167] on li "External ID" at bounding box center [330, 168] width 206 height 19
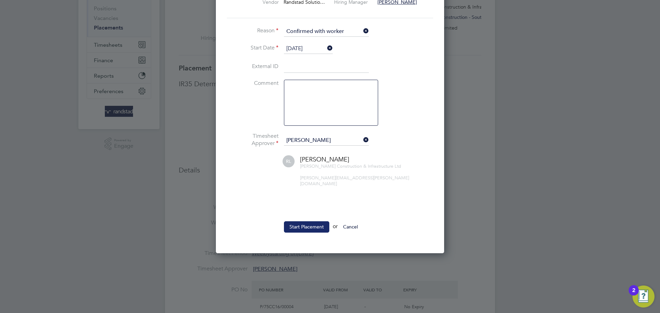
click at [306, 224] on button "Start Placement" at bounding box center [306, 226] width 45 height 11
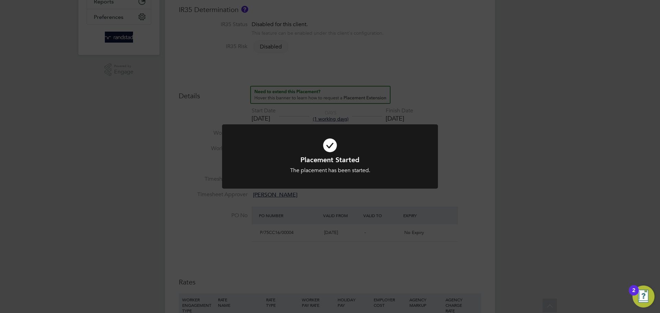
click at [483, 157] on div "Placement Started The placement has been started. Cancel Okay" at bounding box center [330, 156] width 660 height 313
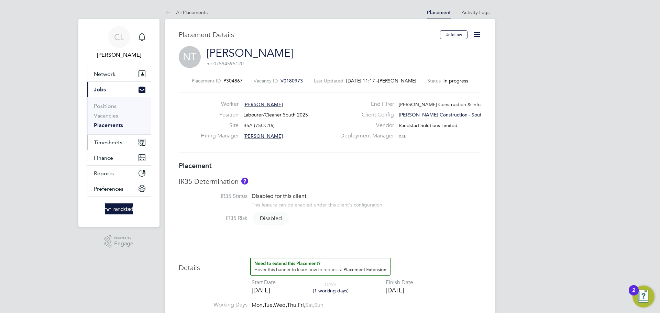
click at [111, 142] on span "Timesheets" at bounding box center [108, 142] width 29 height 7
click at [110, 142] on span "Timesheets" at bounding box center [108, 142] width 29 height 7
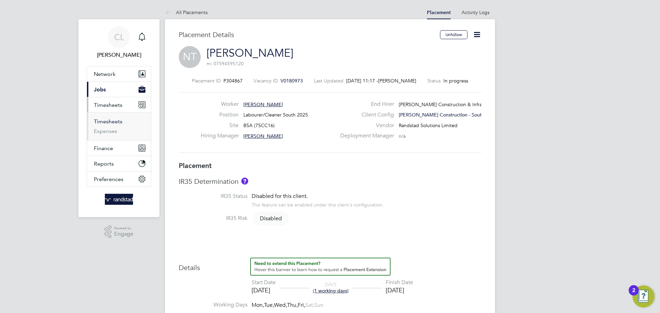
click at [111, 123] on link "Timesheets" at bounding box center [108, 121] width 29 height 7
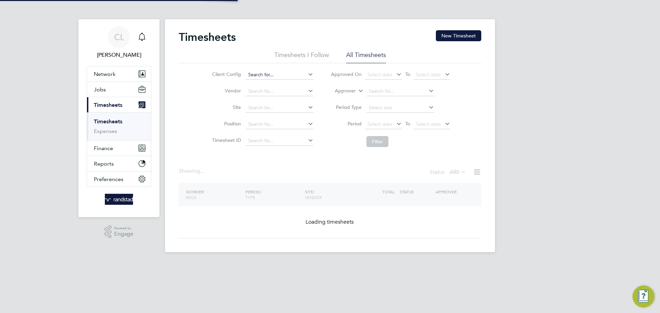
click at [267, 75] on input at bounding box center [280, 75] width 68 height 10
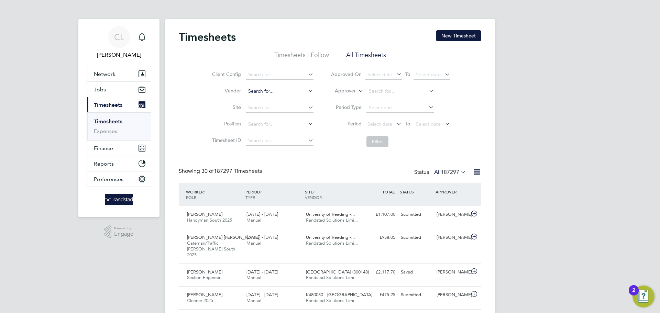
click at [260, 90] on input at bounding box center [280, 92] width 68 height 10
click at [205, 100] on li "Site" at bounding box center [262, 108] width 121 height 17
click at [261, 105] on input at bounding box center [280, 108] width 68 height 10
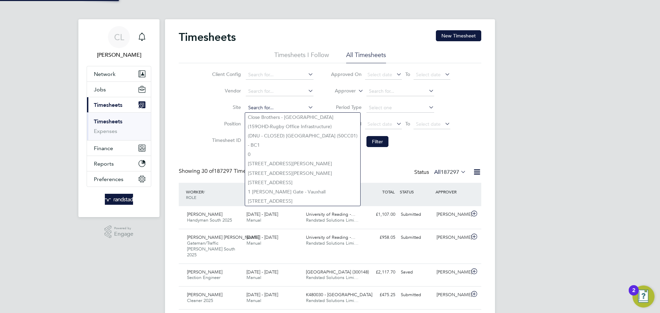
click at [258, 109] on input at bounding box center [280, 108] width 68 height 10
click at [210, 108] on label "Site" at bounding box center [225, 107] width 31 height 6
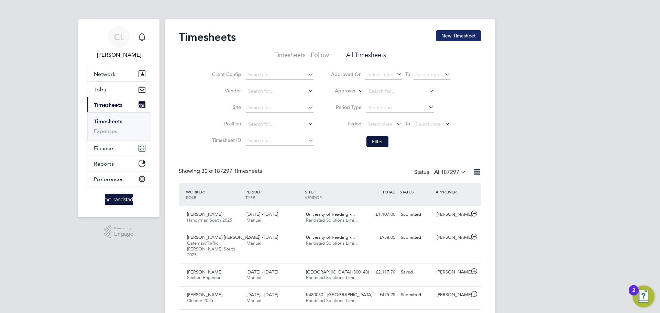
click at [449, 40] on button "New Timesheet" at bounding box center [458, 35] width 45 height 11
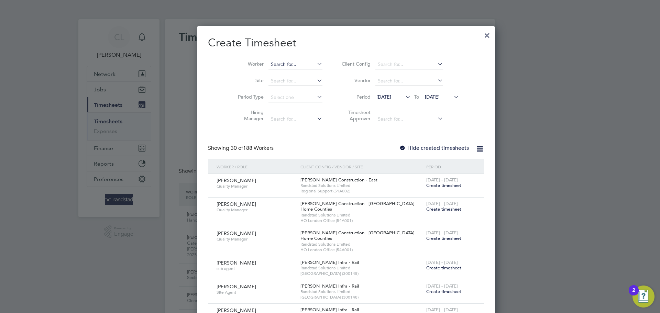
click at [279, 64] on input at bounding box center [296, 65] width 54 height 10
click at [289, 69] on li "[PERSON_NAME]" at bounding box center [295, 73] width 87 height 9
type input "[PERSON_NAME]"
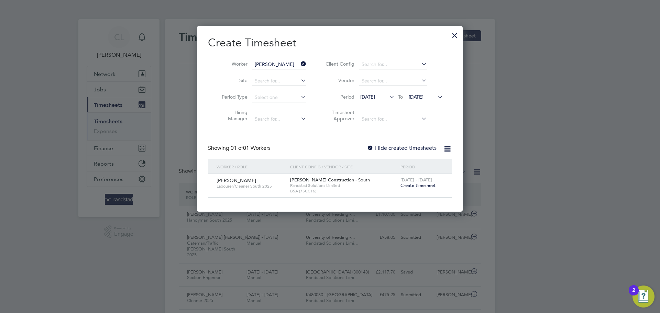
click at [413, 184] on span "Create timesheet" at bounding box center [418, 186] width 35 height 6
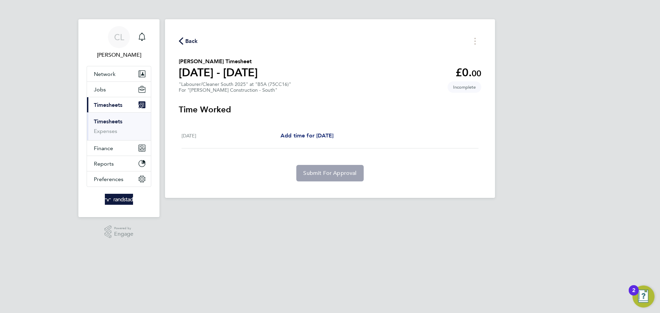
click at [328, 139] on span "Add time for [DATE]" at bounding box center [307, 135] width 53 height 7
select select "30"
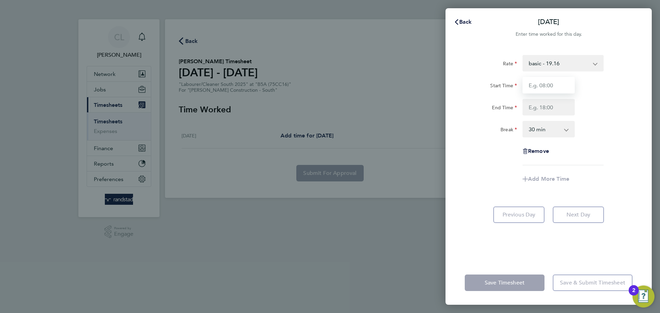
click at [540, 85] on input "Start Time" at bounding box center [549, 85] width 52 height 17
type input "07:30"
click at [545, 104] on input "End Time" at bounding box center [549, 107] width 52 height 17
type input "17:00"
click at [619, 167] on app-timesheet-line-form-group "Rate basic - 19.16 Start Time 07:30 End Time 17:00 Break 0 min 15 min 30 min 45…" at bounding box center [549, 121] width 168 height 132
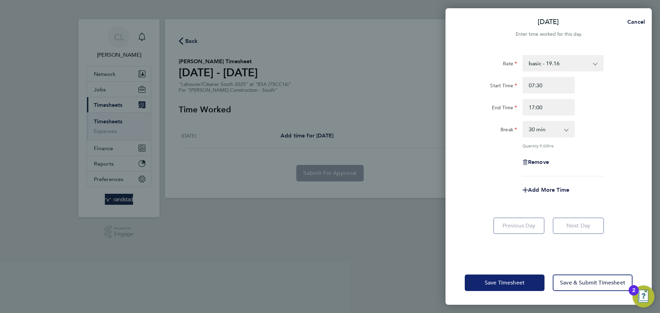
click at [518, 280] on span "Save Timesheet" at bounding box center [505, 283] width 40 height 7
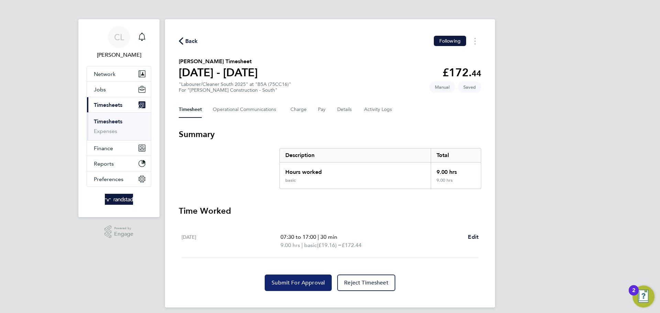
click at [314, 281] on span "Submit For Approval" at bounding box center [298, 283] width 53 height 7
click at [190, 40] on span "Back" at bounding box center [191, 41] width 13 height 8
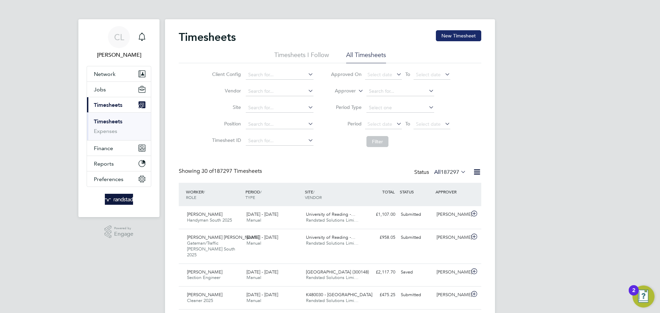
click at [465, 39] on button "New Timesheet" at bounding box center [458, 35] width 45 height 11
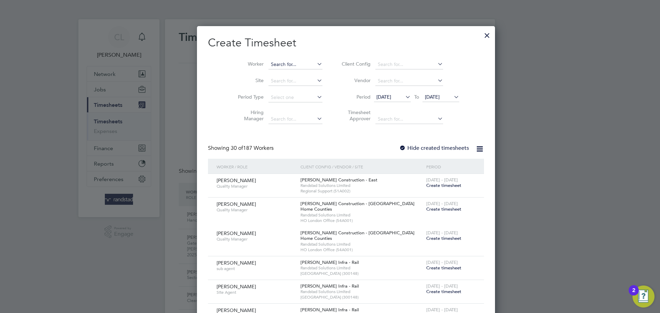
click at [270, 60] on input at bounding box center [296, 65] width 54 height 10
click at [269, 71] on b "[PERSON_NAME]" at bounding box center [275, 74] width 40 height 6
type input "[PERSON_NAME]"
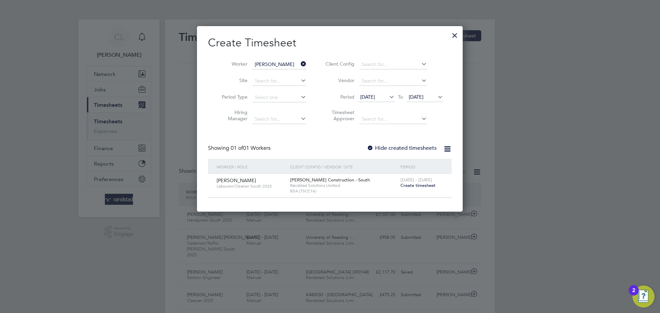
click at [415, 185] on span "Create timesheet" at bounding box center [418, 186] width 35 height 6
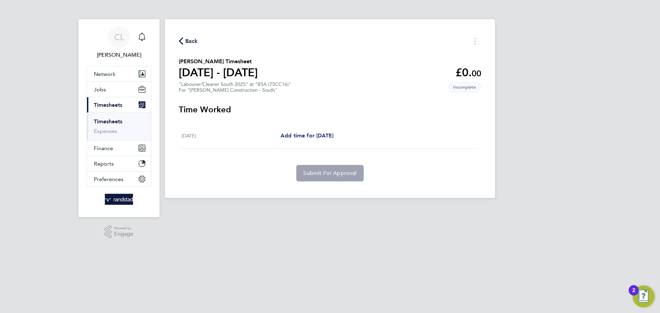
click at [301, 139] on link "Add time for [DATE]" at bounding box center [307, 136] width 53 height 8
select select "30"
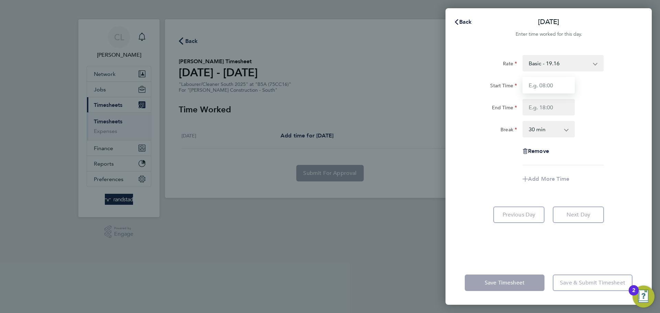
click at [544, 87] on input "Start Time" at bounding box center [549, 85] width 52 height 17
type input "07:30"
click at [549, 106] on input "End Time" at bounding box center [549, 107] width 52 height 17
type input "17:00"
click at [620, 177] on app-timesheet-line-form-group "Rate Basic - 19.16 Start Time 07:30 End Time 17:00 Break 0 min 15 min 30 min 45…" at bounding box center [549, 121] width 168 height 132
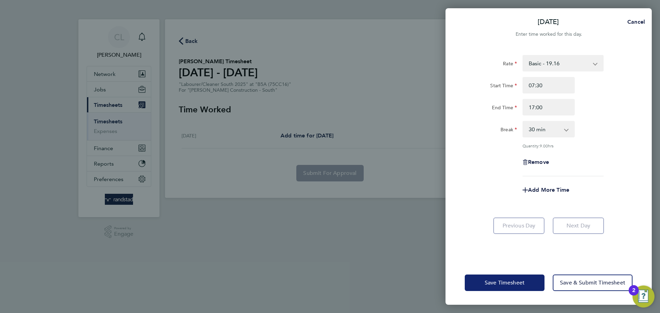
click at [510, 284] on span "Save Timesheet" at bounding box center [505, 283] width 40 height 7
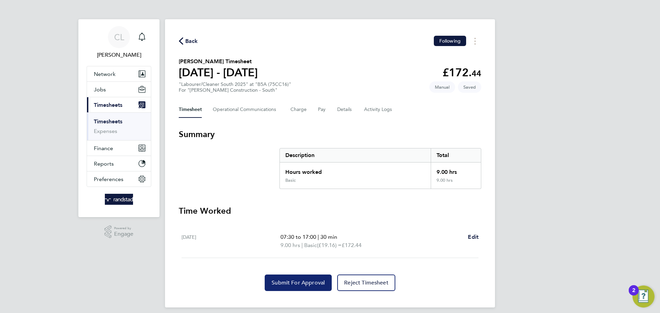
click at [298, 281] on span "Submit For Approval" at bounding box center [298, 283] width 53 height 7
click at [189, 41] on span "Back" at bounding box center [191, 41] width 13 height 8
